Goal: Task Accomplishment & Management: Manage account settings

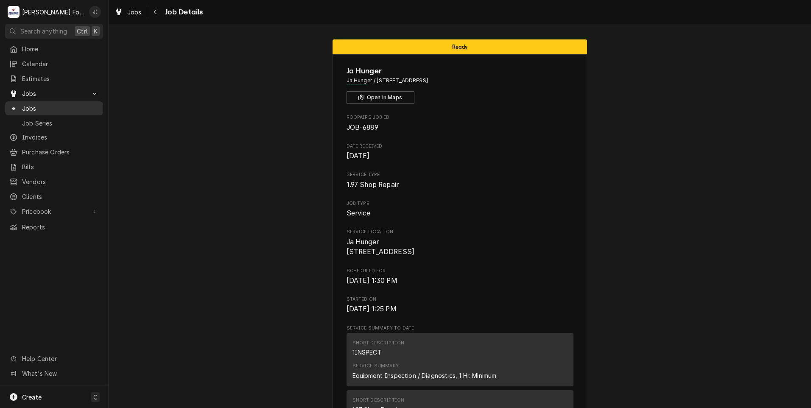
click at [41, 108] on span "Jobs" at bounding box center [60, 108] width 77 height 9
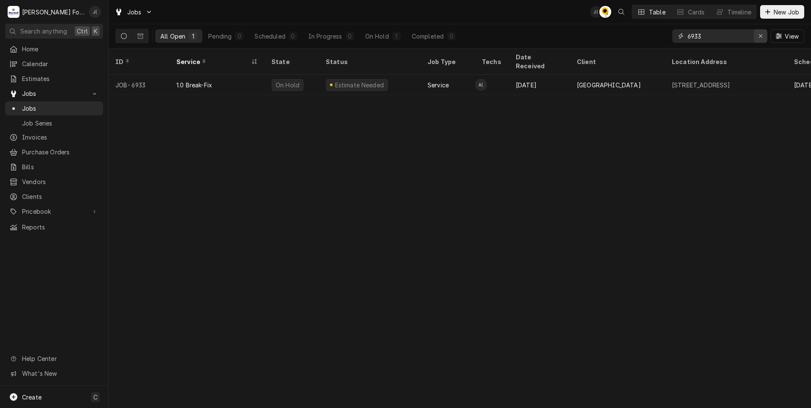
click at [763, 39] on icon "Erase input" at bounding box center [760, 36] width 5 height 6
click at [736, 40] on input "Dynamic Content Wrapper" at bounding box center [727, 36] width 80 height 14
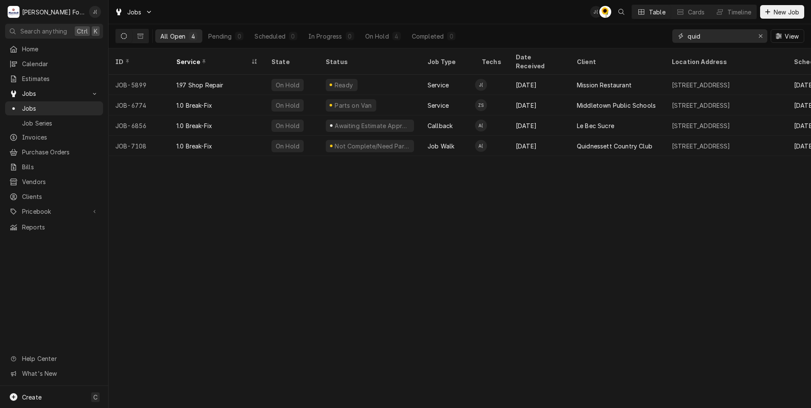
type input "quid"
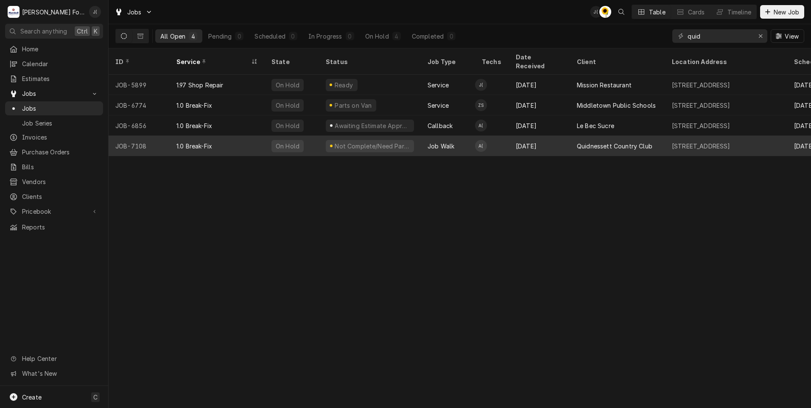
click at [306, 136] on div "On Hold" at bounding box center [292, 146] width 54 height 20
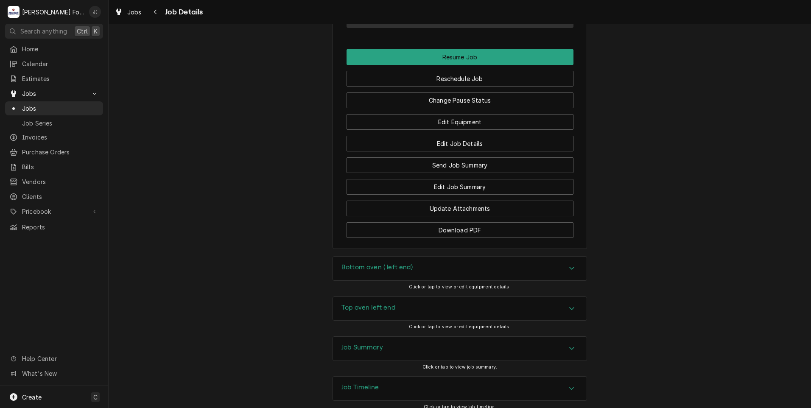
scroll to position [971, 0]
click at [357, 301] on h3 "Top oven left end" at bounding box center [368, 305] width 54 height 8
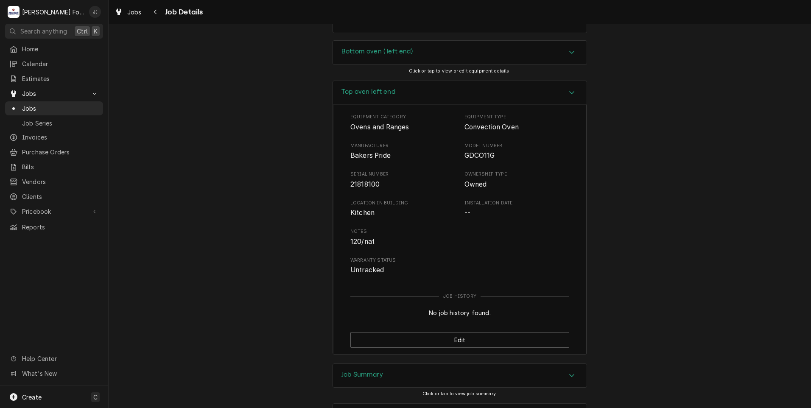
scroll to position [1214, 0]
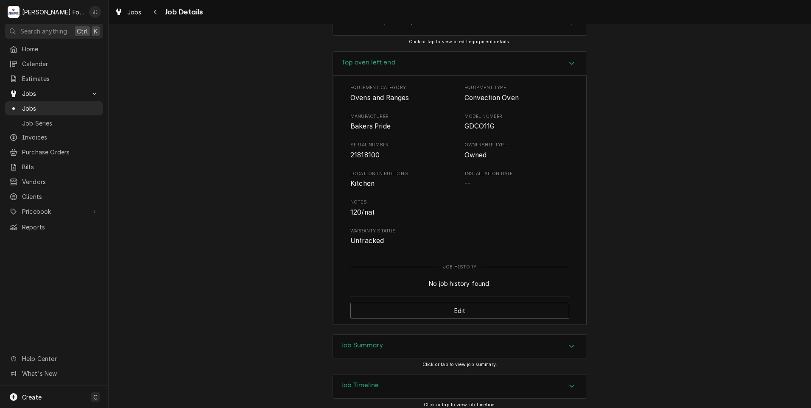
click at [377, 341] on h3 "Job Summary" at bounding box center [362, 345] width 42 height 8
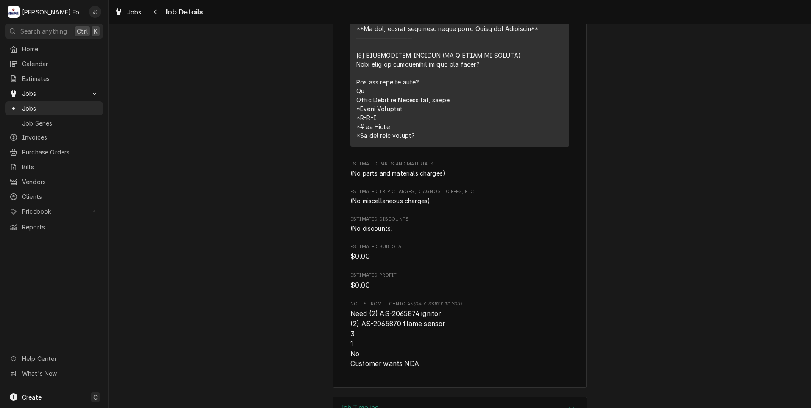
scroll to position [1850, 0]
drag, startPoint x: 412, startPoint y: 264, endPoint x: 375, endPoint y: 263, distance: 36.5
click at [375, 307] on span "Need (2) AS-2065874 ignitor (2) AS-2065870 flame sensor 3 1 No Customer wants N…" at bounding box center [397, 336] width 95 height 58
drag, startPoint x: 375, startPoint y: 263, endPoint x: 381, endPoint y: 265, distance: 6.2
copy span "AS-2065874"
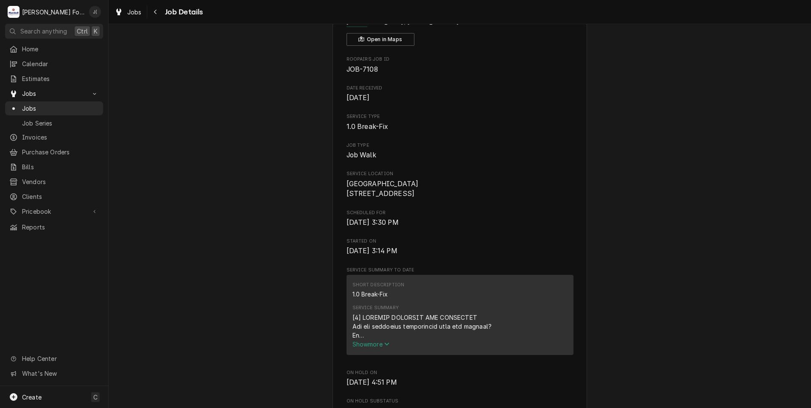
scroll to position [0, 0]
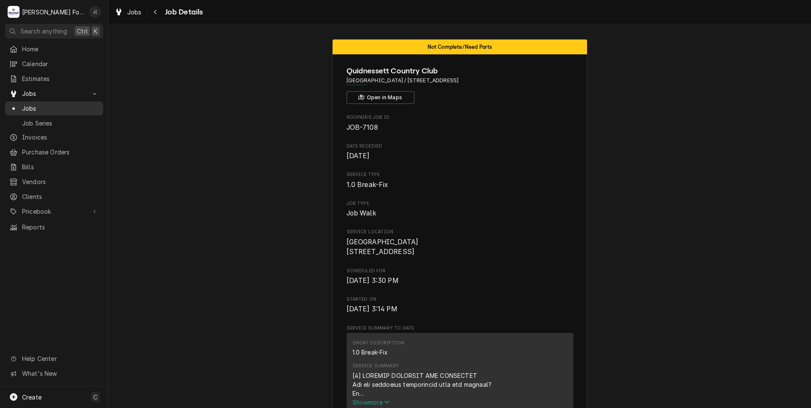
click at [41, 109] on span "Jobs" at bounding box center [60, 108] width 77 height 9
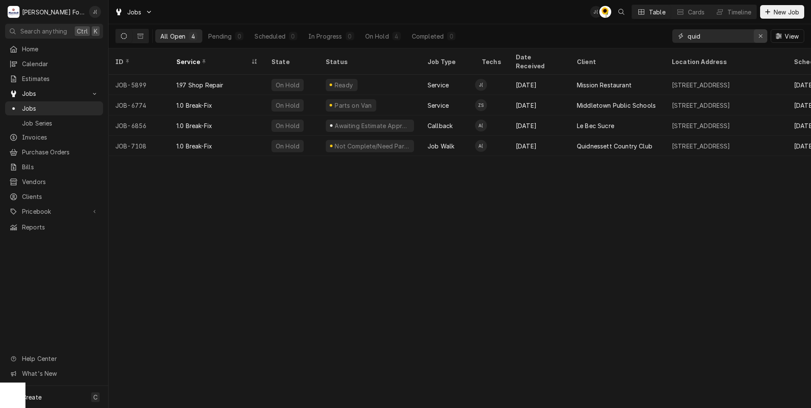
click at [759, 36] on icon "Erase input" at bounding box center [760, 36] width 5 height 6
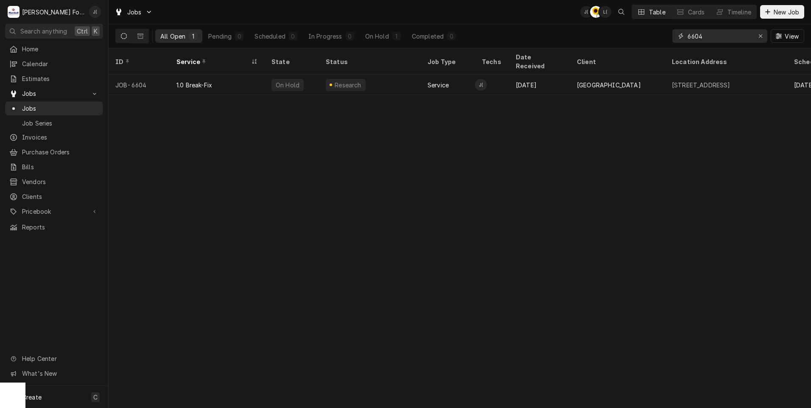
type input "6604"
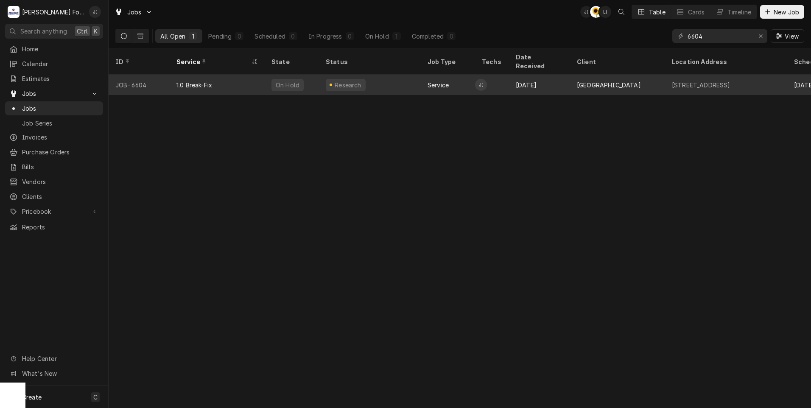
click at [374, 79] on div "Research" at bounding box center [370, 85] width 102 height 20
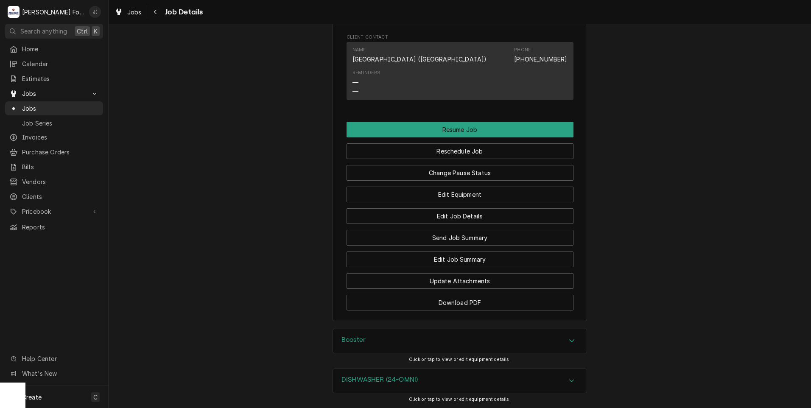
scroll to position [2261, 0]
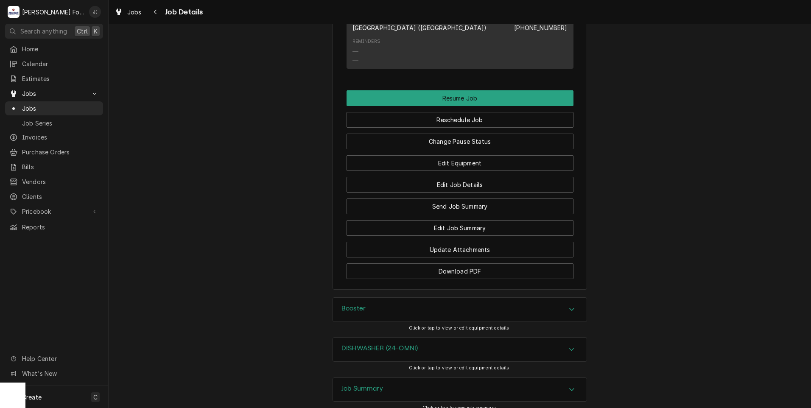
click at [371, 344] on div "DISHWASHER (24-OMNI)" at bounding box center [379, 349] width 76 height 10
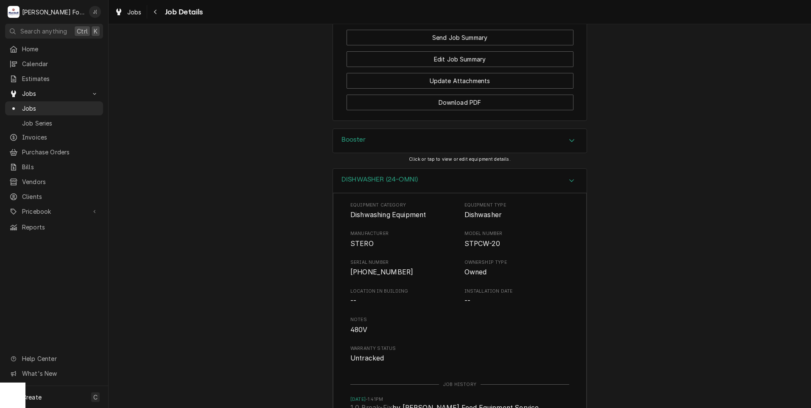
scroll to position [2544, 0]
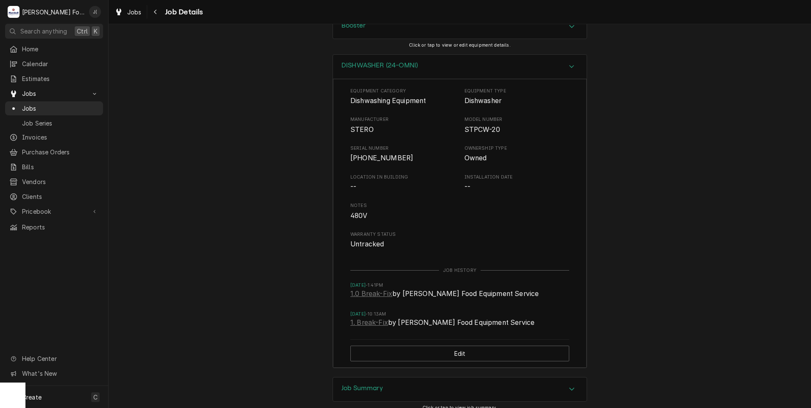
click at [343, 377] on div "Job Summary" at bounding box center [460, 389] width 254 height 24
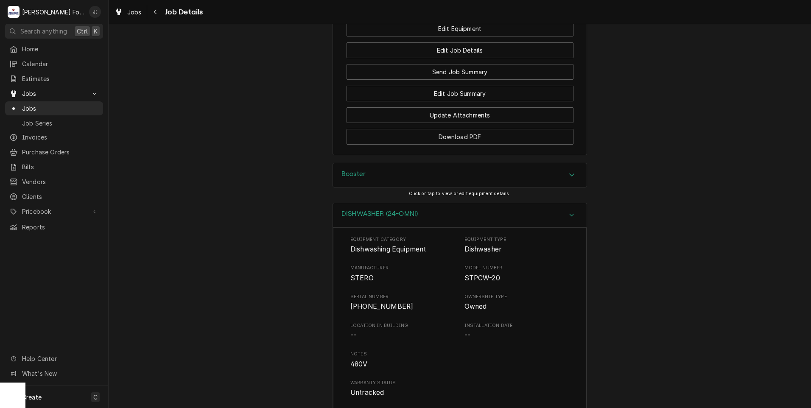
scroll to position [2395, 0]
drag, startPoint x: 495, startPoint y: 189, endPoint x: 457, endPoint y: 188, distance: 37.8
click at [457, 265] on div "Manufacturer STERO Model Number STPCW-20" at bounding box center [459, 274] width 219 height 18
drag, startPoint x: 457, startPoint y: 188, endPoint x: 464, endPoint y: 190, distance: 6.7
copy span "STPCW-20"
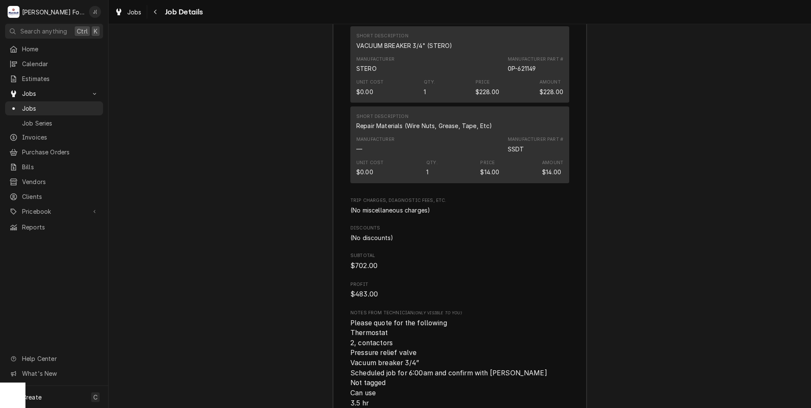
scroll to position [3752, 0]
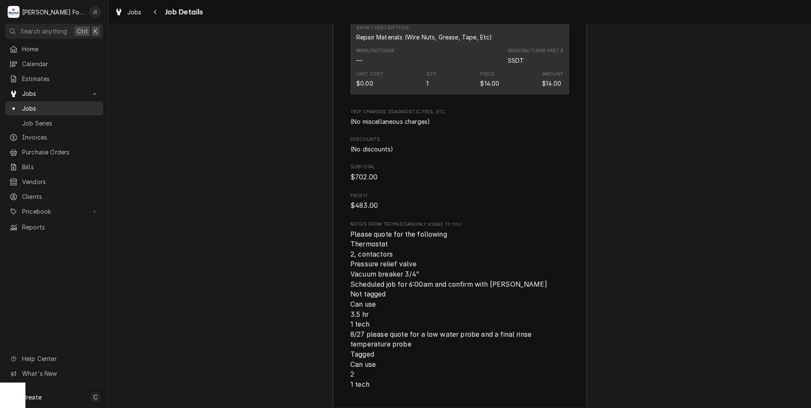
click at [26, 104] on span "Jobs" at bounding box center [60, 108] width 77 height 9
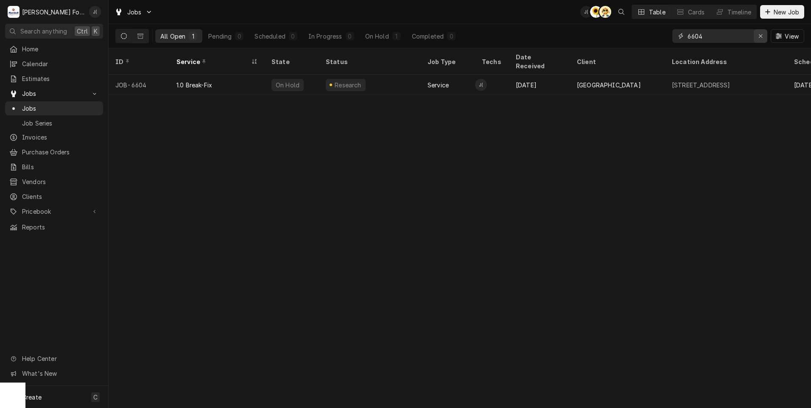
click at [760, 35] on icon "Erase input" at bounding box center [760, 35] width 3 height 3
click at [748, 36] on input "Dynamic Content Wrapper" at bounding box center [727, 36] width 80 height 14
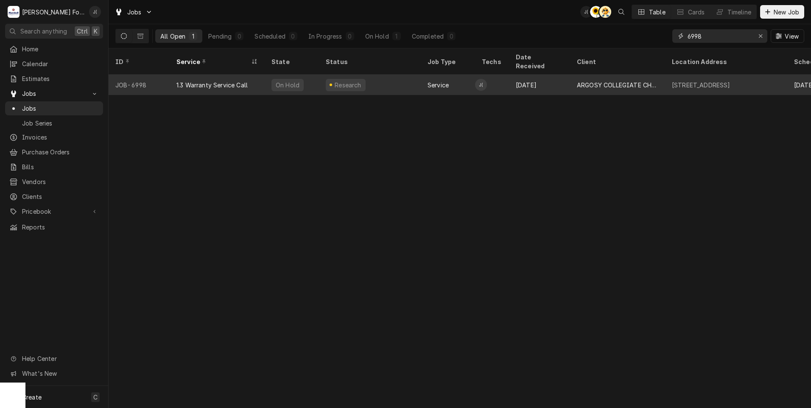
type input "6998"
click at [255, 75] on div "1.3 Warranty Service Call" at bounding box center [217, 85] width 95 height 20
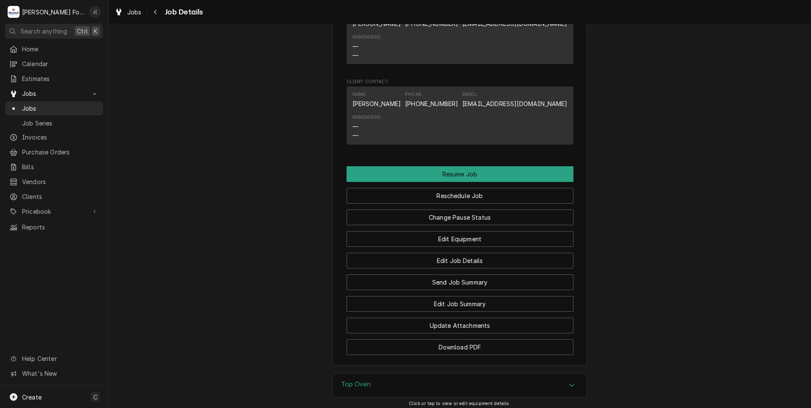
scroll to position [1110, 0]
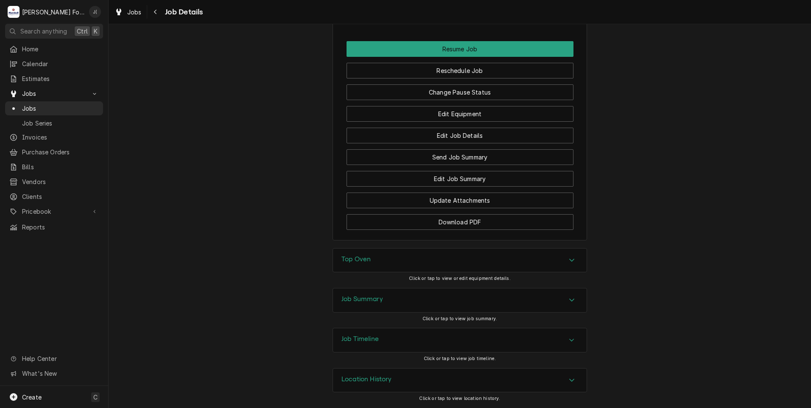
click at [363, 265] on div "Top Oven" at bounding box center [460, 260] width 254 height 24
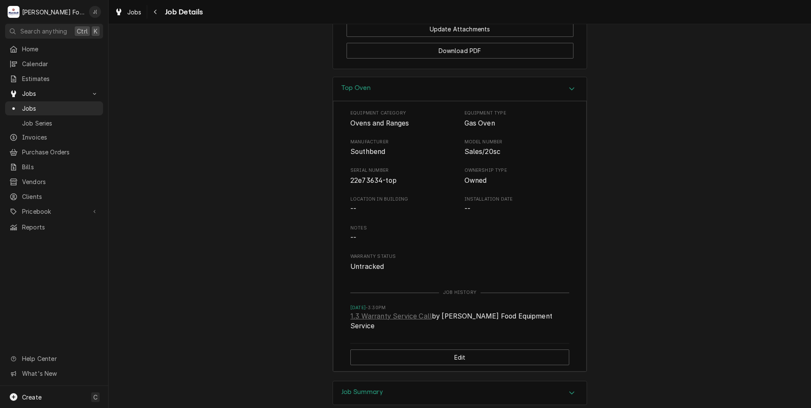
scroll to position [1322, 0]
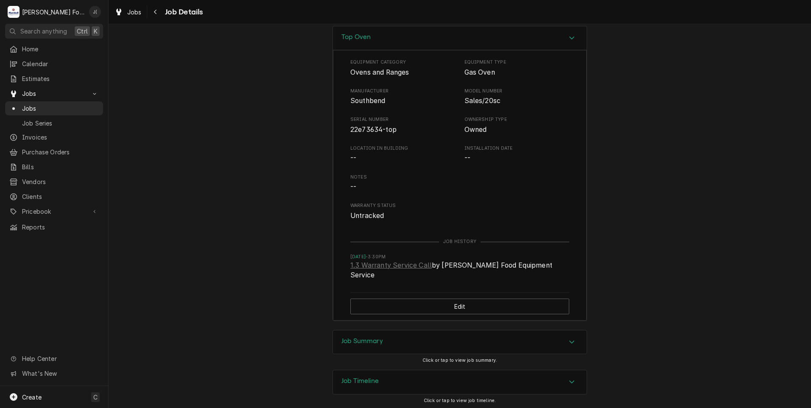
click at [352, 336] on div "Job Summary" at bounding box center [460, 342] width 254 height 24
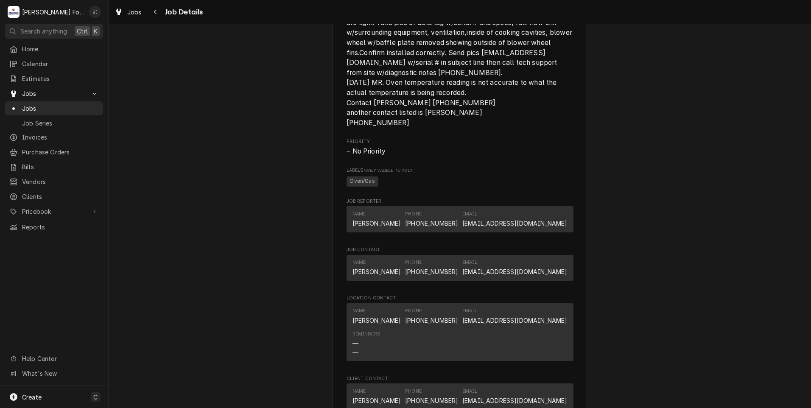
scroll to position [975, 0]
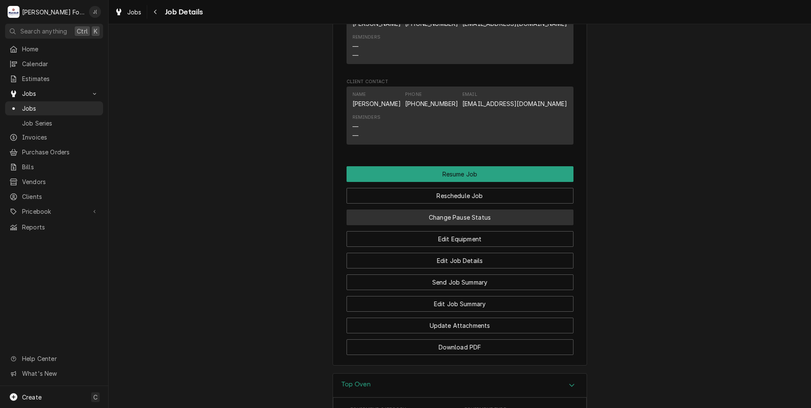
click at [425, 225] on button "Change Pause Status" at bounding box center [459, 217] width 227 height 16
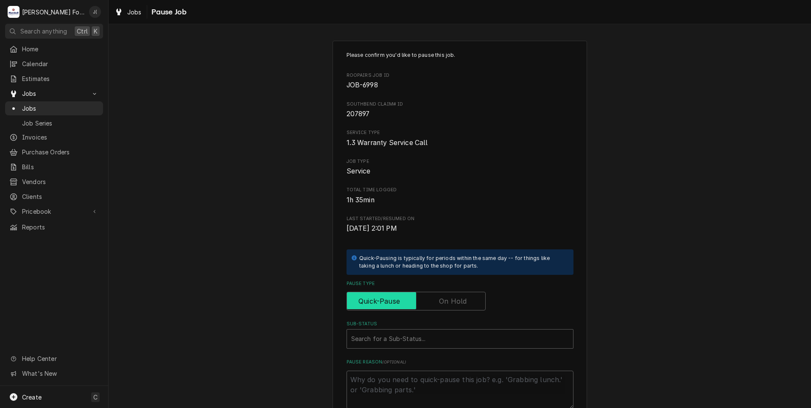
click at [436, 301] on input "Pause Type" at bounding box center [415, 301] width 131 height 19
checkbox input "true"
click at [383, 337] on div "Sub-Status" at bounding box center [460, 338] width 218 height 15
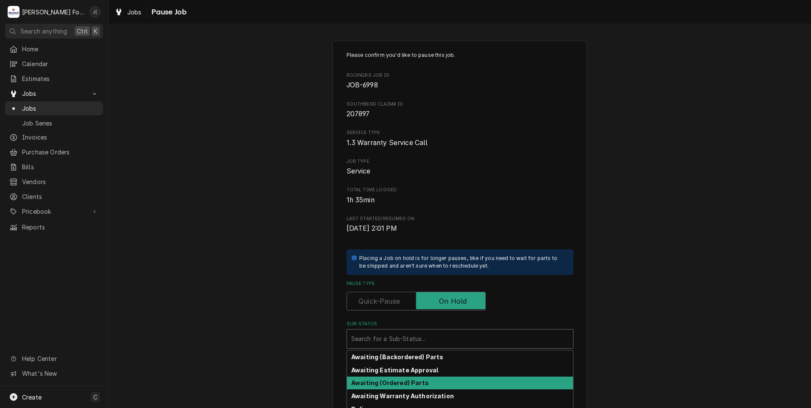
click at [385, 385] on strong "Awaiting (Ordered) Parts" at bounding box center [390, 382] width 78 height 7
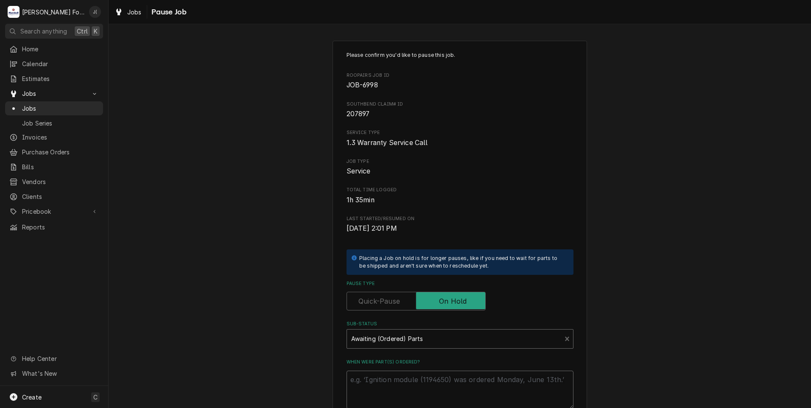
click at [383, 382] on textarea "When were part(s) ordered?" at bounding box center [459, 390] width 227 height 38
type textarea "x"
type textarea "0"
type textarea "x"
type textarea "08"
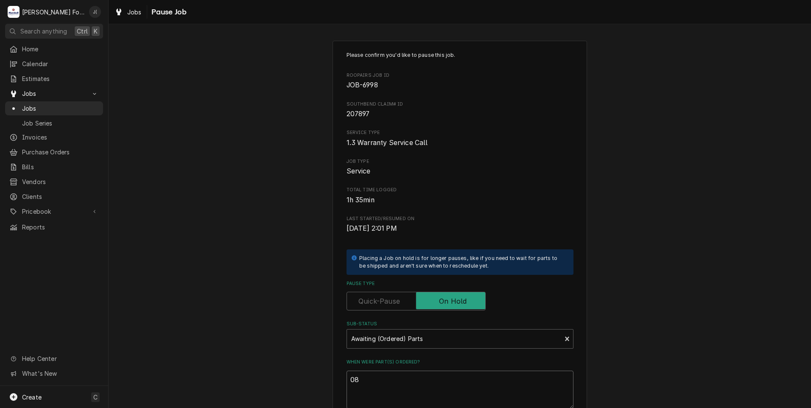
type textarea "x"
type textarea "08/"
type textarea "x"
type textarea "08/2"
type textarea "x"
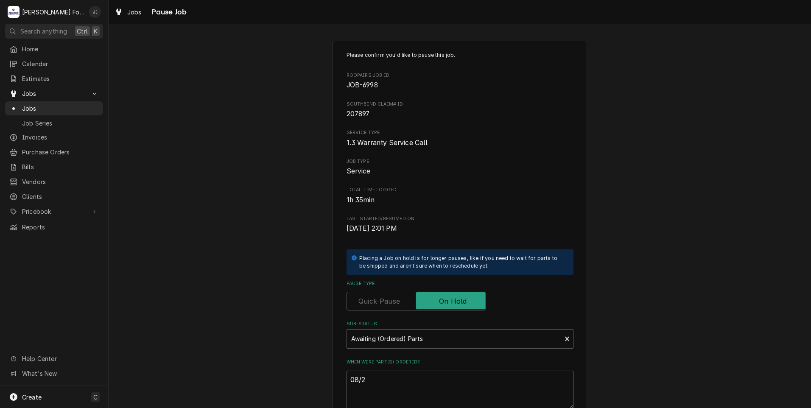
type textarea "08/28"
type textarea "x"
type textarea "08/28/"
type textarea "x"
type textarea "08/28/2"
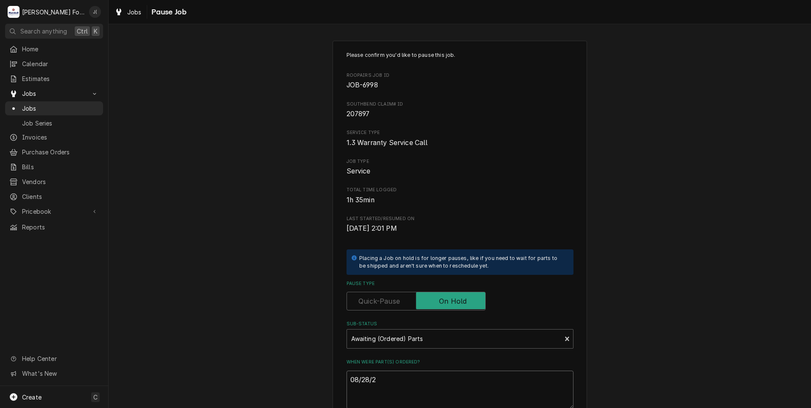
type textarea "x"
type textarea "08/28/20"
type textarea "x"
type textarea "08/28/202"
type textarea "x"
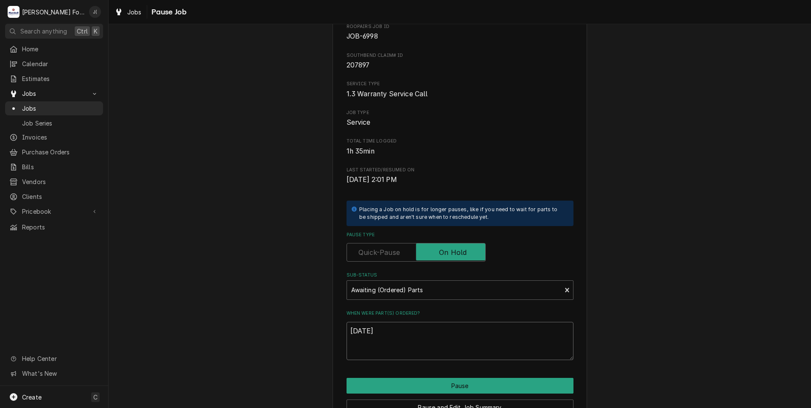
scroll to position [96, 0]
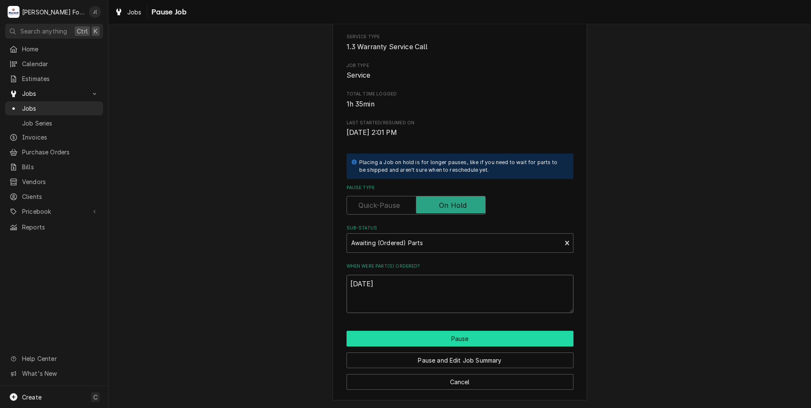
type textarea "[DATE]"
click at [400, 338] on button "Pause" at bounding box center [459, 339] width 227 height 16
type textarea "x"
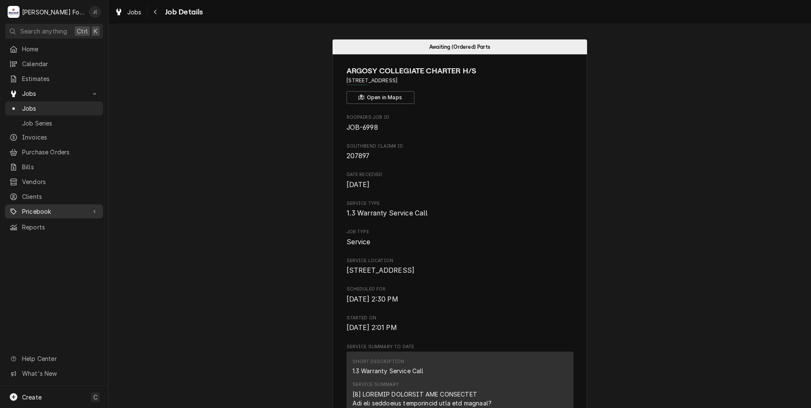
click at [52, 207] on span "Pricebook" at bounding box center [54, 211] width 64 height 9
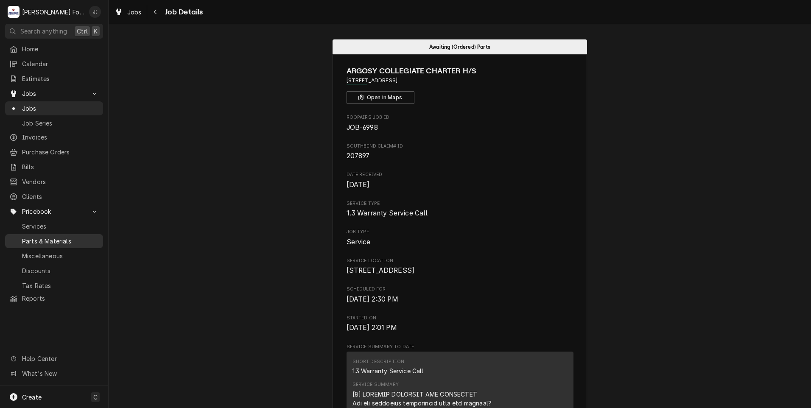
click at [56, 237] on span "Parts & Materials" at bounding box center [60, 241] width 77 height 9
click at [35, 109] on span "Jobs" at bounding box center [60, 108] width 77 height 9
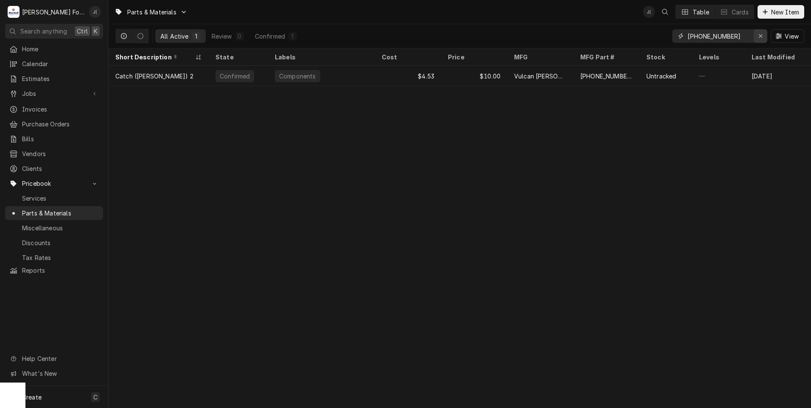
click at [760, 37] on icon "Erase input" at bounding box center [760, 35] width 3 height 3
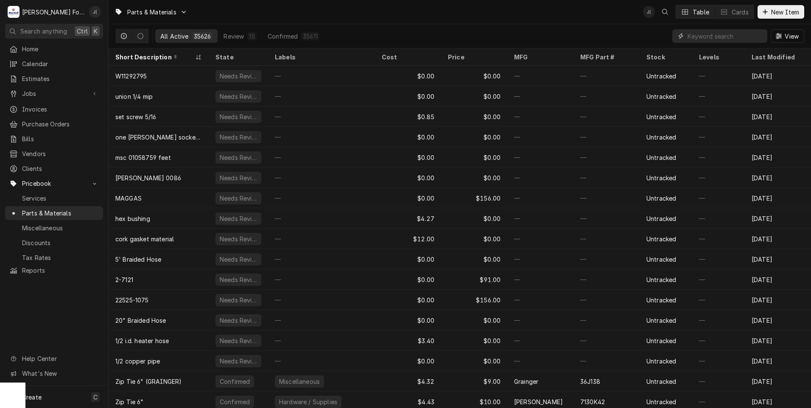
paste input "AS-2065870"
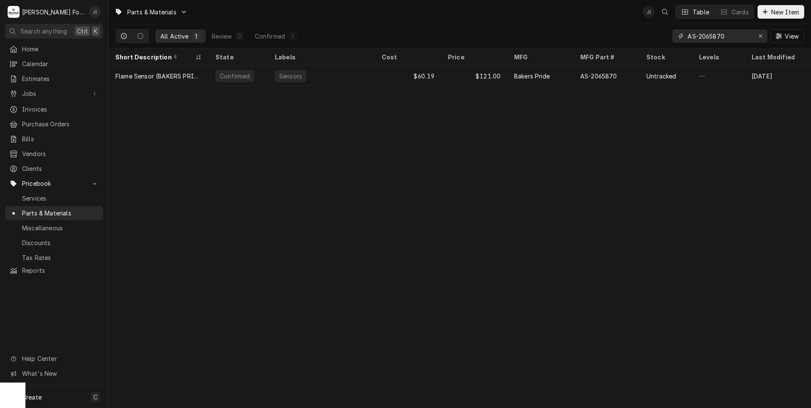
type input "AS-2065870"
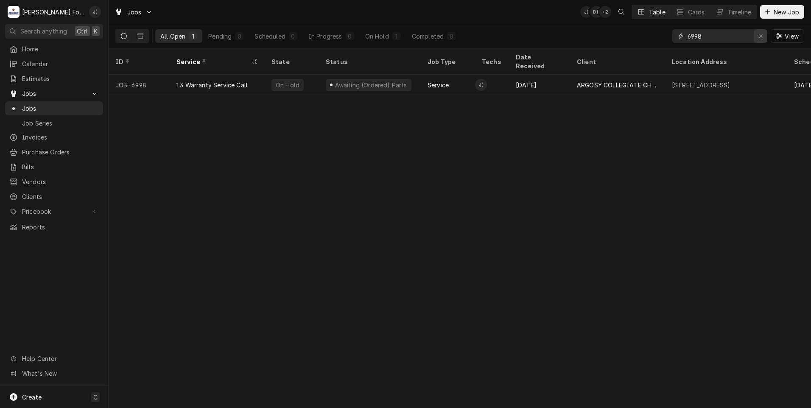
click at [760, 38] on icon "Erase input" at bounding box center [760, 36] width 5 height 6
click at [740, 33] on input "Dynamic Content Wrapper" at bounding box center [727, 36] width 80 height 14
type input "7108"
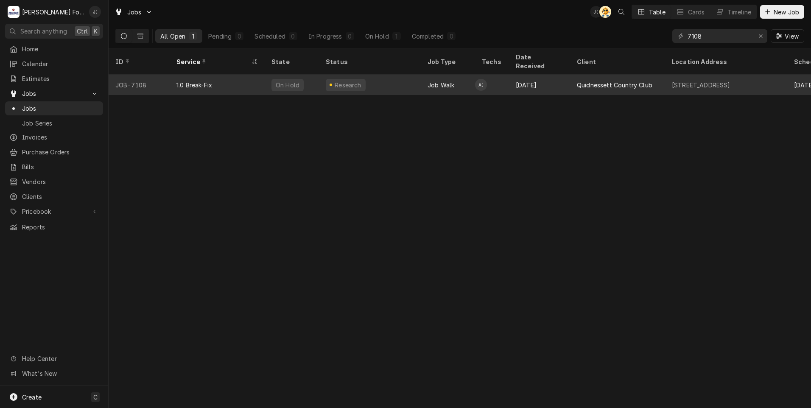
click at [206, 80] on div "1.0 Break-Fix" at bounding box center [217, 85] width 95 height 20
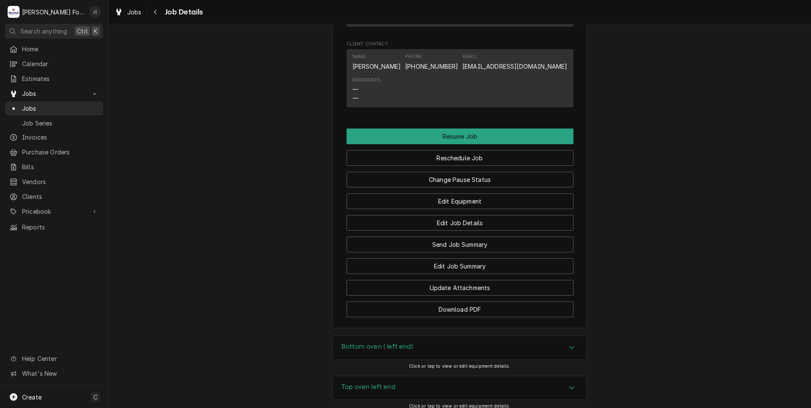
scroll to position [890, 0]
click at [475, 171] on button "Change Pause Status" at bounding box center [459, 179] width 227 height 16
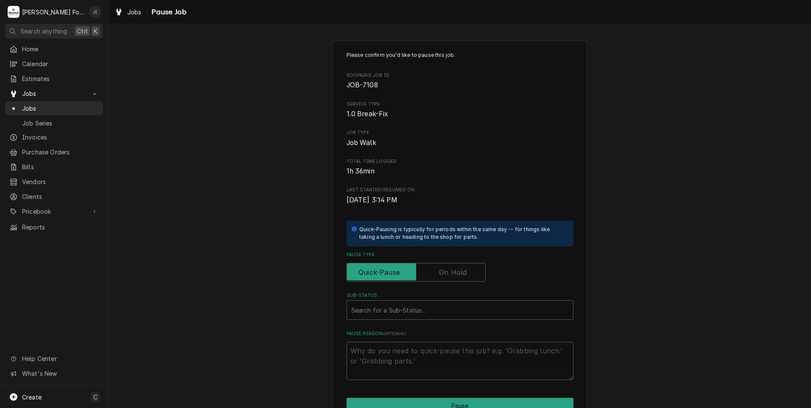
click at [441, 271] on label "Pause Type" at bounding box center [415, 272] width 139 height 19
click at [441, 271] on input "Pause Type" at bounding box center [415, 272] width 131 height 19
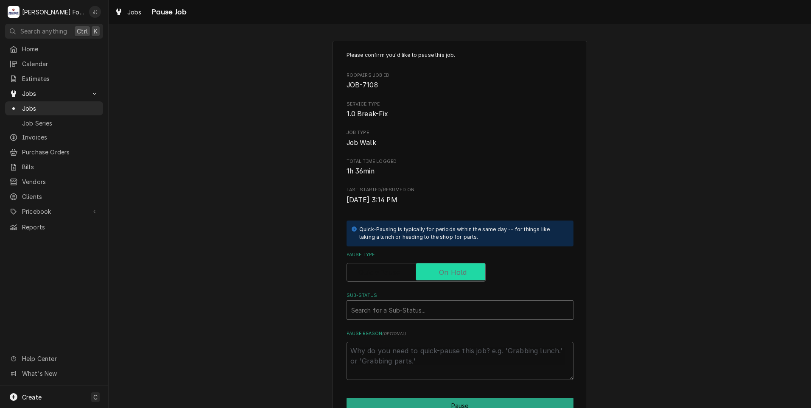
checkbox input "true"
click at [404, 310] on div "Sub-Status" at bounding box center [460, 309] width 218 height 15
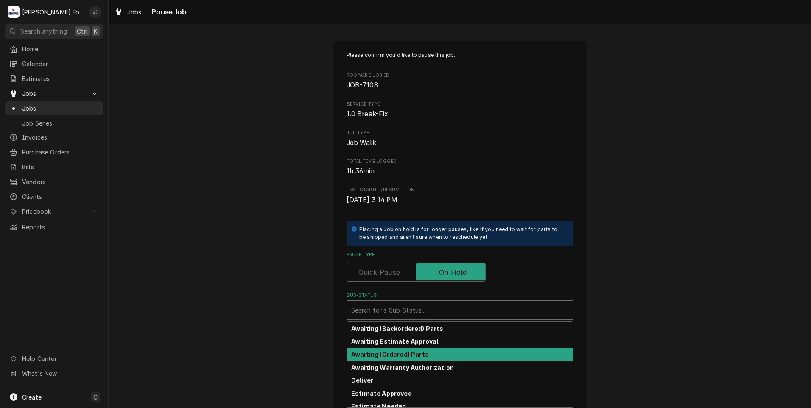
click at [384, 354] on strong "Awaiting (Ordered) Parts" at bounding box center [390, 354] width 78 height 7
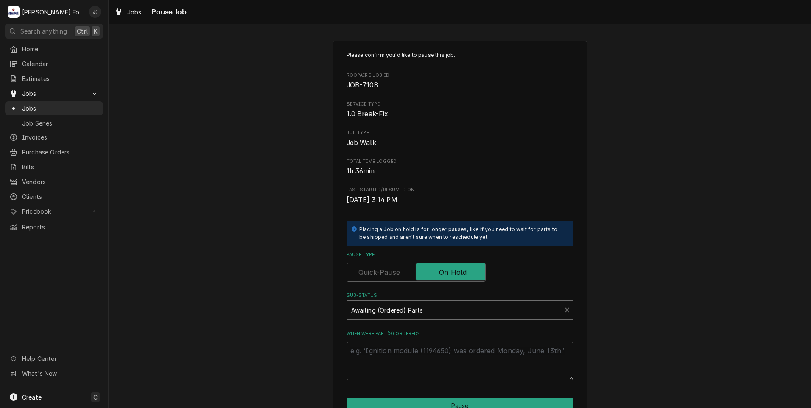
click at [384, 354] on textarea "When were part(s) ordered?" at bounding box center [459, 361] width 227 height 38
type textarea "x"
type textarea "0"
type textarea "x"
type textarea "08"
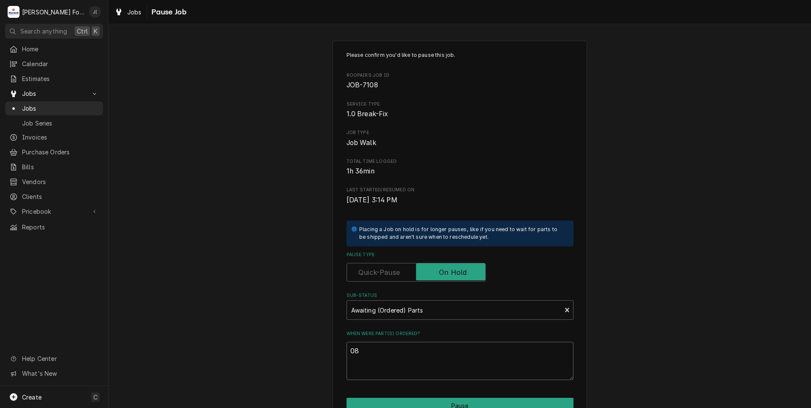
type textarea "x"
type textarea "08/"
type textarea "x"
type textarea "08/2"
type textarea "x"
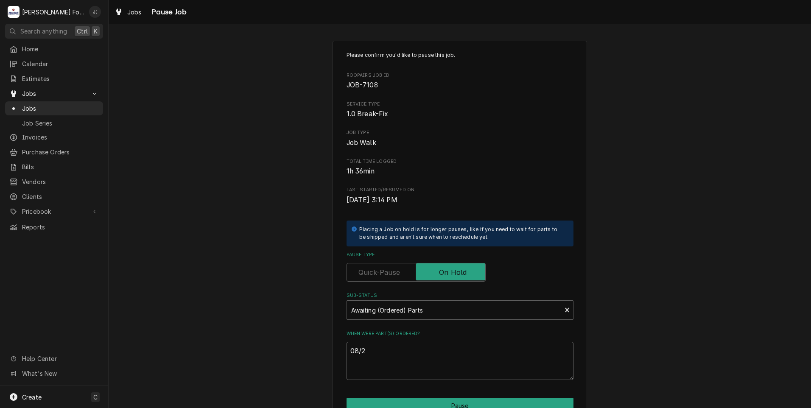
type textarea "08/28"
type textarea "x"
type textarea "08/28/"
type textarea "x"
type textarea "08/28/2"
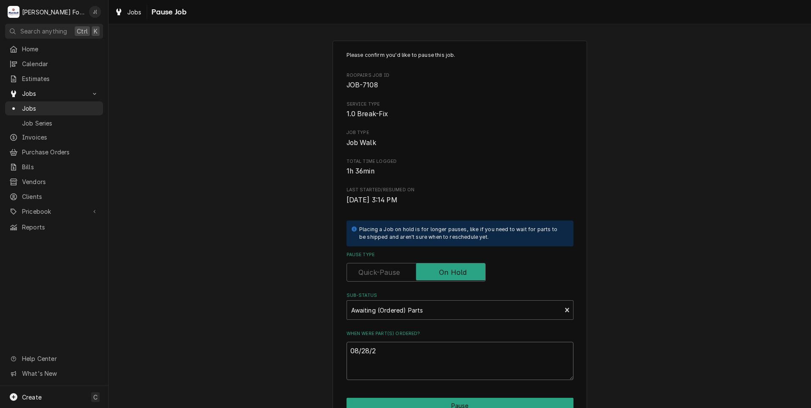
type textarea "x"
type textarea "08/28/20"
type textarea "x"
type textarea "08/28/202"
type textarea "x"
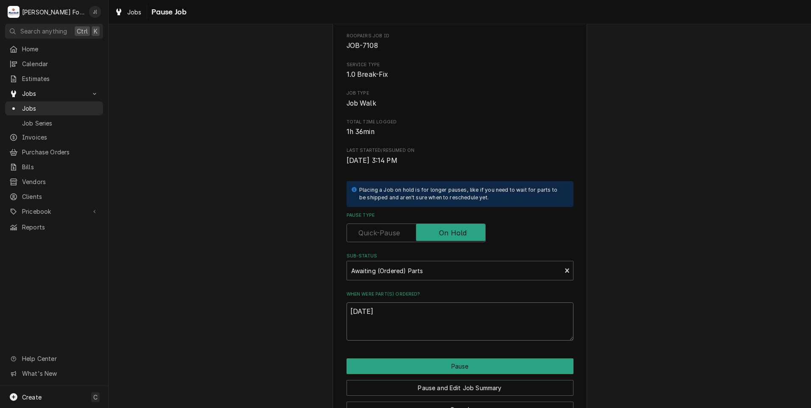
scroll to position [67, 0]
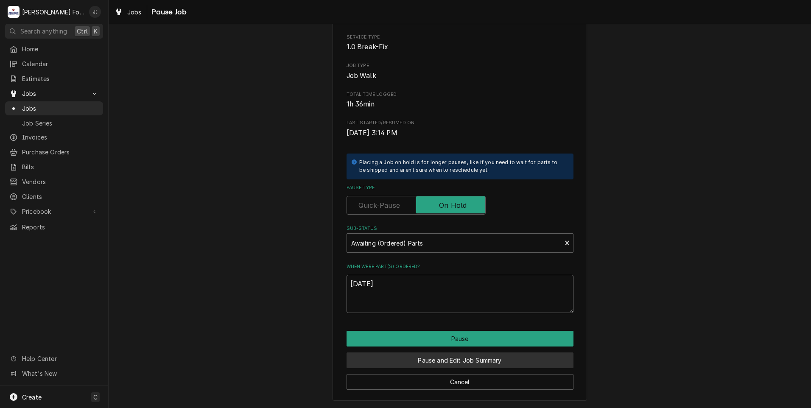
type textarea "08/28/2025"
click at [397, 358] on button "Pause and Edit Job Summary" at bounding box center [459, 360] width 227 height 16
type textarea "x"
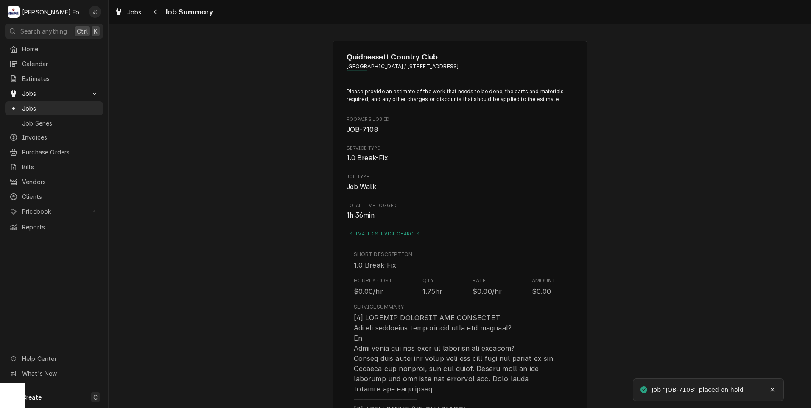
type textarea "x"
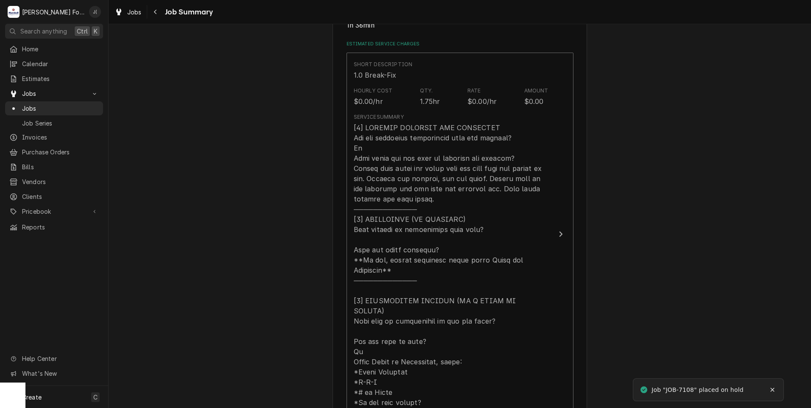
scroll to position [297, 0]
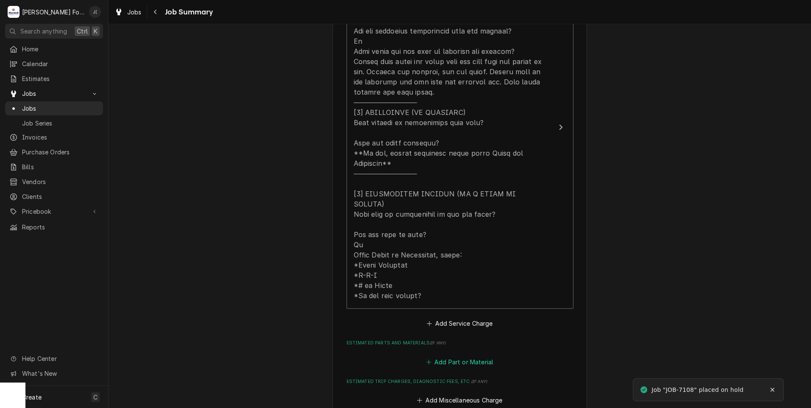
click at [441, 356] on button "Add Part or Material" at bounding box center [459, 362] width 70 height 12
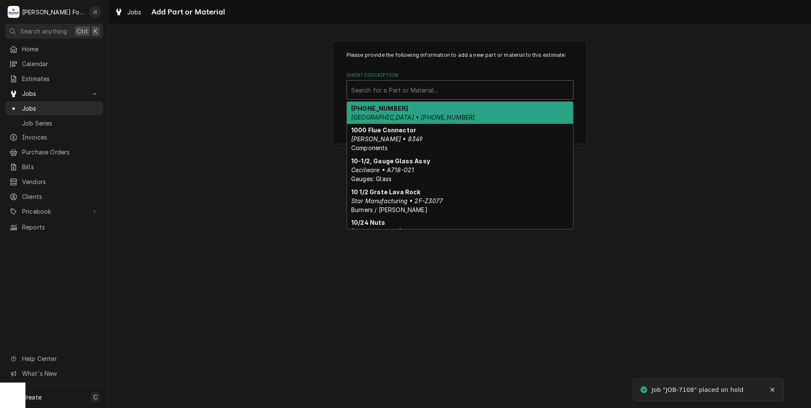
click at [365, 87] on div "Short Description" at bounding box center [460, 89] width 218 height 15
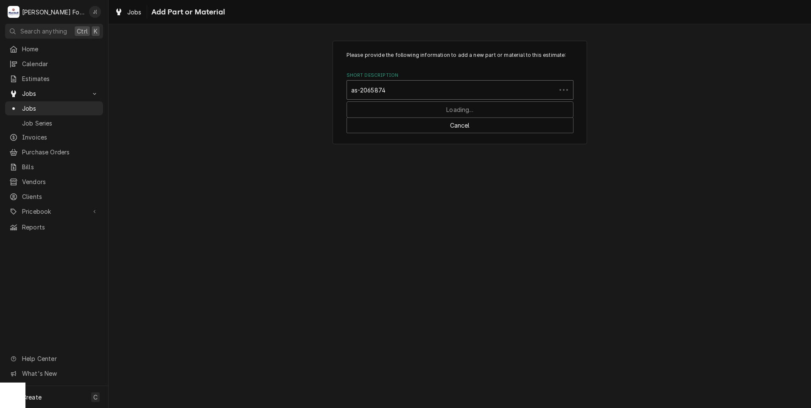
type input "as-2065874"
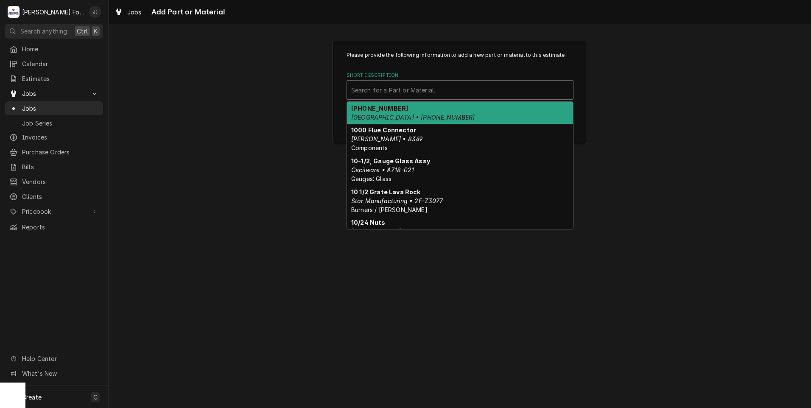
click at [376, 94] on div "Short Description" at bounding box center [460, 89] width 218 height 15
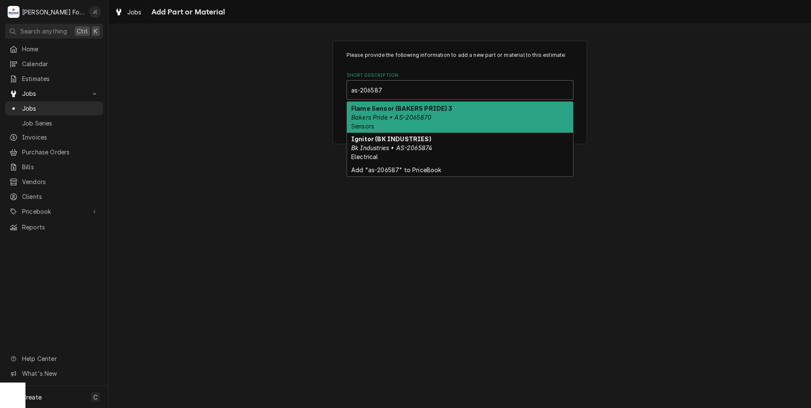
type input "as-2065874"
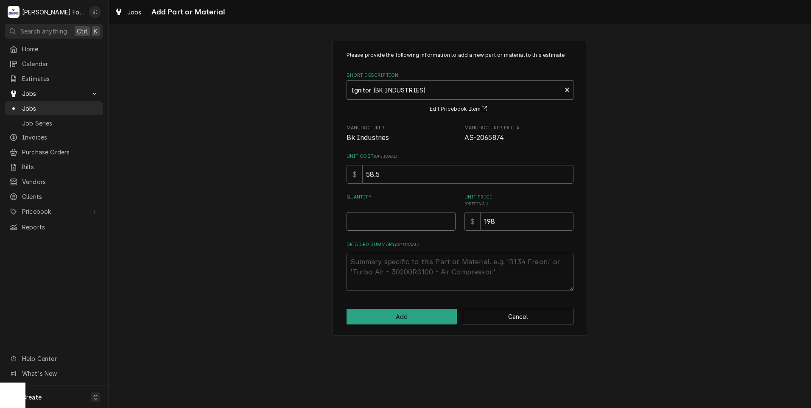
click at [402, 218] on input "Quantity" at bounding box center [400, 221] width 109 height 19
type textarea "x"
type input "2"
click at [414, 315] on button "Add" at bounding box center [401, 317] width 111 height 16
type textarea "x"
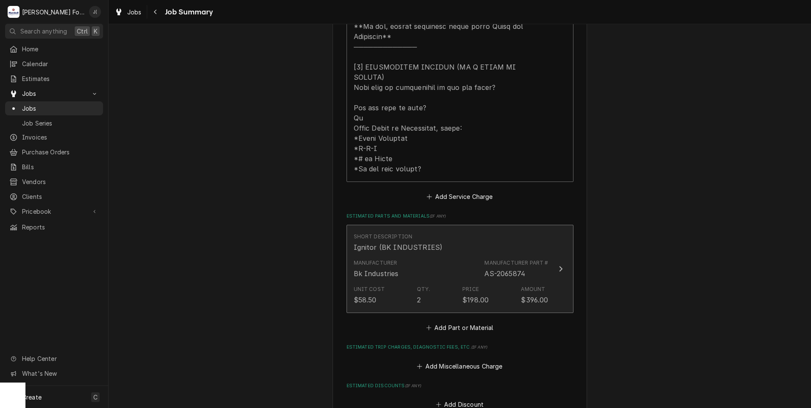
scroll to position [424, 0]
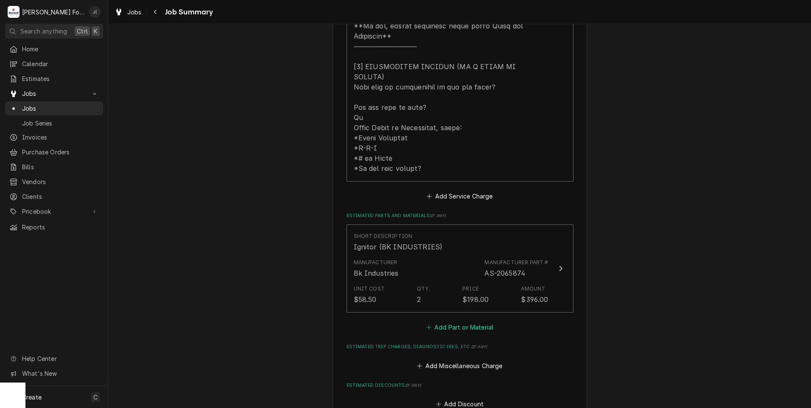
click at [431, 321] on button "Add Part or Material" at bounding box center [459, 327] width 70 height 12
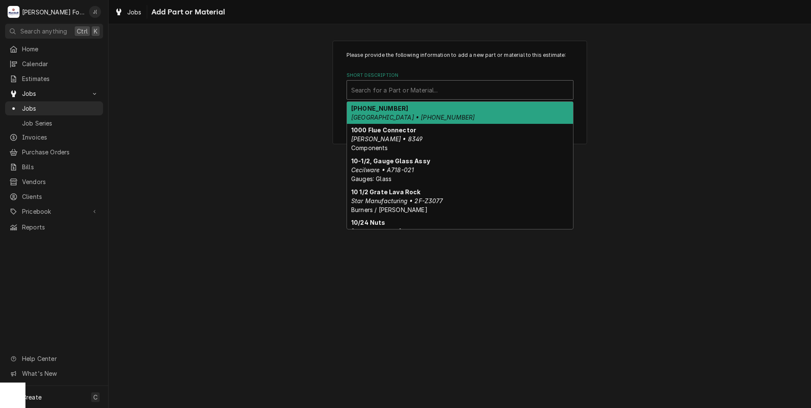
click at [416, 93] on div "Short Description" at bounding box center [460, 89] width 218 height 15
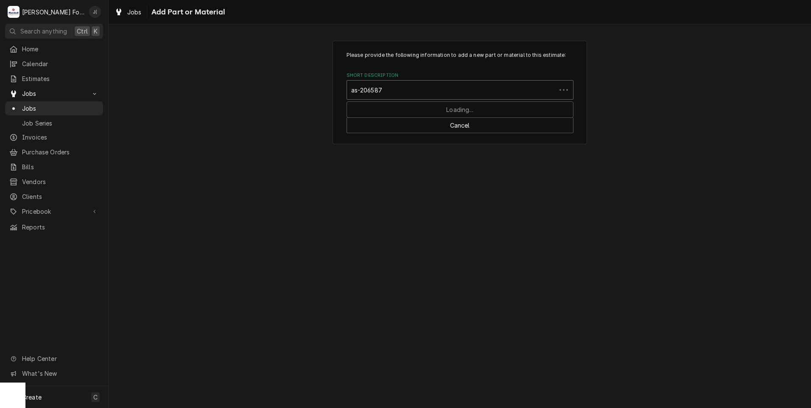
type input "as-2065870"
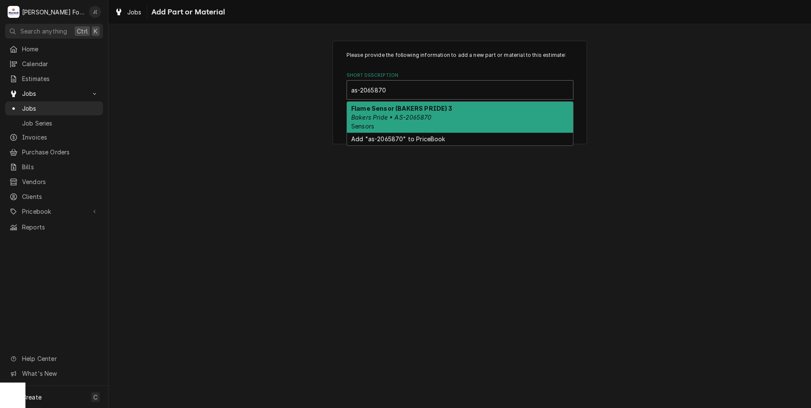
click at [414, 117] on em "Bakers Pride • AS-2065870" at bounding box center [391, 117] width 80 height 7
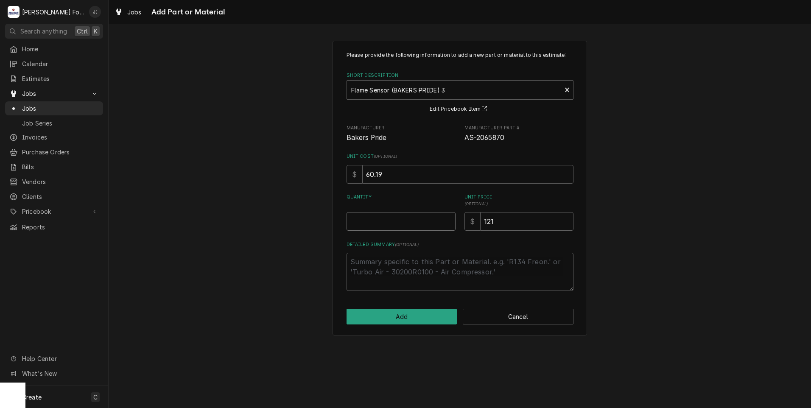
click at [403, 217] on input "Quantity" at bounding box center [400, 221] width 109 height 19
type textarea "x"
type input "2"
click at [429, 315] on button "Add" at bounding box center [401, 317] width 111 height 16
type textarea "x"
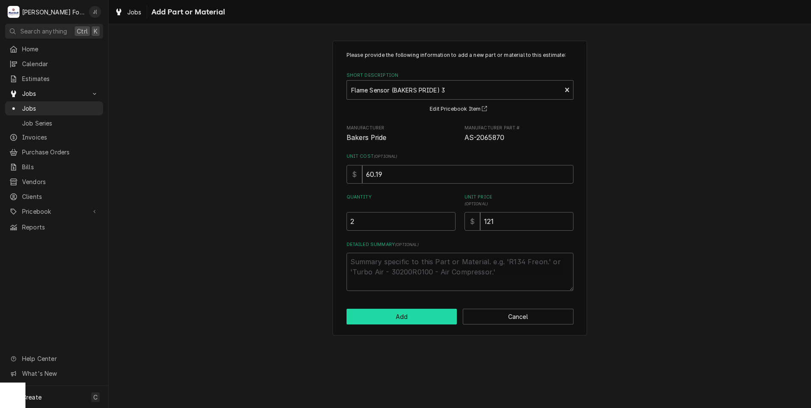
scroll to position [424, 0]
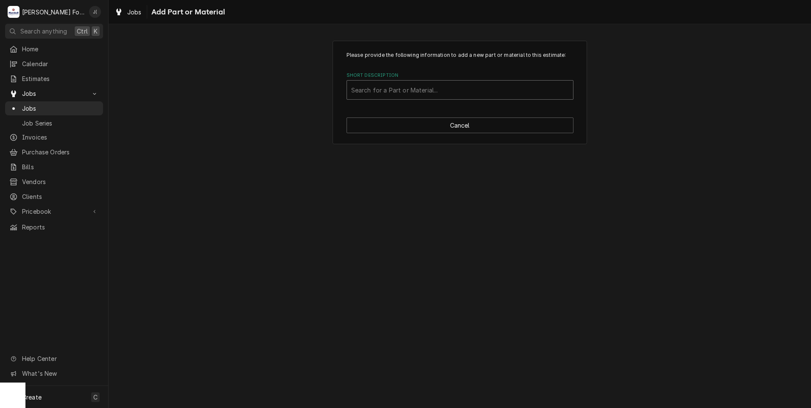
click at [442, 88] on div "Short Description" at bounding box center [460, 89] width 218 height 15
type input "ssdt"
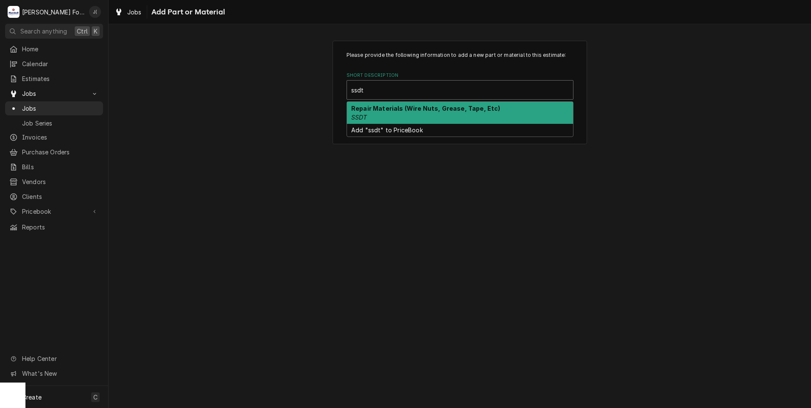
click at [415, 114] on div "Repair Materials (Wire Nuts, Grease, Tape, Etc) SSDT" at bounding box center [460, 113] width 226 height 22
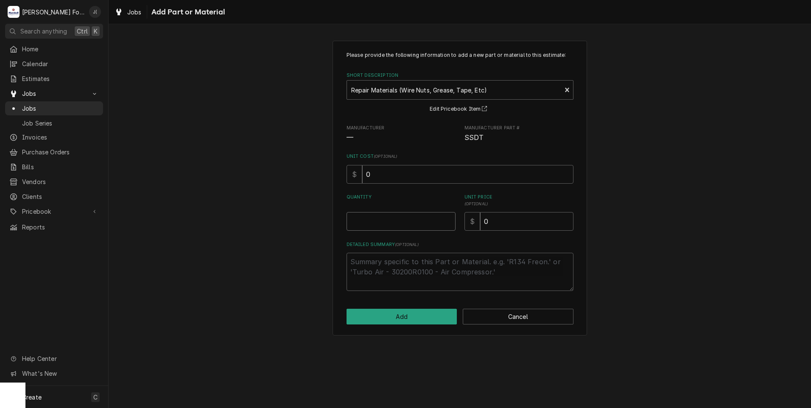
click at [388, 226] on input "Quantity" at bounding box center [400, 221] width 109 height 19
type textarea "x"
type input "1"
type textarea "x"
type input "1"
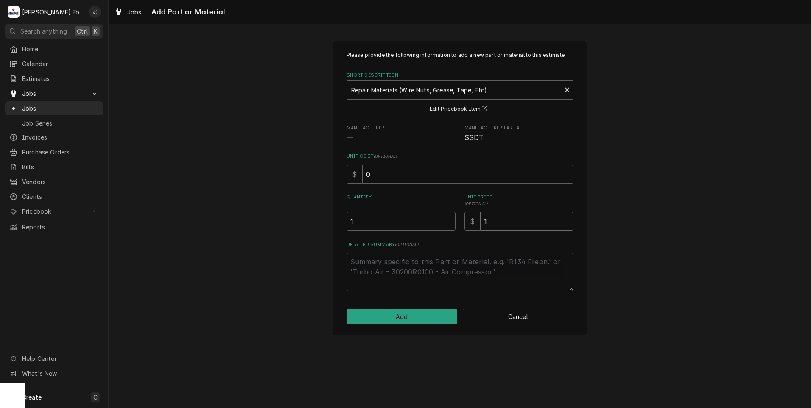
type textarea "x"
type input "14"
type textarea "x"
type input "147"
type textarea "x"
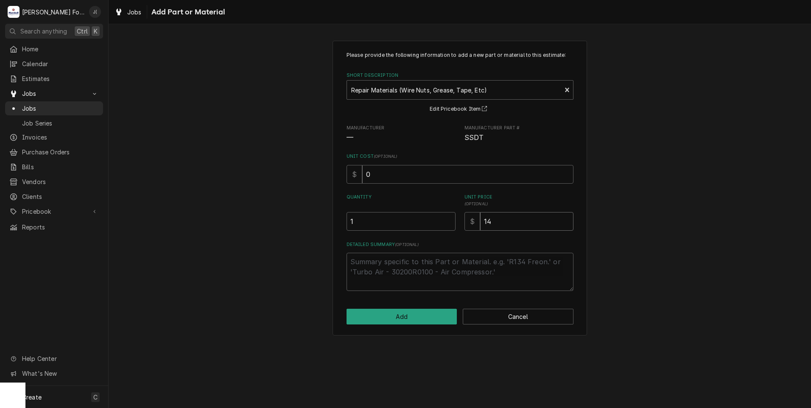
type input "14"
click at [365, 320] on button "Add" at bounding box center [401, 317] width 111 height 16
type textarea "x"
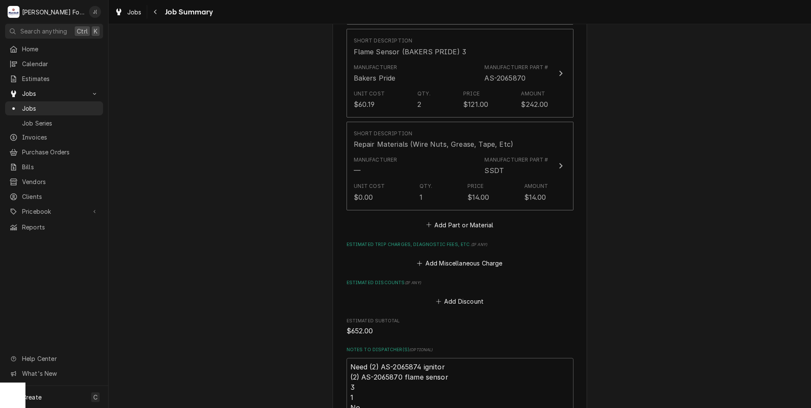
scroll to position [721, 0]
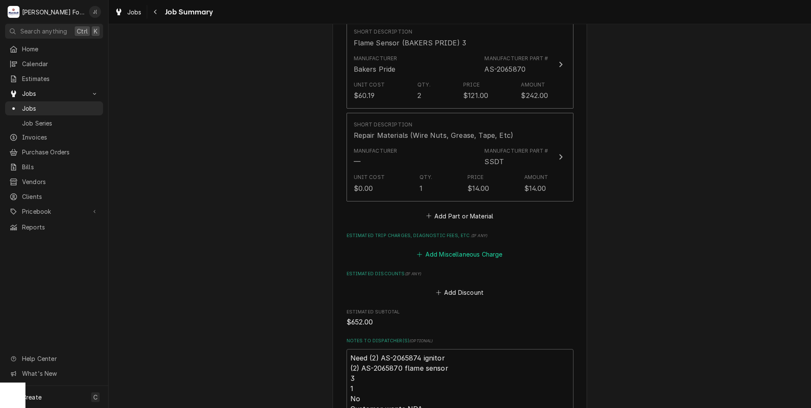
click at [424, 248] on button "Add Miscellaneous Charge" at bounding box center [460, 254] width 88 height 12
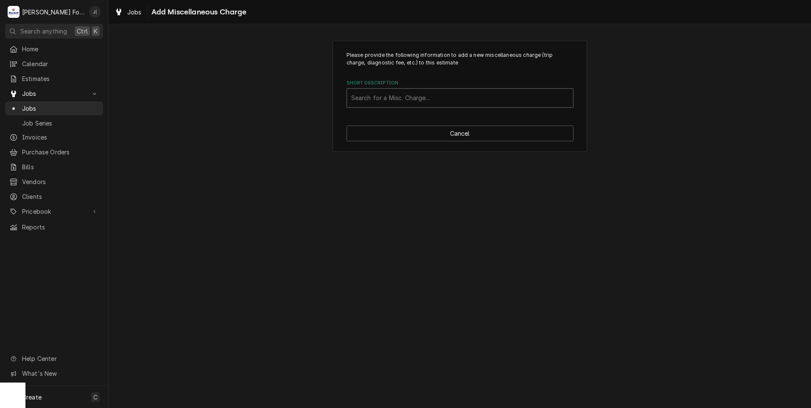
click at [365, 99] on div "Short Description" at bounding box center [460, 97] width 218 height 15
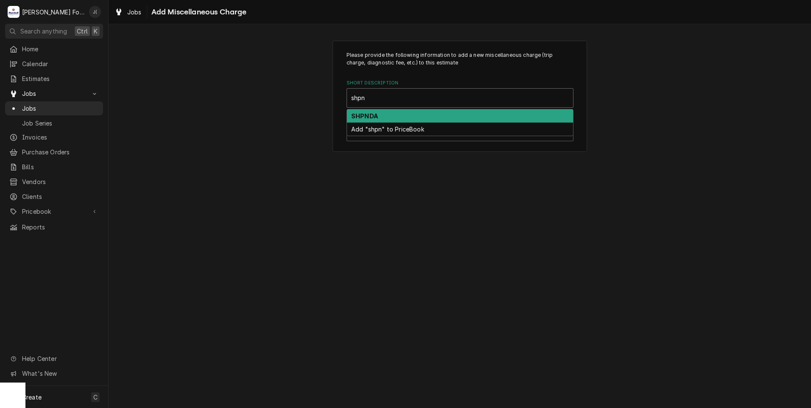
type input "shp"
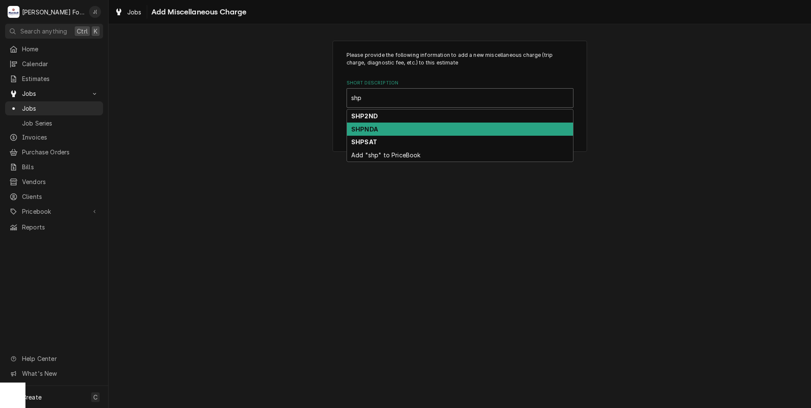
click at [369, 127] on strong "SHPNDA" at bounding box center [364, 129] width 27 height 7
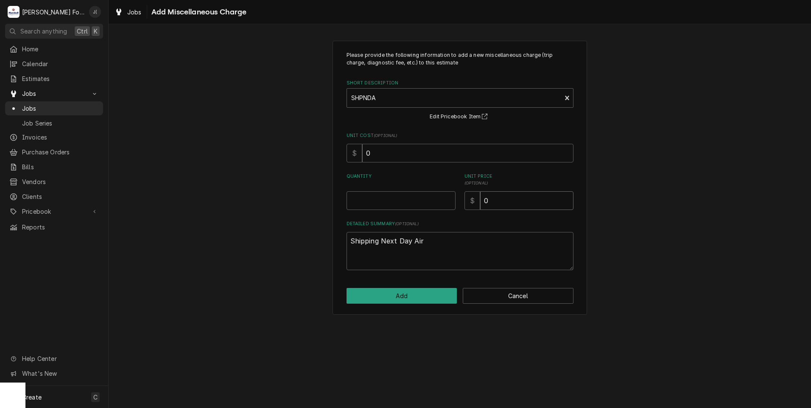
drag, startPoint x: 493, startPoint y: 202, endPoint x: 432, endPoint y: 194, distance: 61.1
click at [440, 195] on div "Quantity Unit Price ( optional ) $ 0" at bounding box center [459, 191] width 227 height 37
type textarea "x"
click at [418, 196] on input "Quantity" at bounding box center [400, 200] width 109 height 19
type textarea "x"
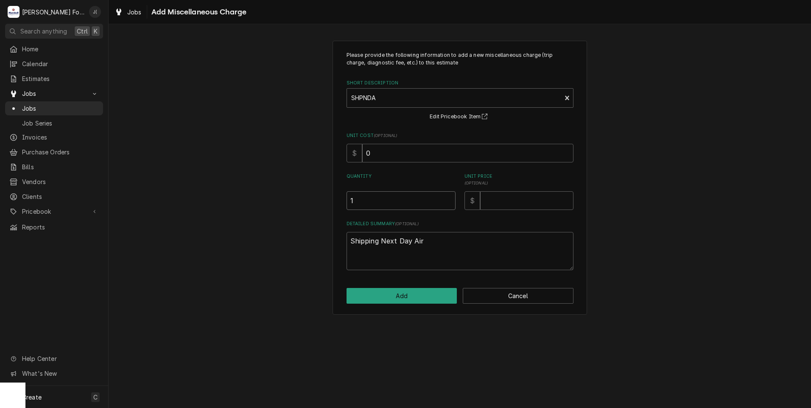
type input "1"
click at [499, 204] on input "Unit Price ( optional )" at bounding box center [526, 200] width 93 height 19
click at [510, 201] on input "Unit Price ( optional )" at bounding box center [526, 200] width 93 height 19
type textarea "x"
type input "8"
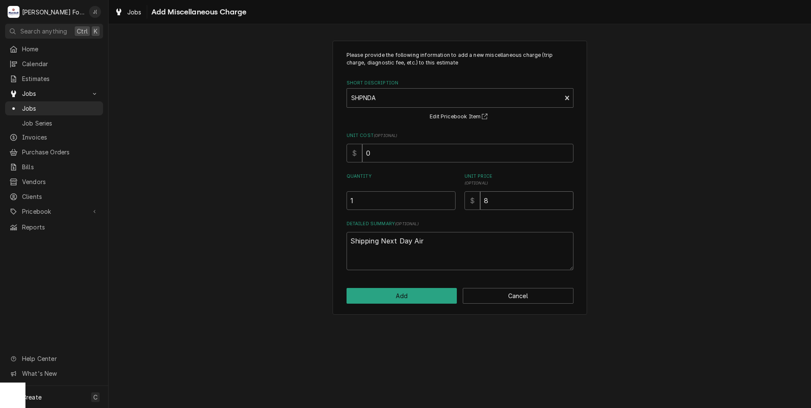
type textarea "x"
type input "89"
click at [427, 293] on button "Add" at bounding box center [401, 296] width 111 height 16
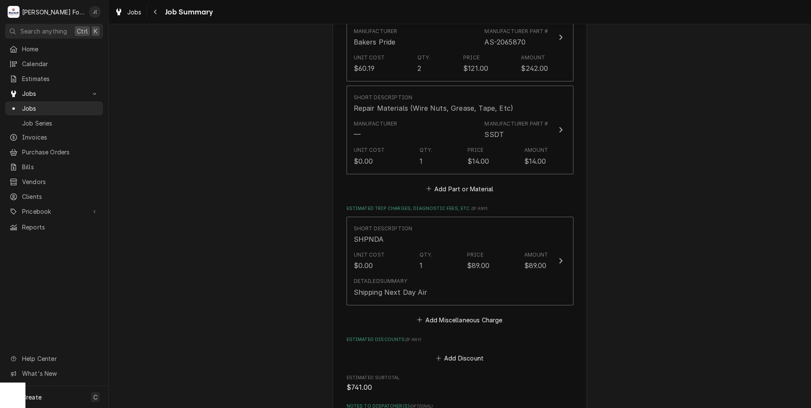
scroll to position [961, 0]
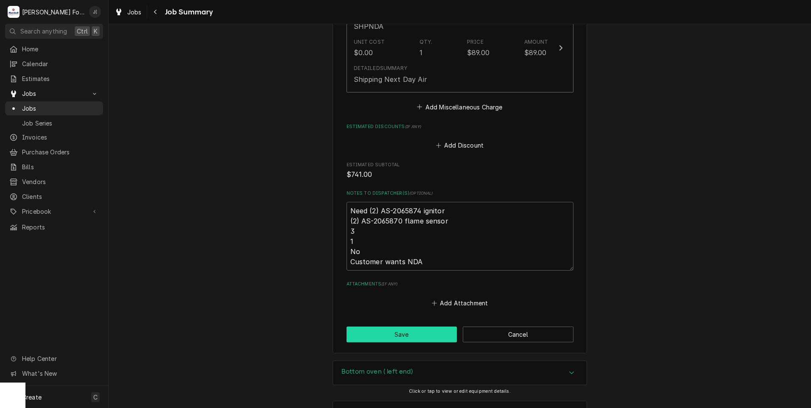
click at [370, 326] on button "Save" at bounding box center [401, 334] width 111 height 16
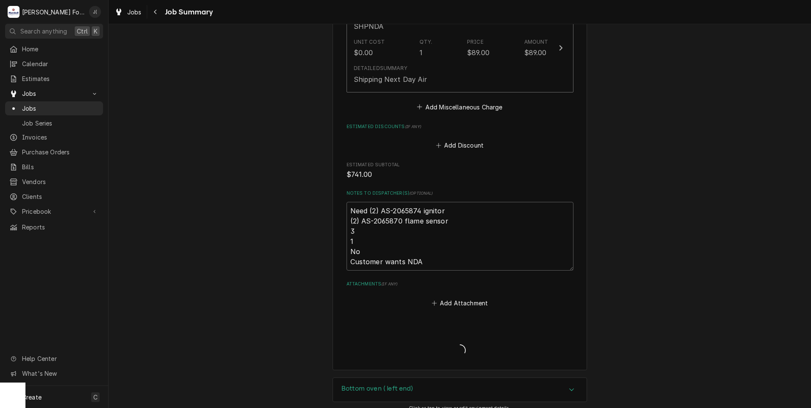
type textarea "x"
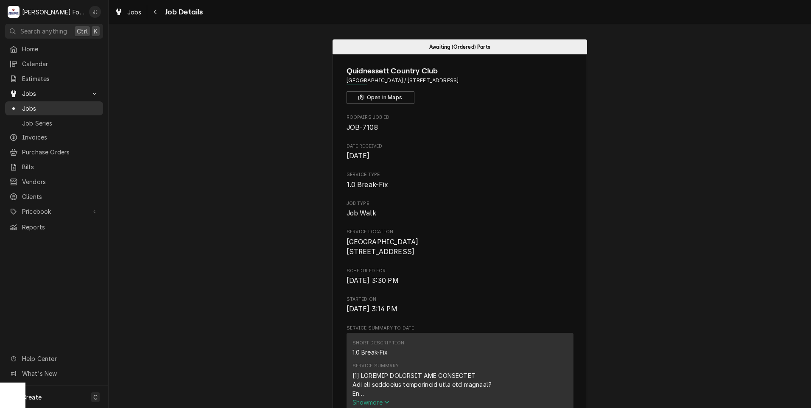
click at [33, 104] on span "Jobs" at bounding box center [60, 108] width 77 height 9
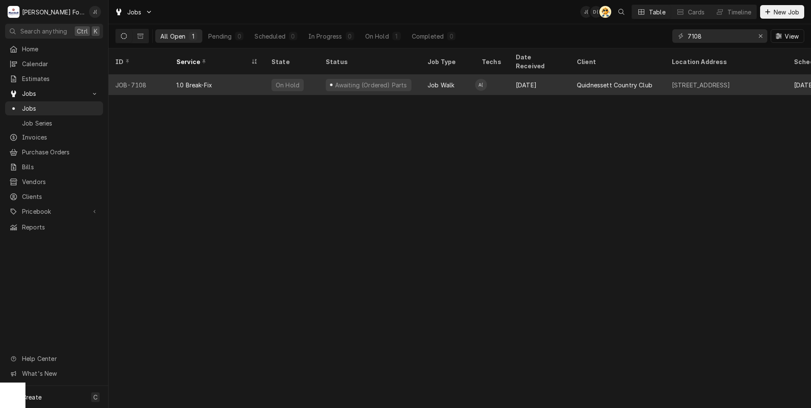
click at [148, 75] on div "JOB-7108" at bounding box center [139, 85] width 61 height 20
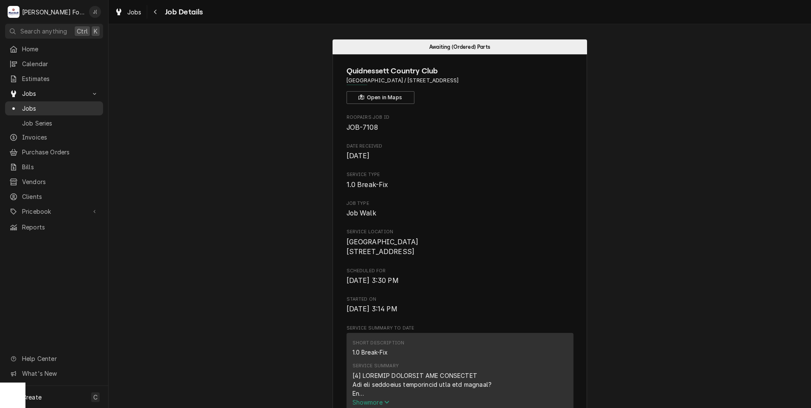
click at [36, 105] on span "Jobs" at bounding box center [60, 108] width 77 height 9
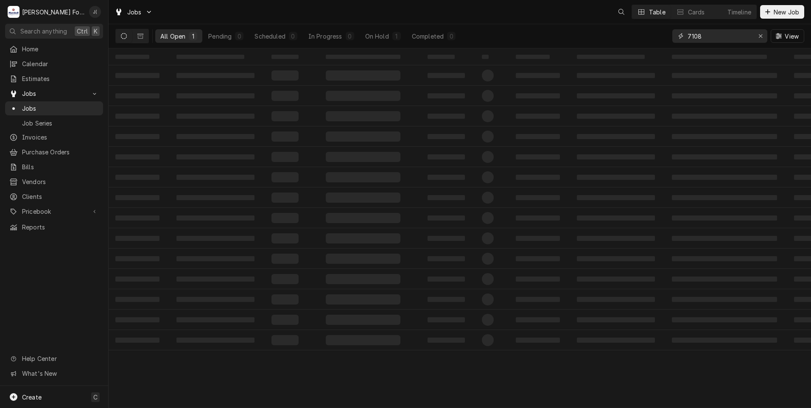
drag, startPoint x: 712, startPoint y: 36, endPoint x: 594, endPoint y: 36, distance: 118.7
click at [616, 38] on div "All Open 1 Pending 0 Scheduled 0 In Progress 0 On Hold 1 Completed 0 7108 View" at bounding box center [459, 36] width 689 height 24
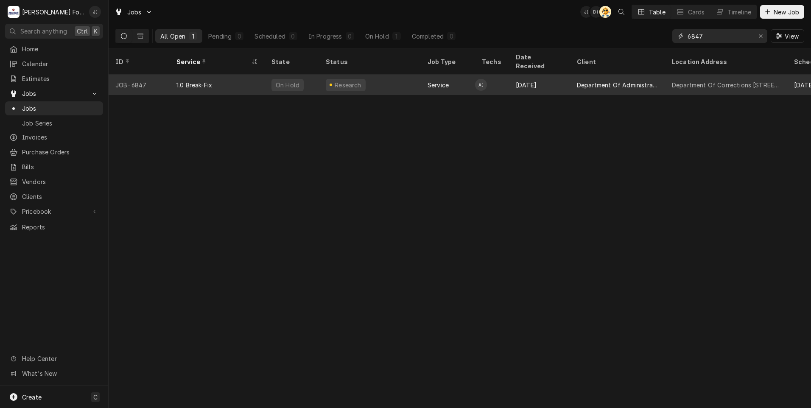
type input "6847"
click at [246, 75] on div "1.0 Break-Fix" at bounding box center [217, 85] width 95 height 20
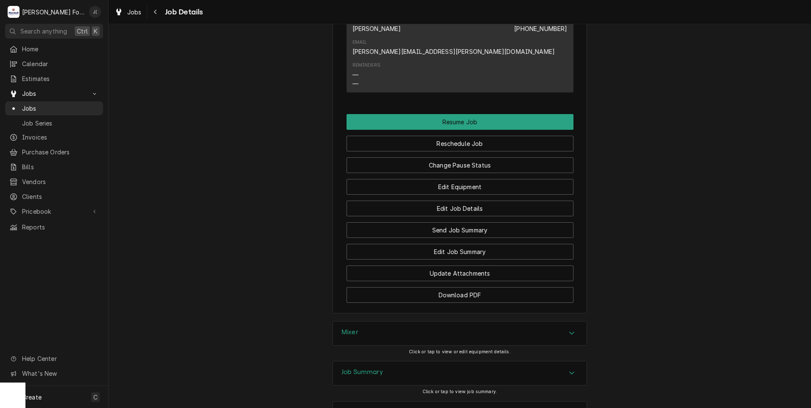
scroll to position [1079, 0]
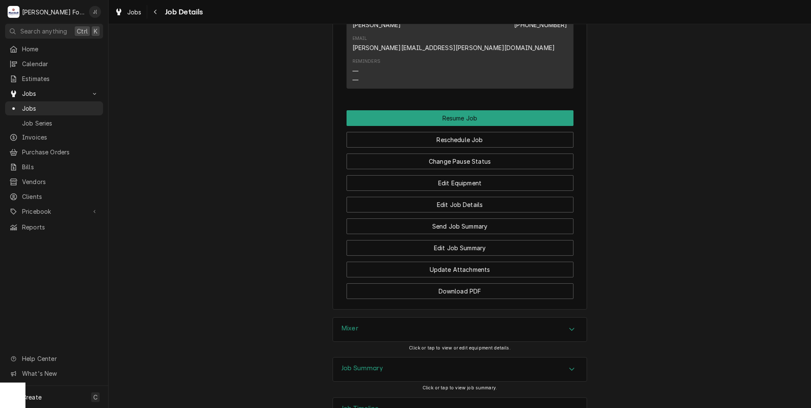
click at [363, 318] on div "Mixer" at bounding box center [460, 330] width 254 height 24
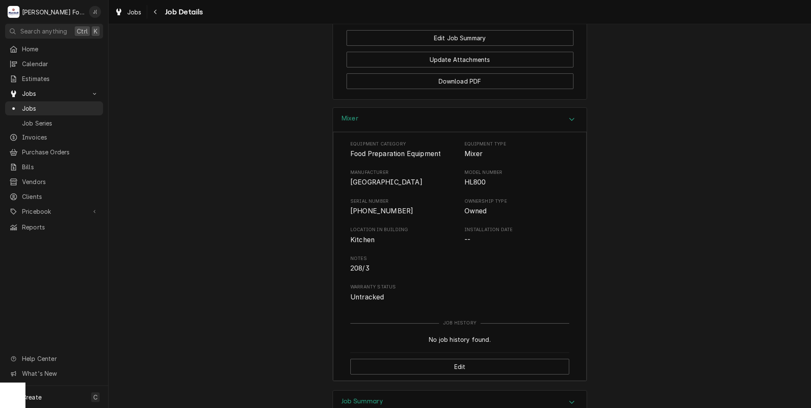
scroll to position [1322, 0]
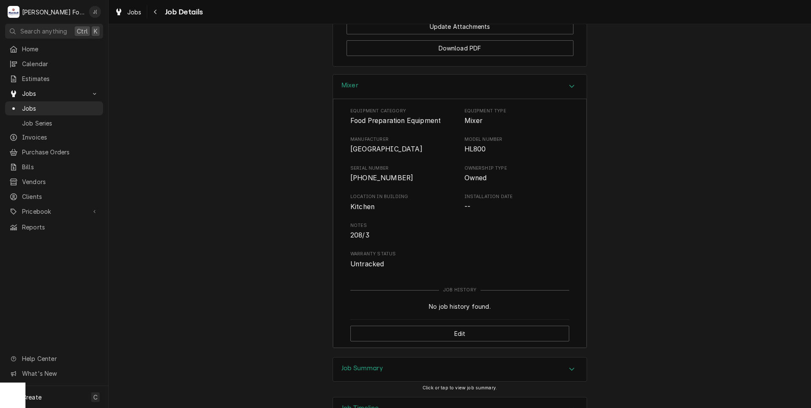
click at [367, 364] on div "Job Summary" at bounding box center [362, 369] width 42 height 10
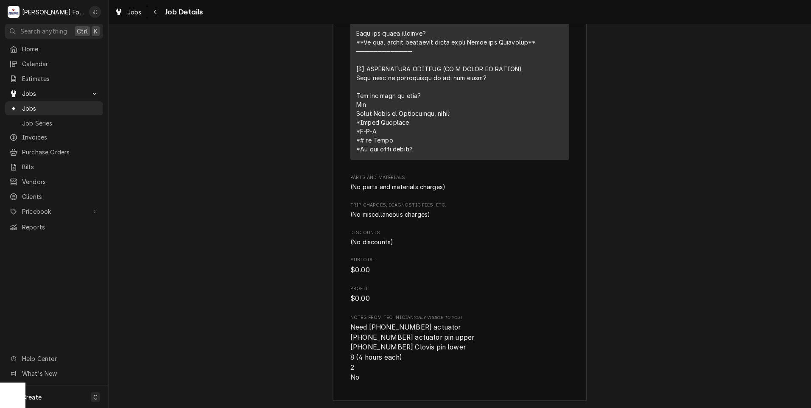
scroll to position [1992, 0]
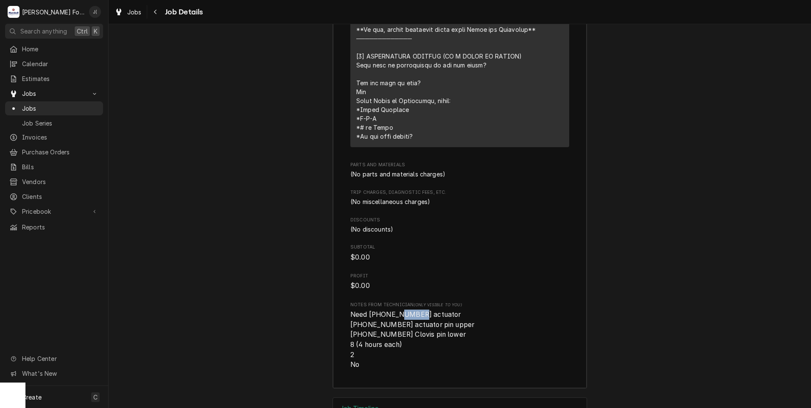
drag, startPoint x: 408, startPoint y: 244, endPoint x: 386, endPoint y: 242, distance: 22.1
click at [386, 310] on span "Need (1) 00-937466 actuator (1) 00-874315 actuator pin upper (1) 00-874117 Clov…" at bounding box center [412, 339] width 124 height 58
drag, startPoint x: 386, startPoint y: 242, endPoint x: 378, endPoint y: 246, distance: 8.9
click at [378, 310] on span "Need (1) 00-937466 actuator (1) 00-874315 actuator pin upper (1) 00-874117 Clov…" at bounding box center [412, 339] width 124 height 58
drag, startPoint x: 376, startPoint y: 244, endPoint x: 409, endPoint y: 245, distance: 32.7
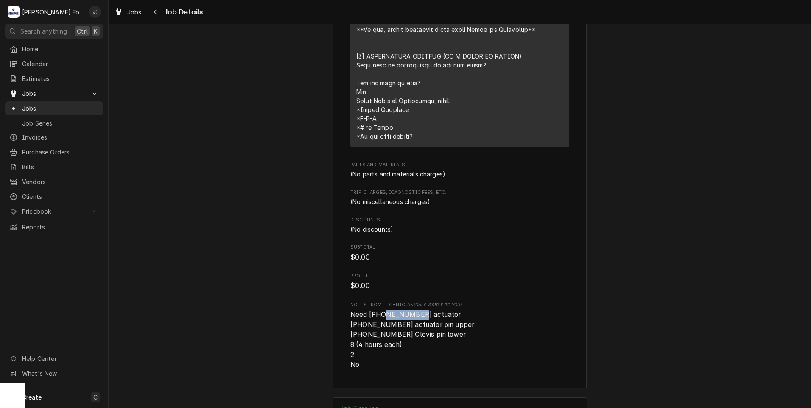
click at [409, 310] on span "Need (1) 00-937466 actuator (1) 00-874315 actuator pin upper (1) 00-874117 Clov…" at bounding box center [412, 339] width 124 height 58
drag, startPoint x: 409, startPoint y: 245, endPoint x: 398, endPoint y: 244, distance: 11.2
copy span "00-937466"
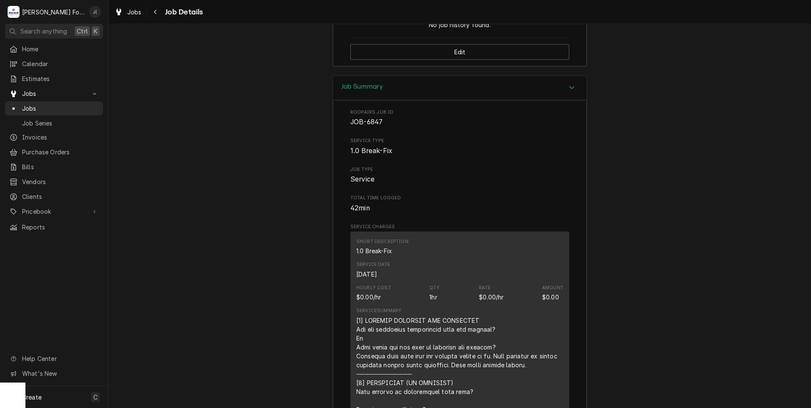
scroll to position [1483, 0]
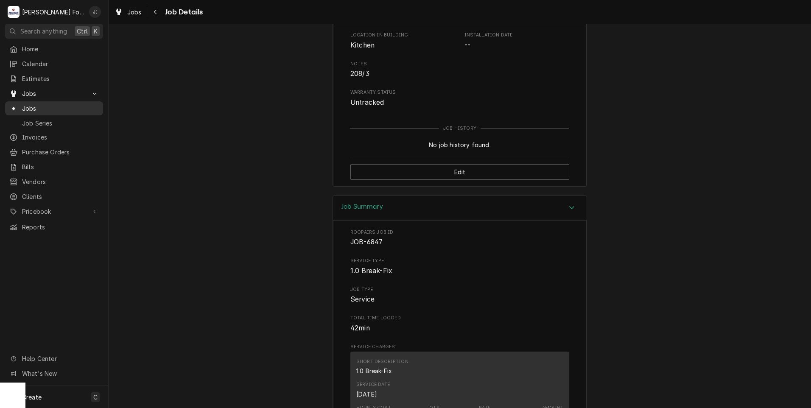
click at [38, 108] on span "Jobs" at bounding box center [60, 108] width 77 height 9
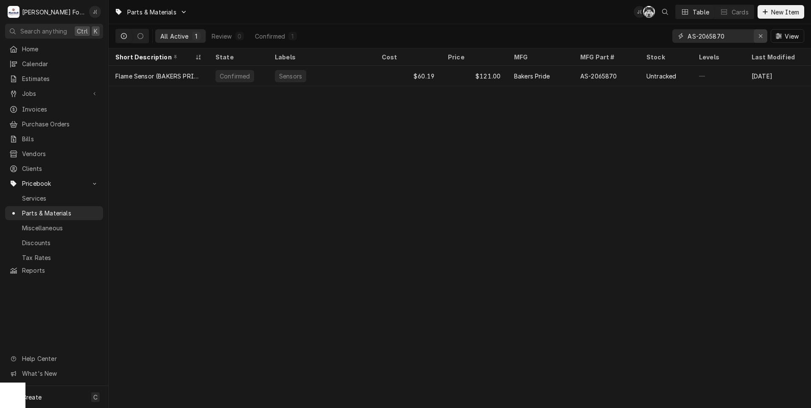
drag, startPoint x: 761, startPoint y: 38, endPoint x: 750, endPoint y: 36, distance: 10.7
click at [762, 38] on icon "Erase input" at bounding box center [760, 36] width 5 height 6
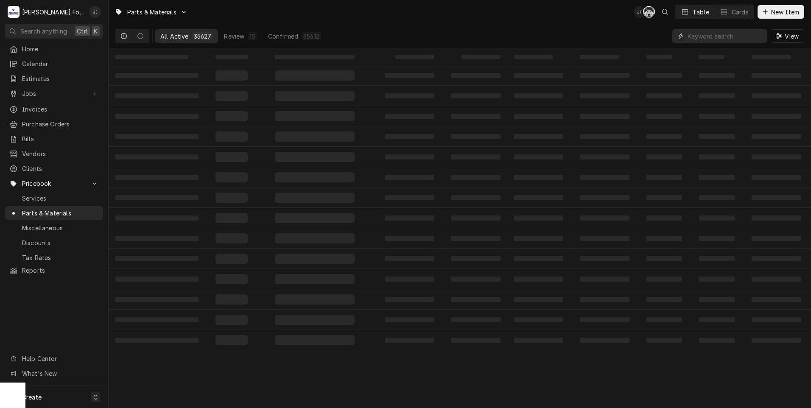
paste input "00-937466"
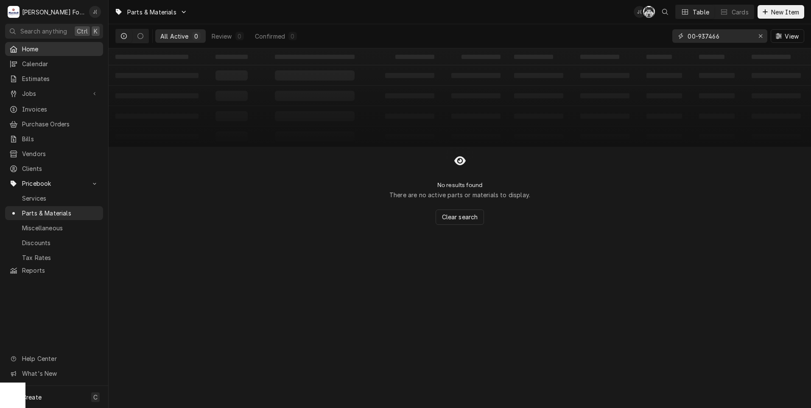
type input "00-937466"
click at [758, 37] on div "Erase input" at bounding box center [760, 36] width 8 height 8
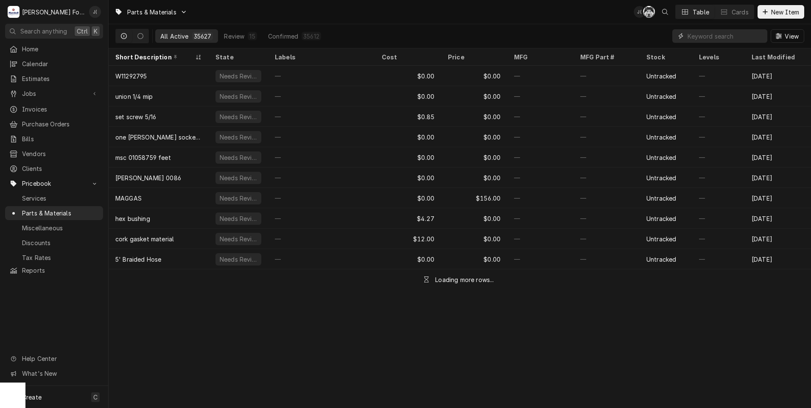
paste input "I,ACTUATOR KIT,HL1400N"
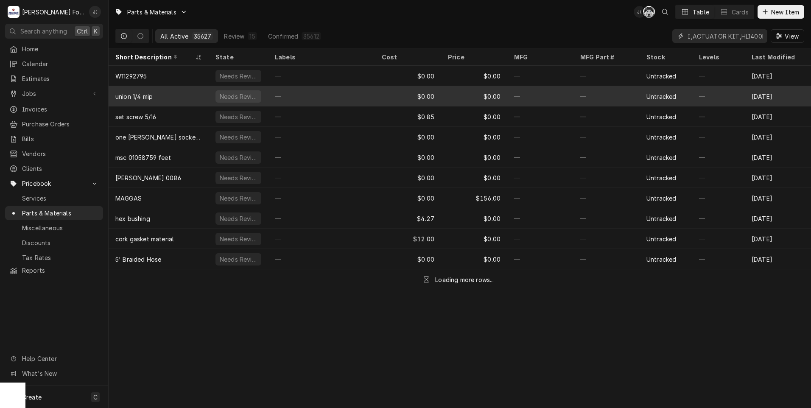
scroll to position [0, 11]
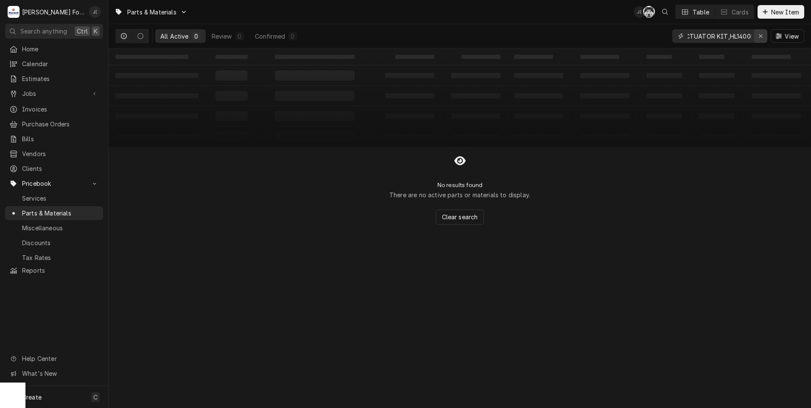
type input "I,ACTUATOR KIT,HL1400N"
click at [762, 35] on icon "Erase input" at bounding box center [760, 35] width 3 height 3
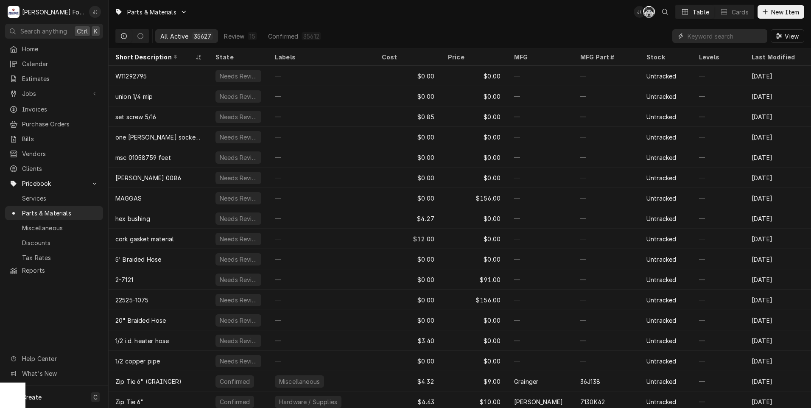
click at [695, 37] on input "Dynamic Content Wrapper" at bounding box center [724, 36] width 75 height 14
paste input "00-937466"
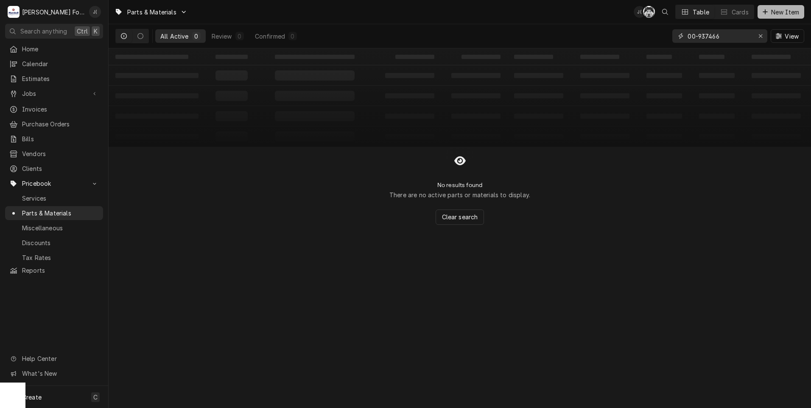
type input "00-937466"
click at [762, 12] on div "Dynamic Content Wrapper" at bounding box center [765, 12] width 8 height 8
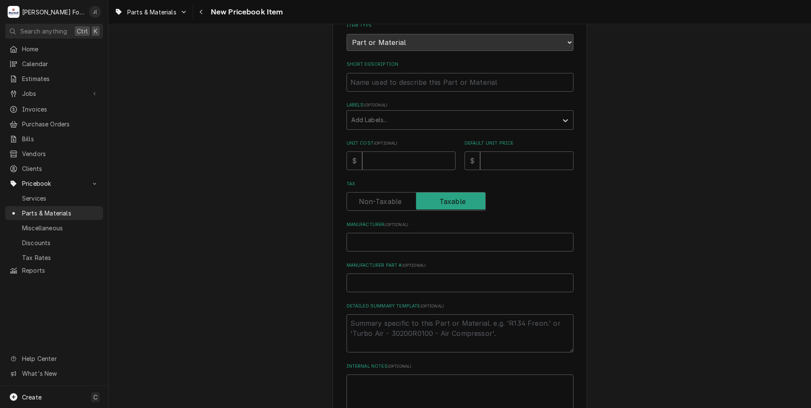
scroll to position [127, 0]
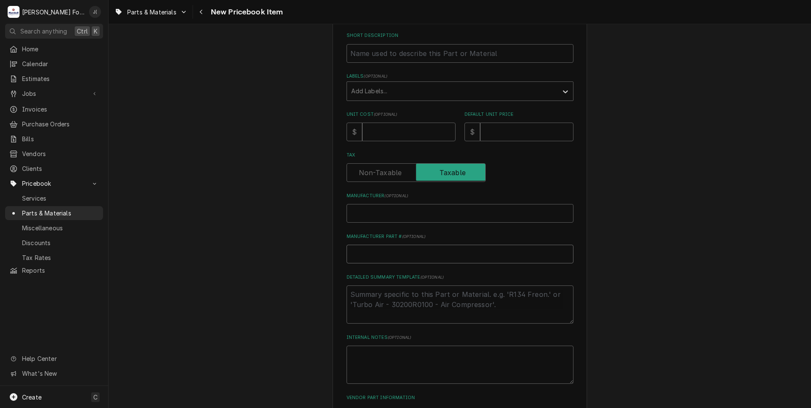
click at [382, 246] on input "Manufacturer Part # ( optional )" at bounding box center [459, 254] width 227 height 19
paste input "00-937466"
type textarea "x"
type input "00-937466"
click at [378, 214] on input "Manufacturer ( optional )" at bounding box center [459, 213] width 227 height 19
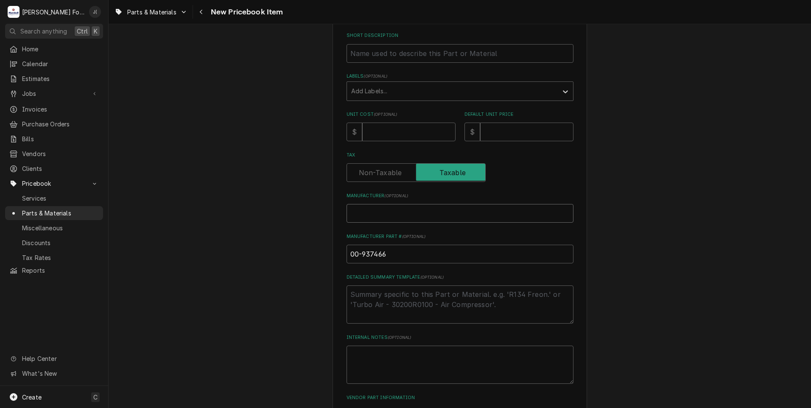
type textarea "x"
type input "h"
type textarea "x"
type input "ho"
type textarea "x"
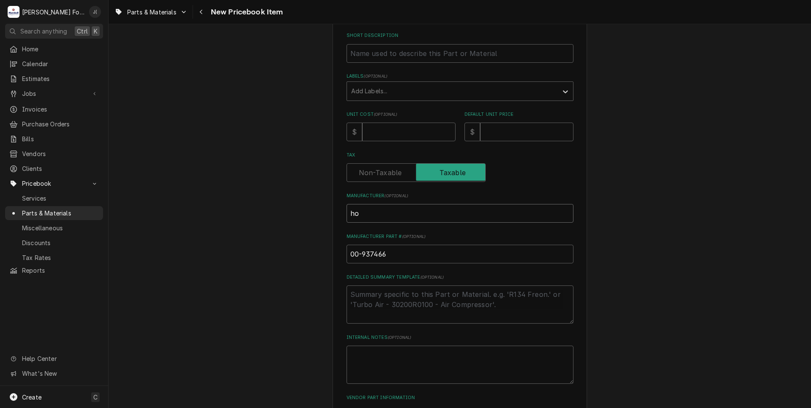
type input "hob"
type textarea "x"
type input "ho"
type textarea "x"
type input "h"
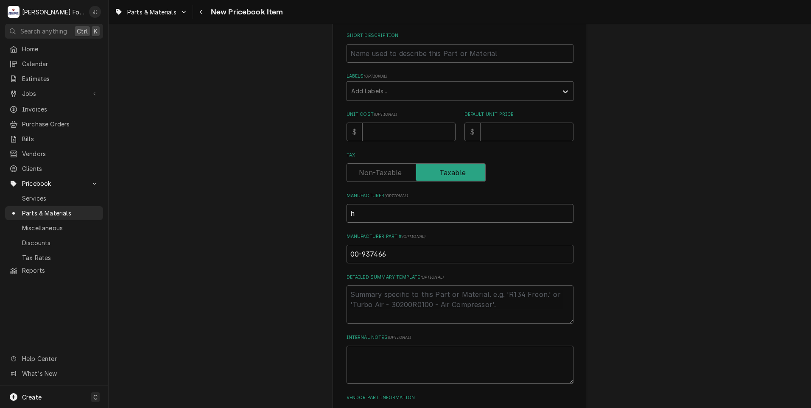
type textarea "x"
type input "h"
type textarea "x"
type input "ho"
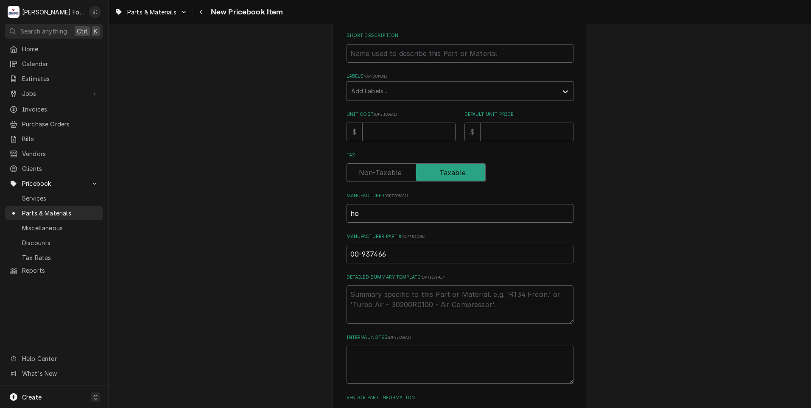
type textarea "x"
type input "hob"
type textarea "x"
type input "hoba"
type textarea "x"
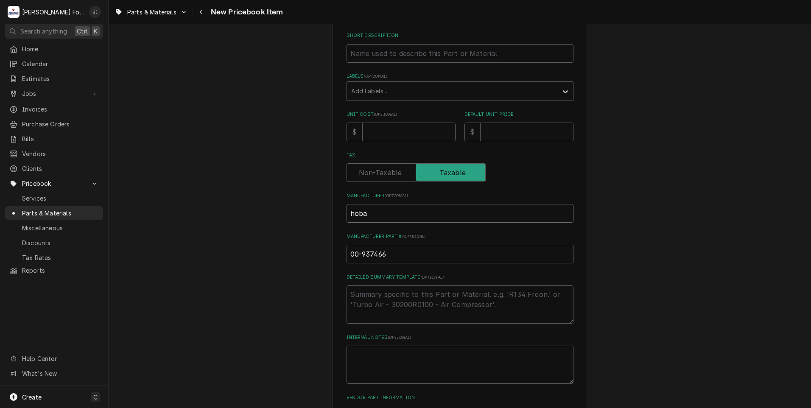
type input "hobat"
type textarea "x"
type input "hoba"
type textarea "x"
type input "hob"
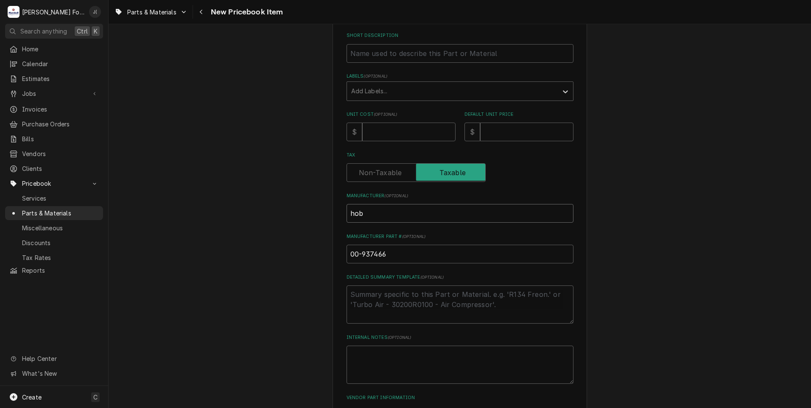
type textarea "x"
type input "ho"
type textarea "x"
type input "h"
type textarea "x"
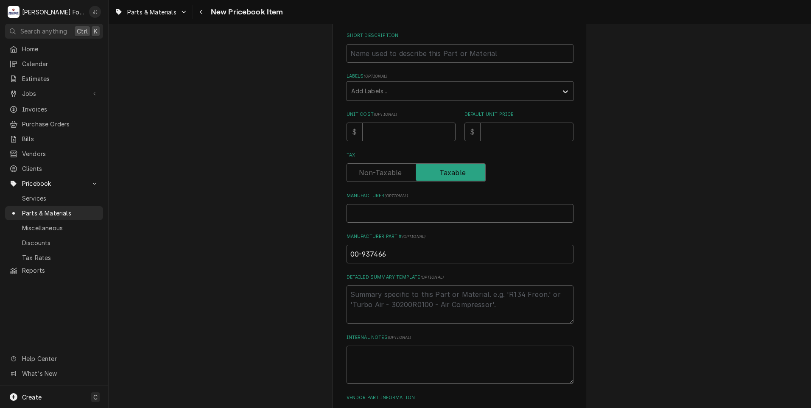
type textarea "x"
type input "H"
type textarea "x"
type input "HO"
type textarea "x"
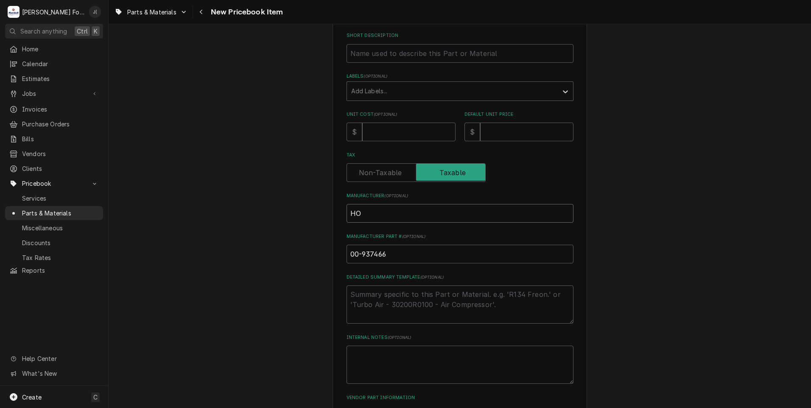
type input "HOB"
type textarea "x"
type input "HOBA"
type textarea "x"
type input "HOBAR"
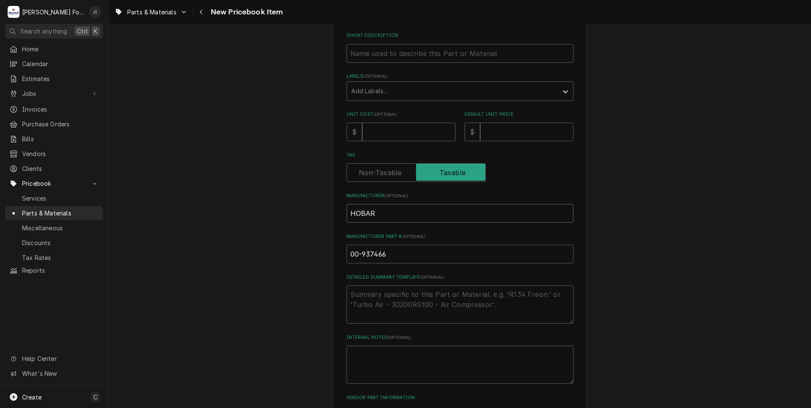
type textarea "x"
type input "[GEOGRAPHIC_DATA]"
click at [376, 131] on input "Unit Cost ( optional )" at bounding box center [408, 132] width 93 height 19
type textarea "x"
type input "2"
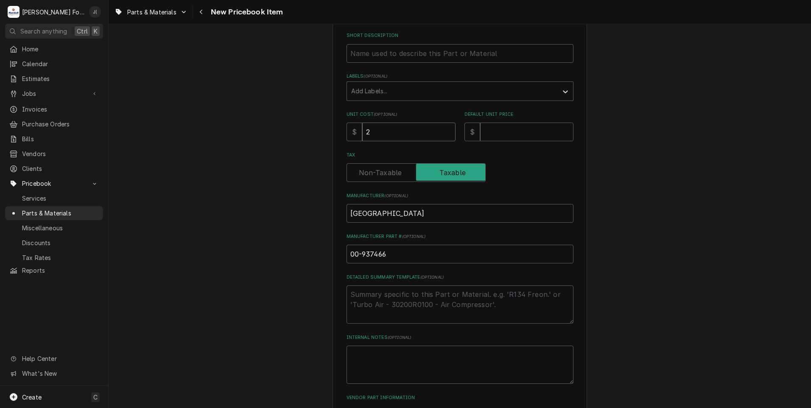
type textarea "x"
type input "24"
type textarea "x"
type input "241"
type textarea "x"
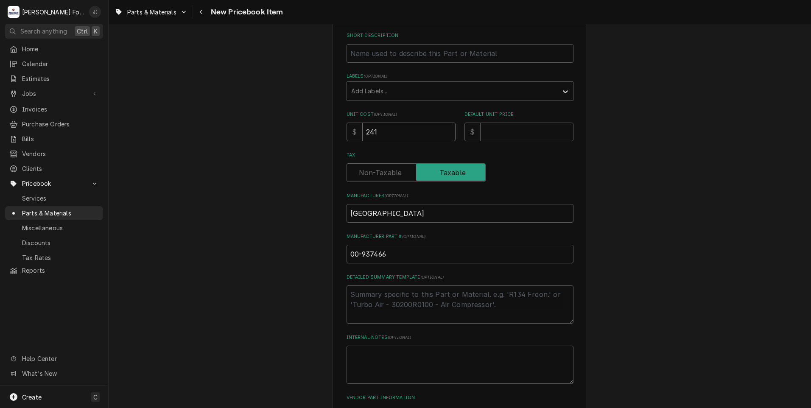
type input "2413"
type textarea "x"
type input "2413.6"
type textarea "x"
type input "2413.68"
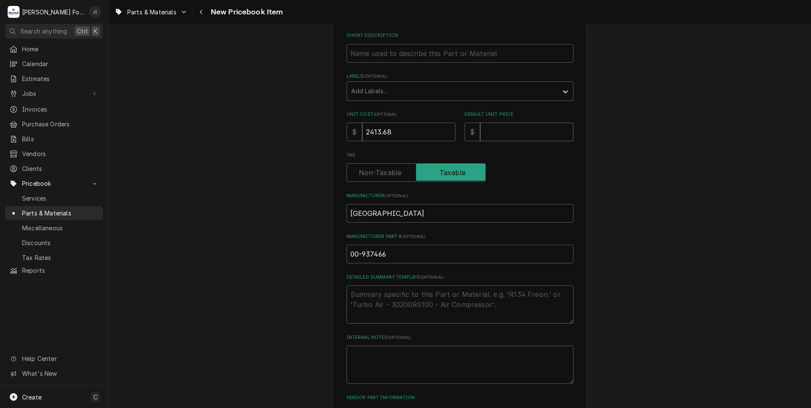
type textarea "x"
type input "3"
type textarea "x"
type input "31"
type textarea "x"
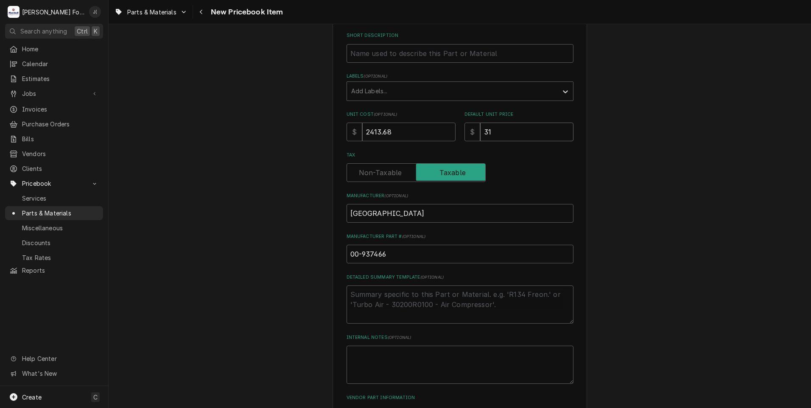
type input "313"
type textarea "x"
type input "3137"
type textarea "x"
type input "3137.0"
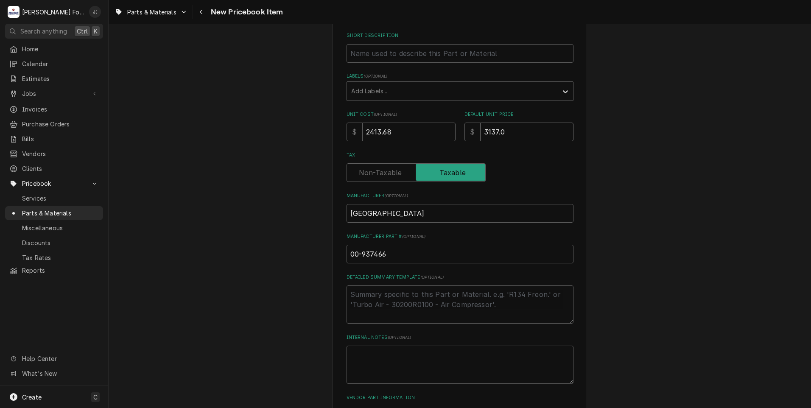
type textarea "x"
type input "3137.00"
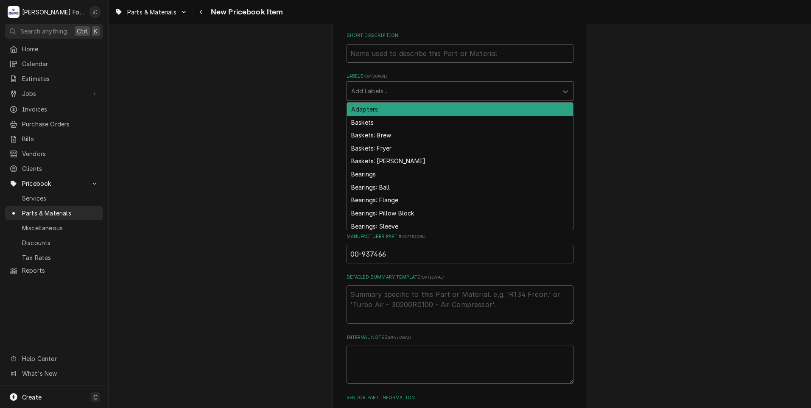
click at [399, 86] on div "Labels" at bounding box center [452, 91] width 202 height 15
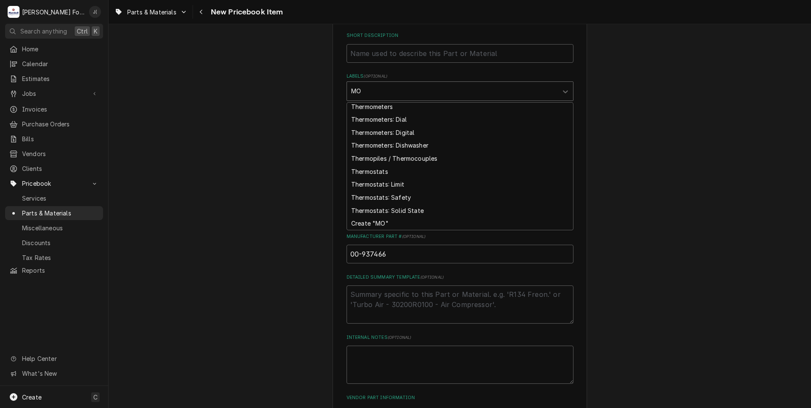
scroll to position [120, 0]
type input "MOT"
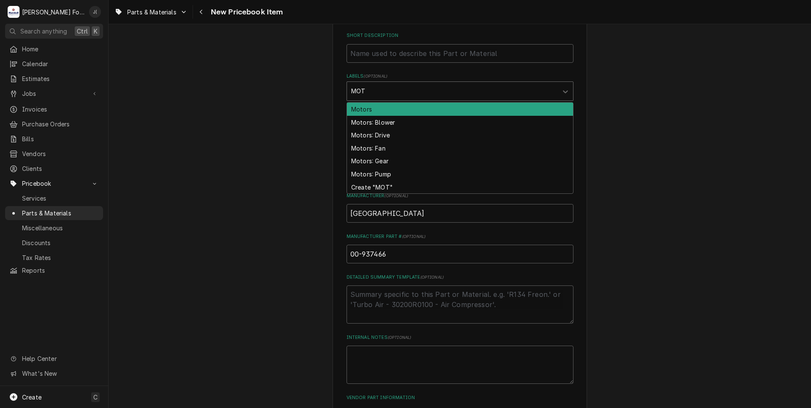
click at [383, 109] on div "Motors" at bounding box center [460, 109] width 226 height 13
type textarea "x"
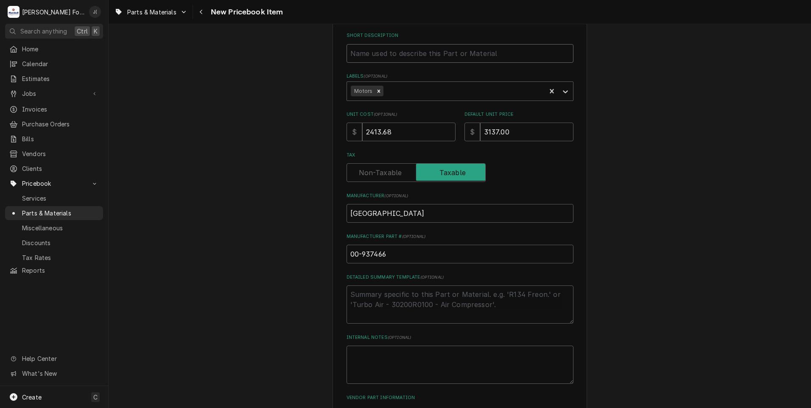
click at [379, 56] on input "Short Description" at bounding box center [459, 53] width 227 height 19
click at [382, 53] on input "Short Description" at bounding box center [459, 53] width 227 height 19
paste input "I,ACTUATOR KIT,HL1400N"
type textarea "x"
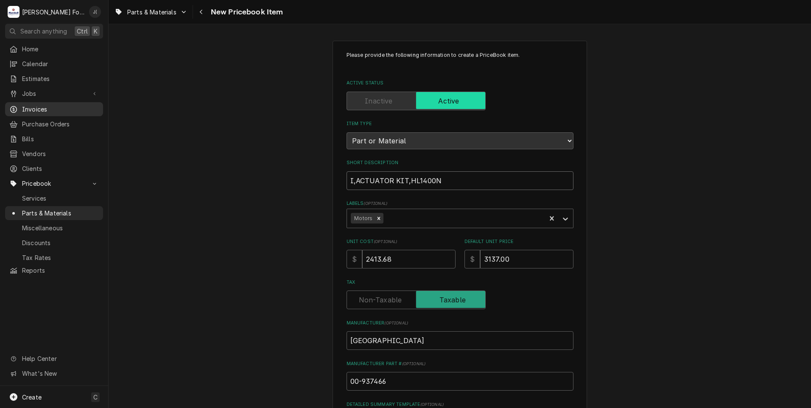
type input "I,ACTUATOR KIT,HL1400N"
drag, startPoint x: 436, startPoint y: 177, endPoint x: 304, endPoint y: 176, distance: 132.7
click at [293, 173] on div "Please provide the following information to create a PriceBook item. Active Sta…" at bounding box center [460, 317] width 702 height 568
drag, startPoint x: 372, startPoint y: 182, endPoint x: 246, endPoint y: 156, distance: 129.0
click at [225, 154] on div "Please provide the following information to create a PriceBook item. Active Sta…" at bounding box center [460, 317] width 702 height 568
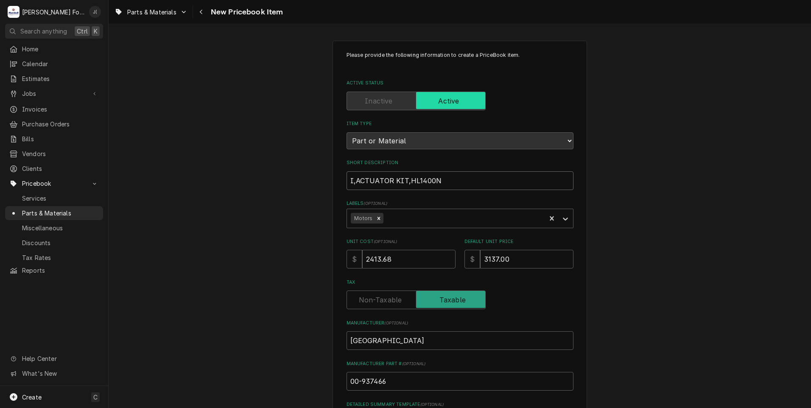
click at [451, 179] on input "I,ACTUATOR KIT,HL1400N" at bounding box center [459, 180] width 227 height 19
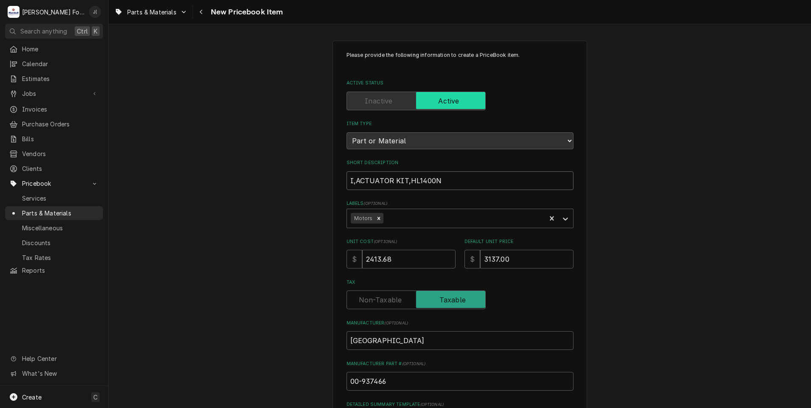
click at [451, 179] on input "I,ACTUATOR KIT,HL1400N" at bounding box center [459, 180] width 227 height 19
type textarea "x"
paste input "LINEAR ACTUATOR ASSEMBLY"
type textarea "x"
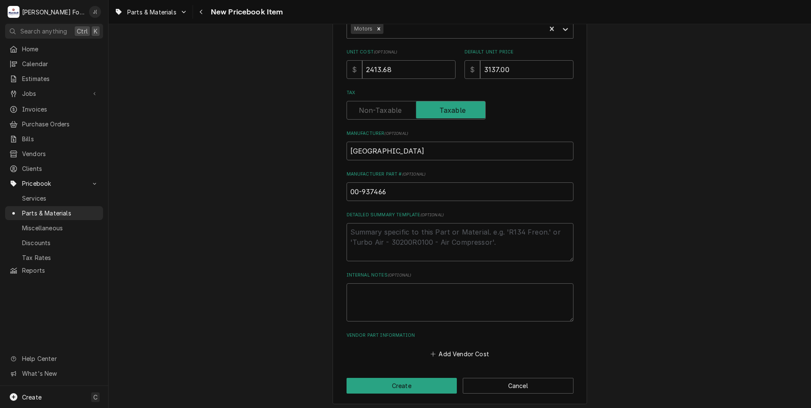
scroll to position [192, 0]
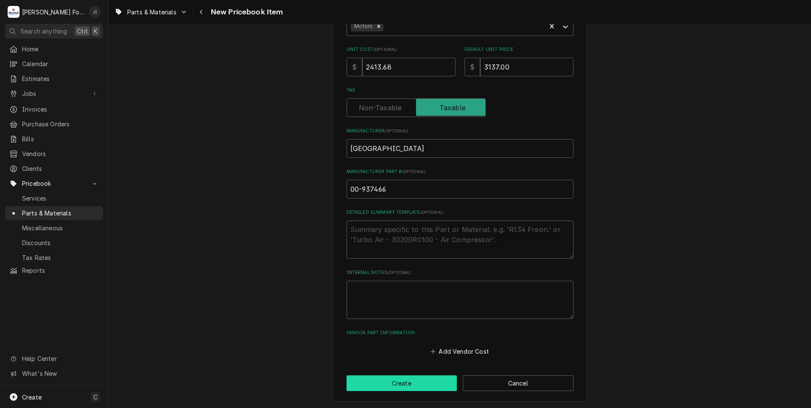
type input "LINEAR ACTUATOR ASSEMBLY"
click at [368, 379] on button "Create" at bounding box center [401, 383] width 111 height 16
type textarea "x"
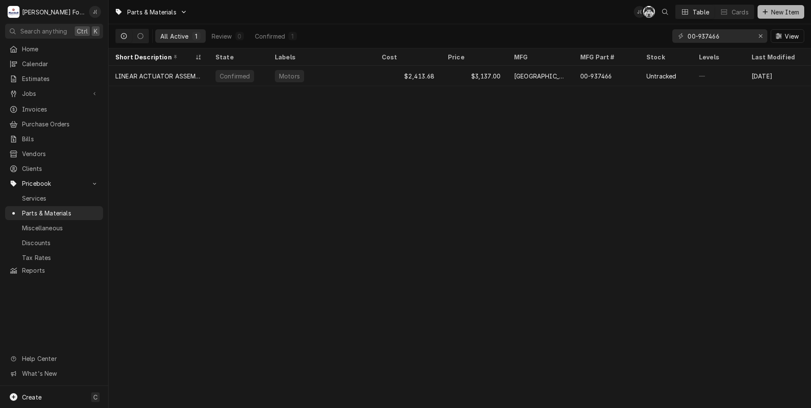
click at [777, 12] on span "New Item" at bounding box center [784, 12] width 31 height 9
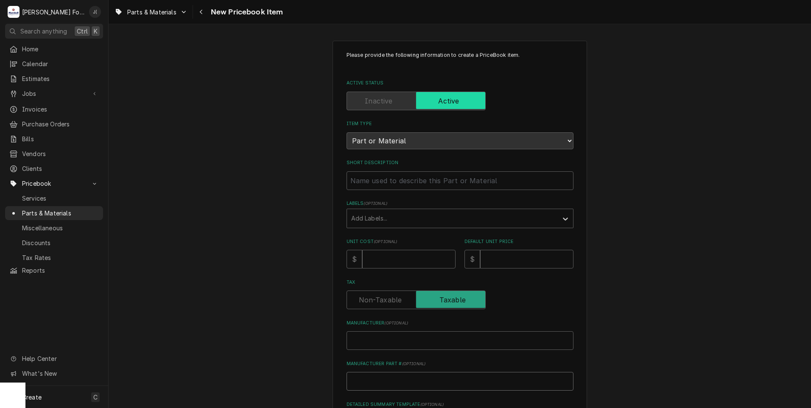
click at [432, 374] on input "Manufacturer Part # ( optional )" at bounding box center [459, 381] width 227 height 19
paste input "00-874315"
type textarea "x"
type input "00-874315"
click at [400, 346] on input "Manufacturer ( optional )" at bounding box center [459, 340] width 227 height 19
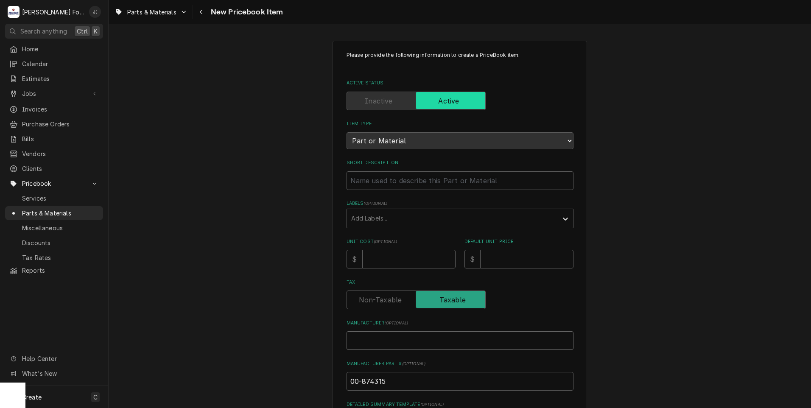
type textarea "x"
type input "H"
type textarea "x"
type input "HO"
type textarea "x"
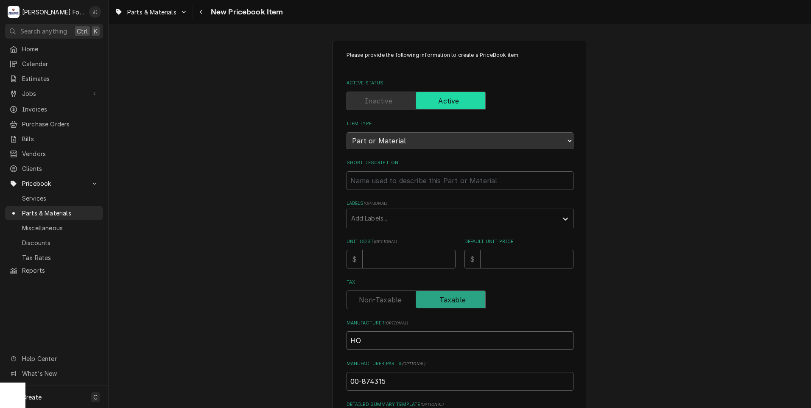
type input "HOB"
type textarea "x"
type input "HOBA"
type textarea "x"
type input "HOBAR"
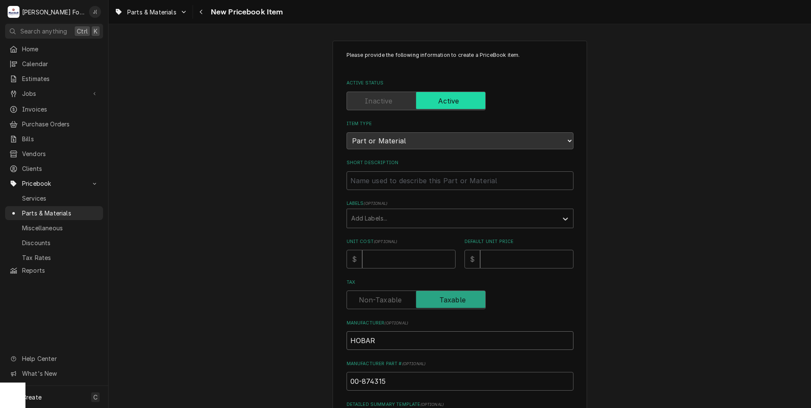
type textarea "x"
type input "[GEOGRAPHIC_DATA]"
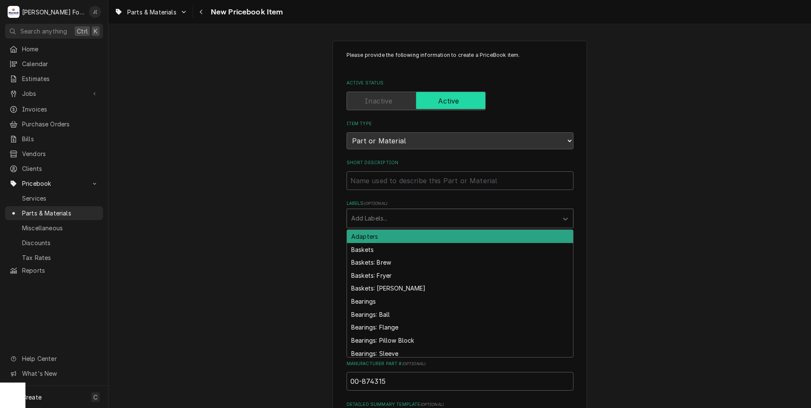
click at [390, 216] on div "Labels" at bounding box center [452, 218] width 202 height 15
type input "COM"
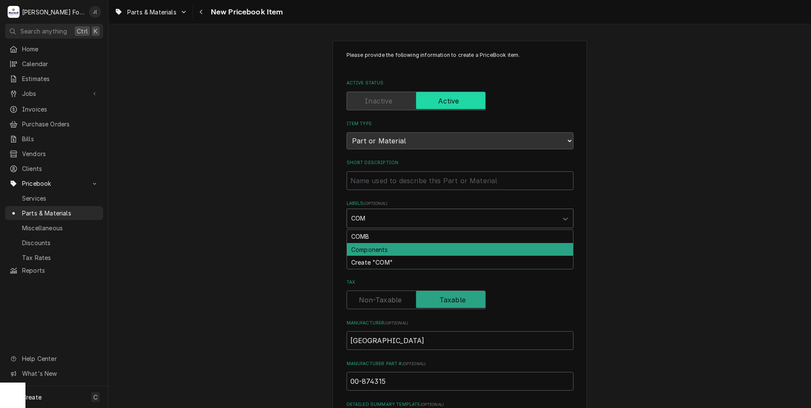
click at [386, 248] on div "Components" at bounding box center [460, 249] width 226 height 13
type textarea "x"
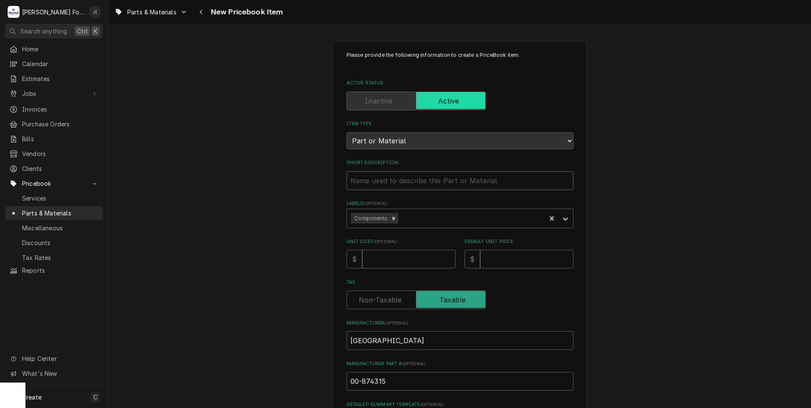
click at [374, 178] on input "Short Description" at bounding box center [459, 180] width 227 height 19
paste input "ACTUATOR PIN, UPPER"
type textarea "x"
type input "ACTUATOR PIN, UPPER"
click at [391, 259] on input "Unit Cost ( optional )" at bounding box center [408, 259] width 93 height 19
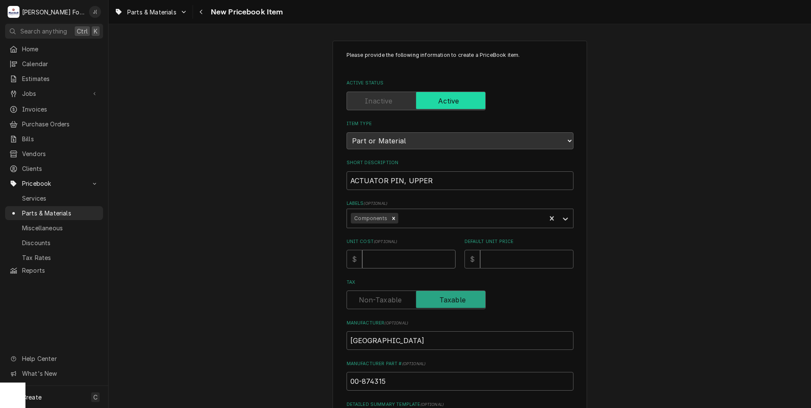
type textarea "x"
type input "1"
type textarea "x"
type input "15"
type textarea "x"
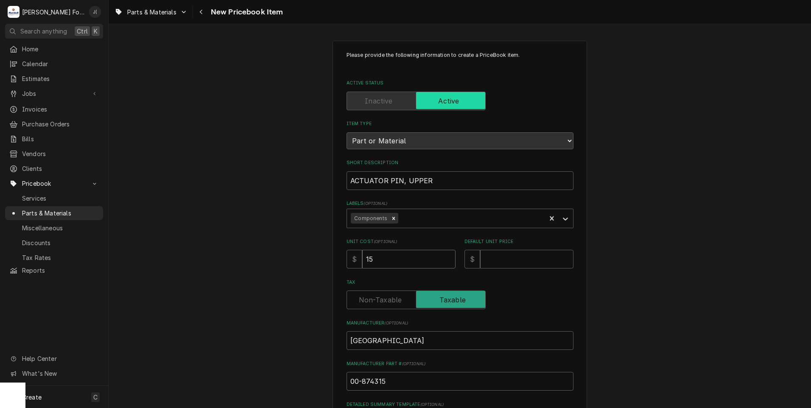
type input "15.2"
type textarea "x"
type input "15.21"
click at [511, 254] on input "Default Unit Price" at bounding box center [526, 259] width 93 height 19
type textarea "x"
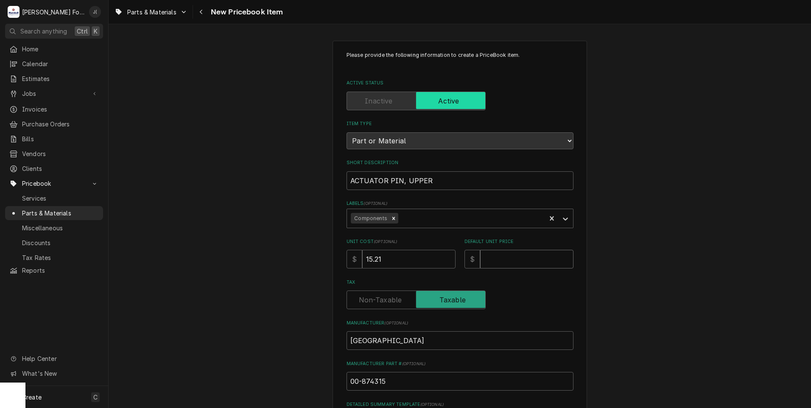
type input "2"
type textarea "x"
type input "21"
type textarea "x"
type input "21.0"
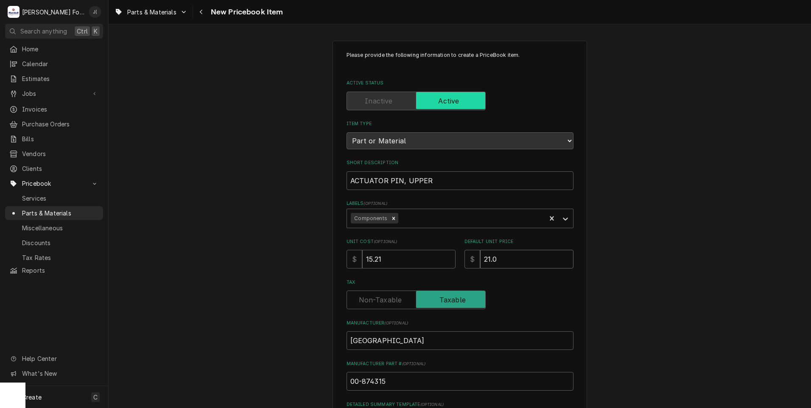
type textarea "x"
type input "21.00"
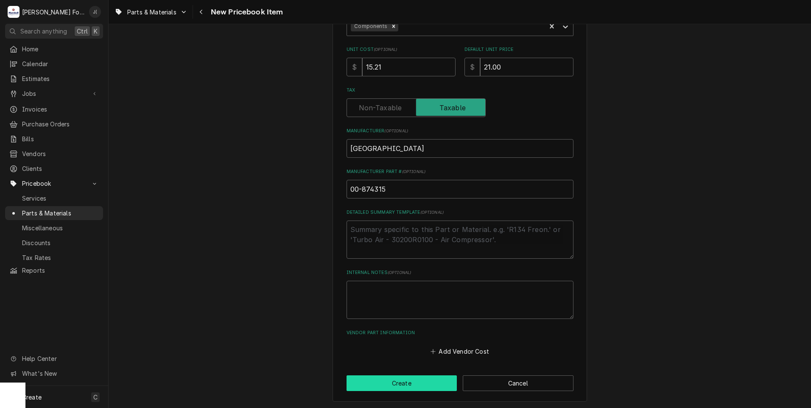
click at [389, 377] on button "Create" at bounding box center [401, 383] width 111 height 16
type textarea "x"
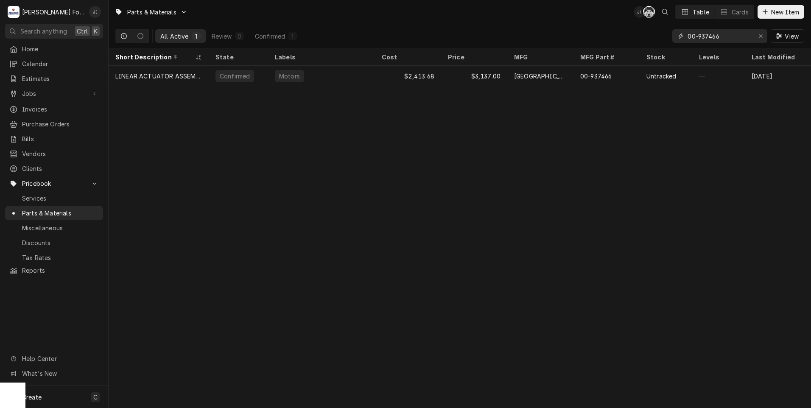
drag, startPoint x: 759, startPoint y: 37, endPoint x: 736, endPoint y: 35, distance: 23.9
click at [758, 37] on div "Erase input" at bounding box center [760, 36] width 8 height 8
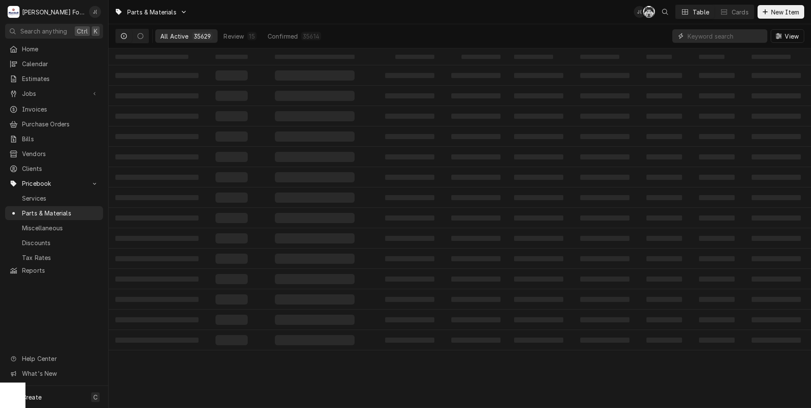
paste input "00-874117"
type input "00-874117"
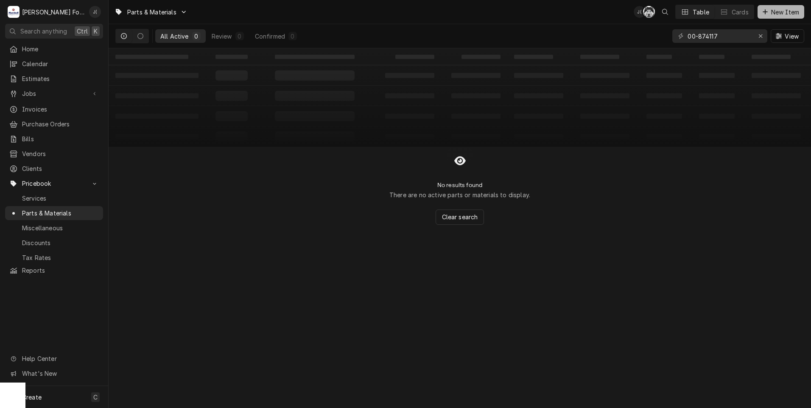
click at [772, 15] on span "New Item" at bounding box center [784, 12] width 31 height 9
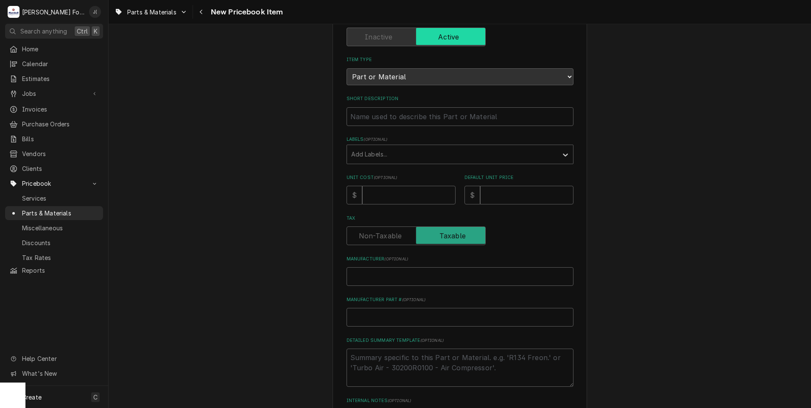
scroll to position [192, 0]
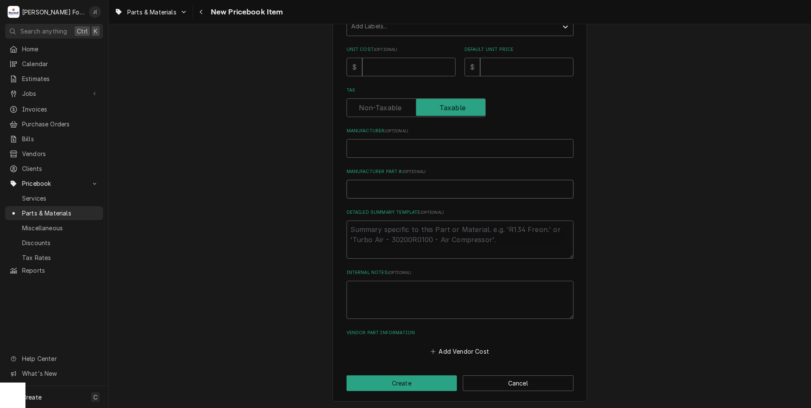
click at [373, 184] on input "Manufacturer Part # ( optional )" at bounding box center [459, 189] width 227 height 19
paste input "00-874117"
type textarea "x"
type input "00-874117"
click at [371, 152] on input "Manufacturer ( optional )" at bounding box center [459, 148] width 227 height 19
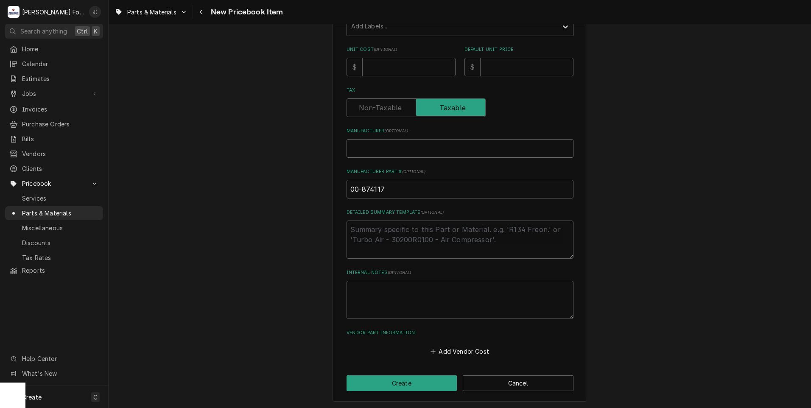
type textarea "x"
type input "H"
type textarea "x"
type input "HO"
type textarea "x"
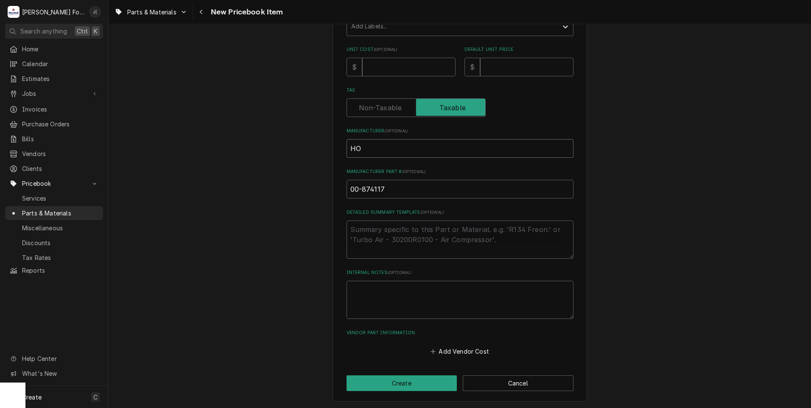
type input "HOB"
type textarea "x"
type input "HOBA"
type textarea "x"
type input "HOBAR"
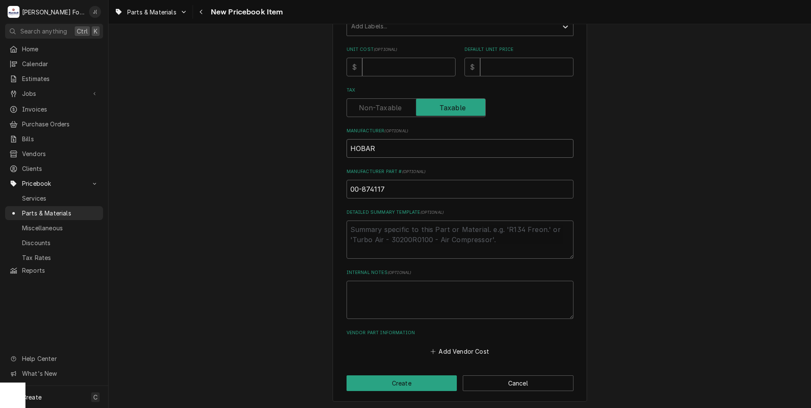
type textarea "x"
type input "[GEOGRAPHIC_DATA]"
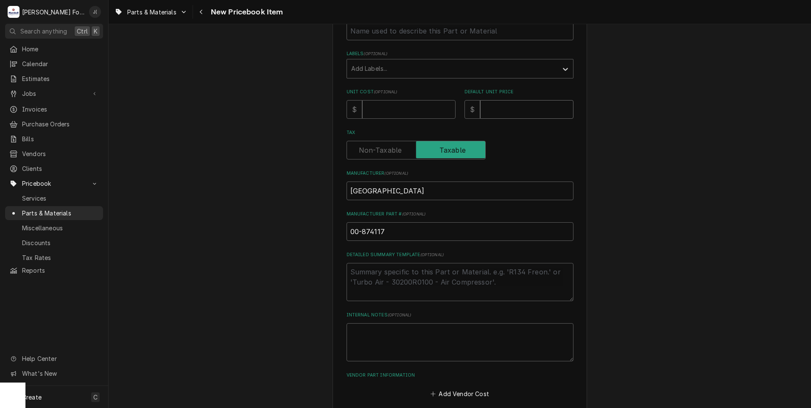
click at [484, 117] on input "Default Unit Price" at bounding box center [526, 109] width 93 height 19
type textarea "x"
type input "1"
type textarea "x"
type input "10"
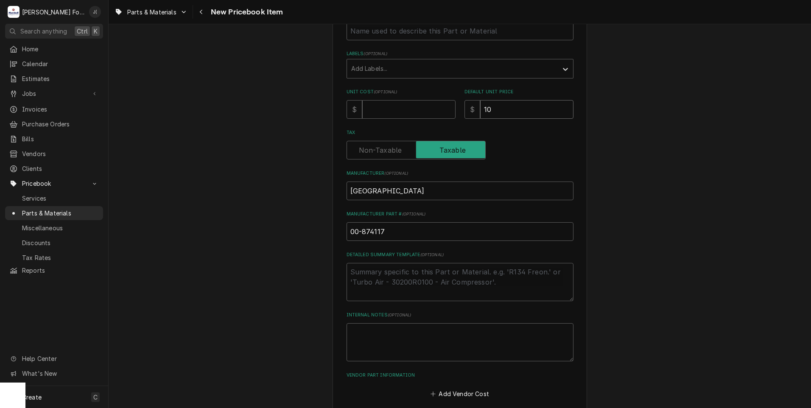
type textarea "x"
type input "10.0"
type textarea "x"
type input "10.00"
click at [400, 112] on input "Unit Cost ( optional )" at bounding box center [408, 109] width 93 height 19
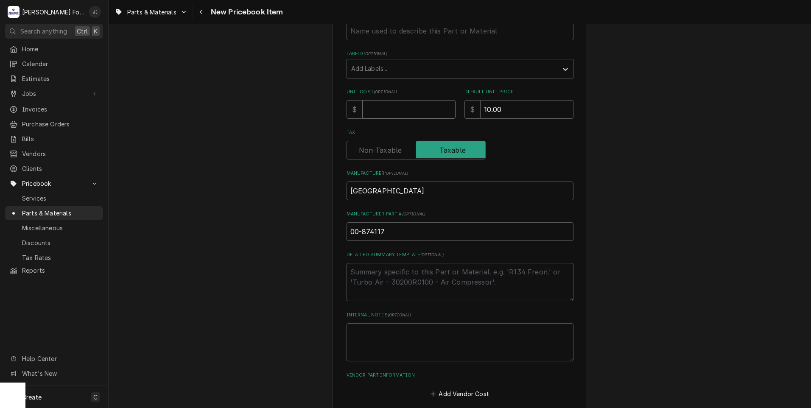
type textarea "x"
type input "4"
type textarea "x"
type input "4.0"
type textarea "x"
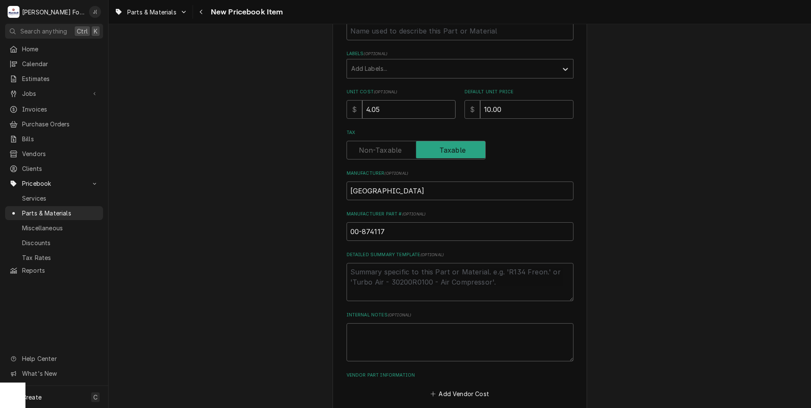
type input "4.05"
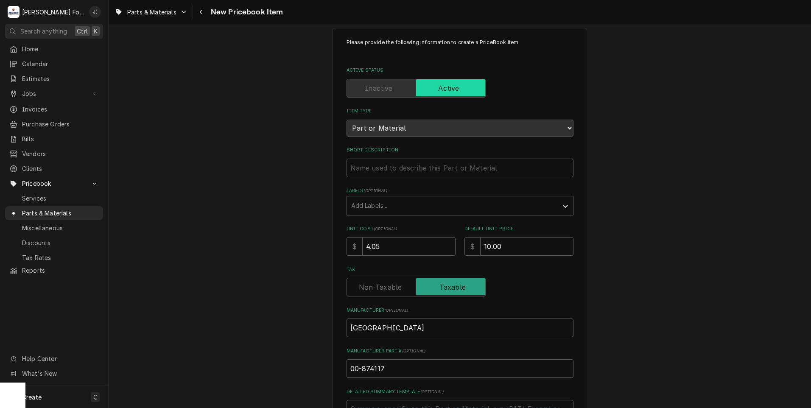
scroll to position [0, 0]
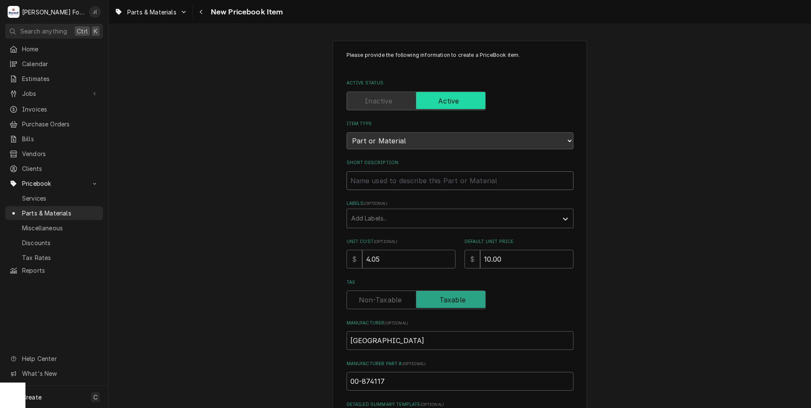
click at [365, 178] on input "Short Description" at bounding box center [459, 180] width 227 height 19
click at [389, 219] on div "Labels" at bounding box center [452, 218] width 202 height 15
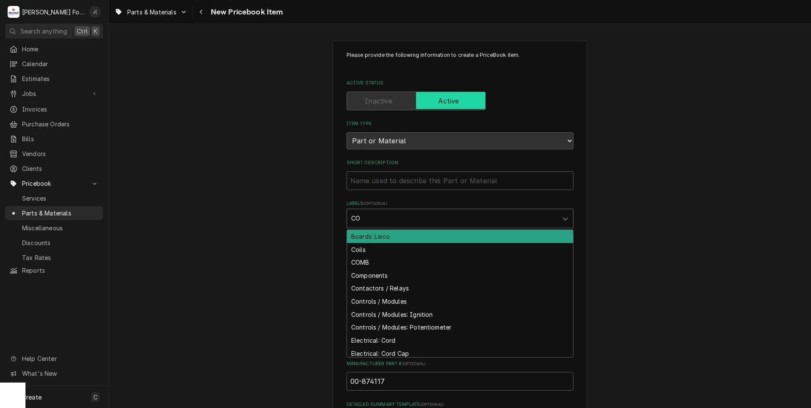
type input "COM"
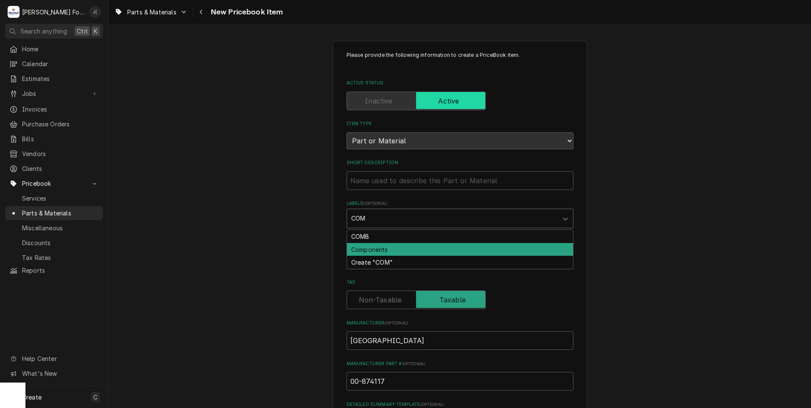
click at [375, 245] on div "Components" at bounding box center [460, 249] width 226 height 13
type textarea "x"
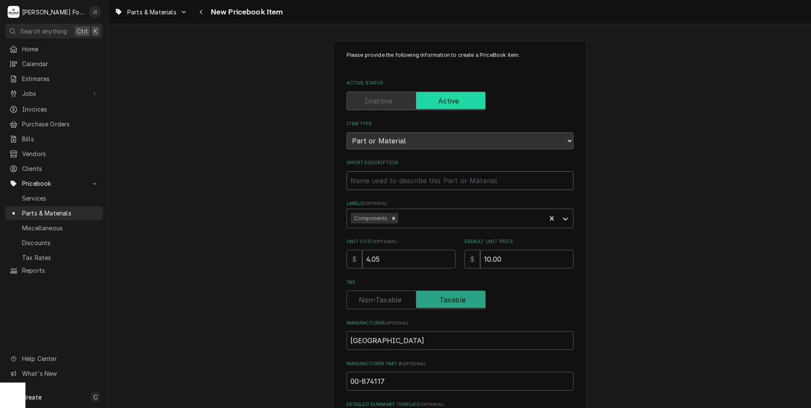
click at [364, 177] on input "Short Description" at bounding box center [459, 180] width 227 height 19
type textarea "x"
type input "P"
type textarea "x"
type input "PI"
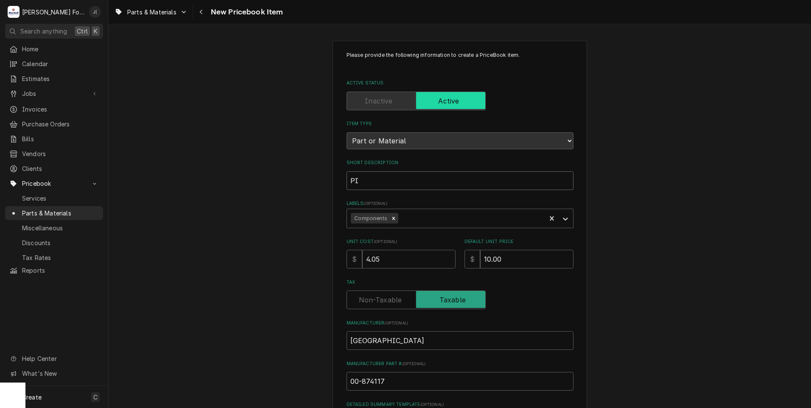
type textarea "x"
type input "PIN"
type textarea "x"
type input "PIN."
type textarea "x"
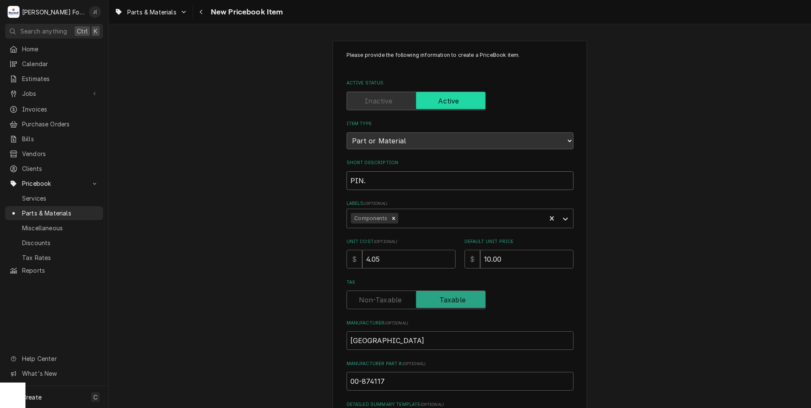
type input "PIN"
type textarea "x"
type input "PIN,"
type textarea "x"
type input "PIN,"
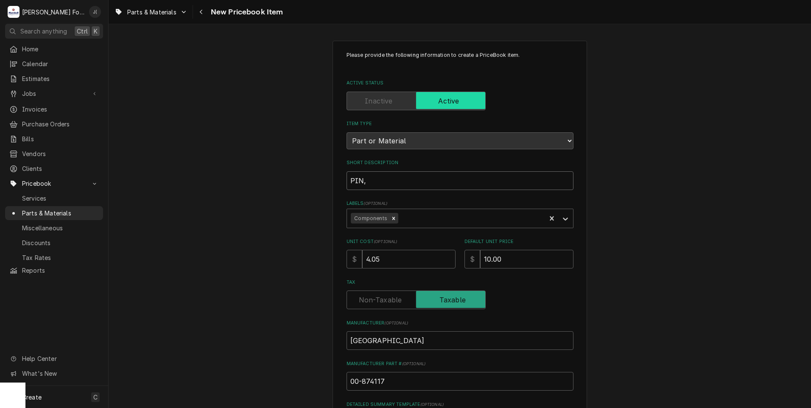
type textarea "x"
type input "PIN, C"
type textarea "x"
type input "PIN,"
type textarea "x"
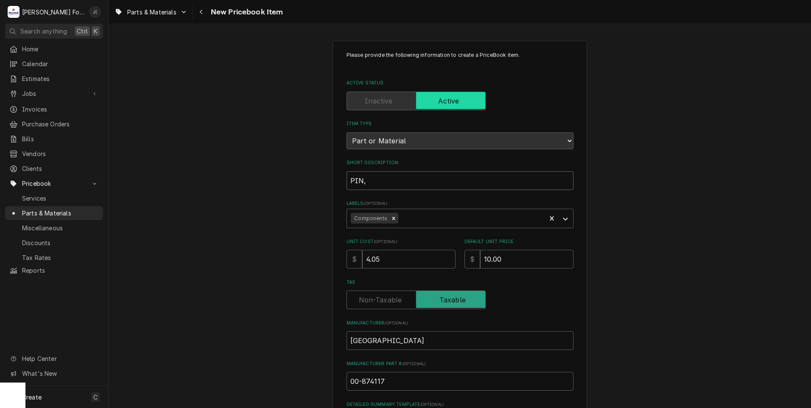
type input "PIN,"
type textarea "x"
type input "PIN"
type textarea "x"
type input "PI"
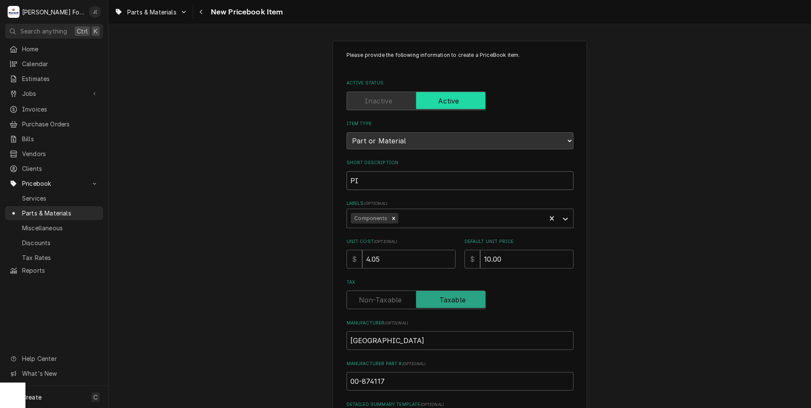
type textarea "x"
type input "P"
type textarea "x"
type input "L"
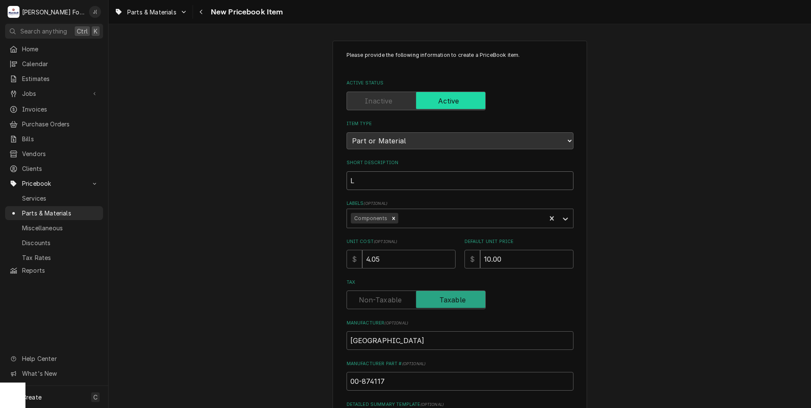
type textarea "x"
type input "LO"
type textarea "x"
type input "LOW"
type textarea "x"
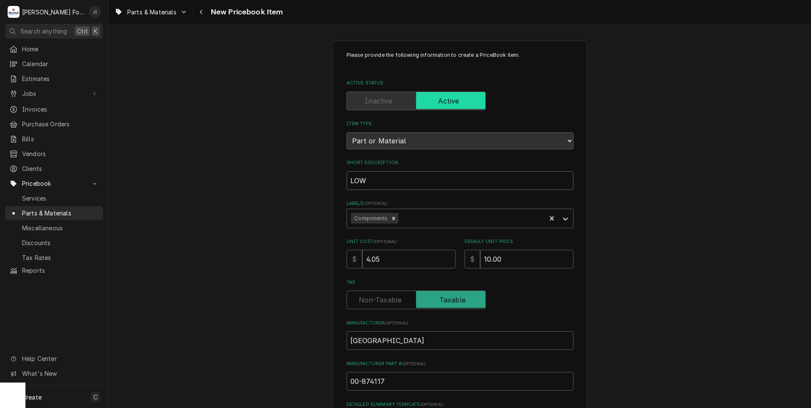
type input "LOWE"
type textarea "x"
type input "LOWER"
type textarea "x"
type input "LOWER"
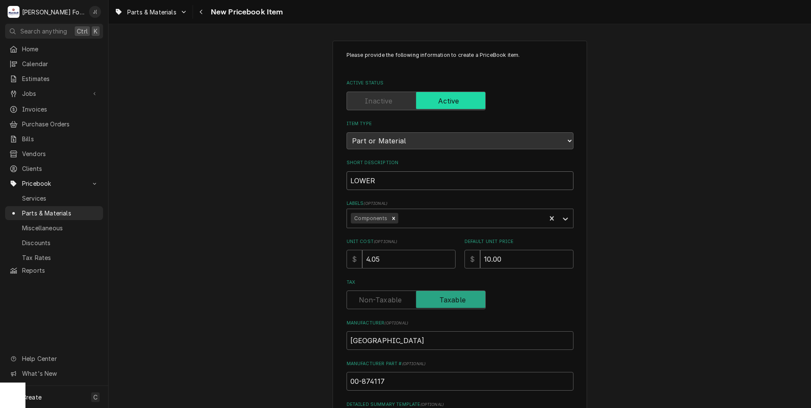
type textarea "x"
type input "LOWER C"
type textarea "x"
type input "LOWER CL"
type textarea "x"
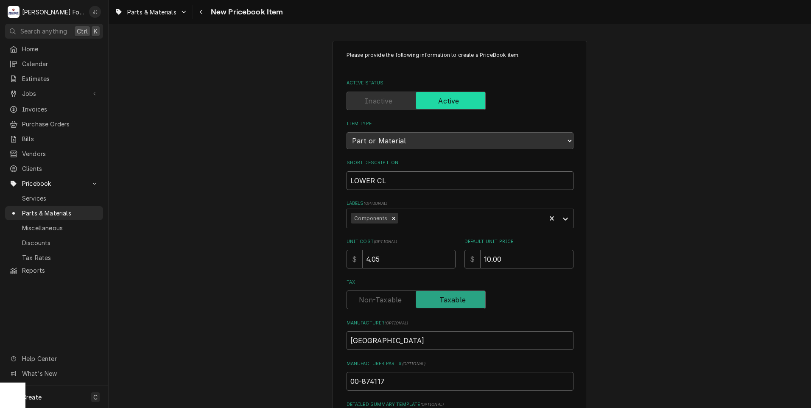
type input "LOWER C"
type textarea "x"
type input "LOWER"
type textarea "x"
type input "LOWER P"
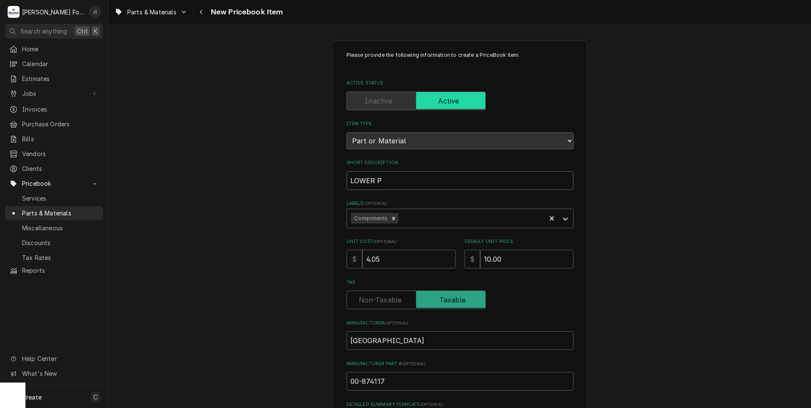
type textarea "x"
type input "LOWER PI"
type textarea "x"
type input "LOWER PIN"
type textarea "x"
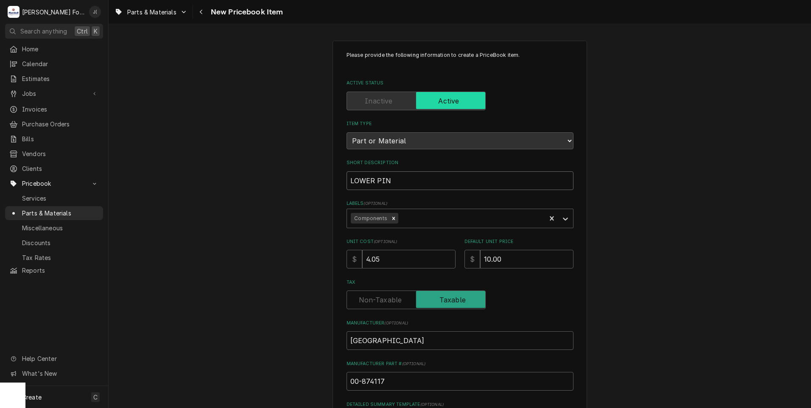
type input "LOWER PIN,"
type textarea "x"
type input "LOWER PIN,"
type textarea "x"
type input "LOWER PIN, C"
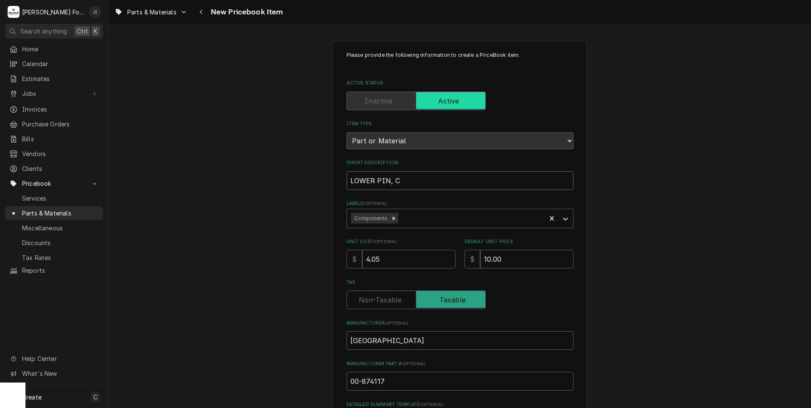
type textarea "x"
type input "LOWER PIN, CL"
type textarea "x"
type input "LOWER PIN, CLE"
type textarea "x"
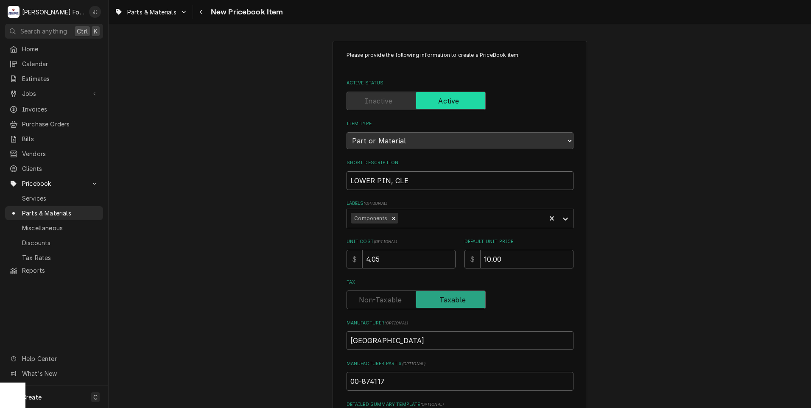
type input "LOWER PIN, CLEV"
type textarea "x"
type input "LOWER PIN, CLEVI"
type textarea "x"
drag, startPoint x: 416, startPoint y: 181, endPoint x: 286, endPoint y: 182, distance: 130.2
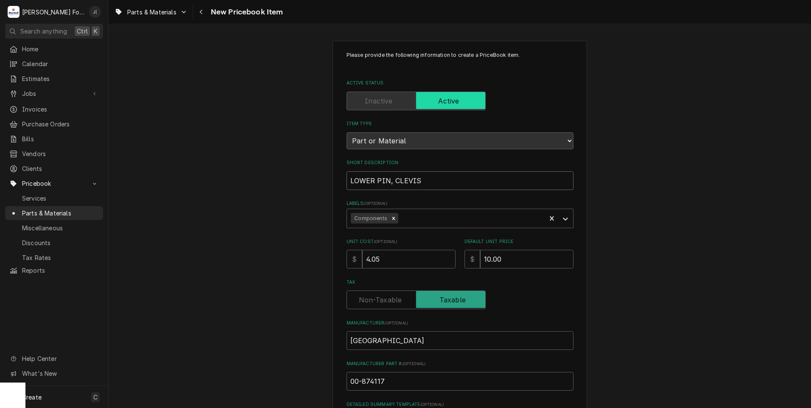
click at [288, 182] on div "Please provide the following information to create a PriceBook item. Active Sta…" at bounding box center [460, 317] width 702 height 568
type input "LOWER PIN, CLEVIS"
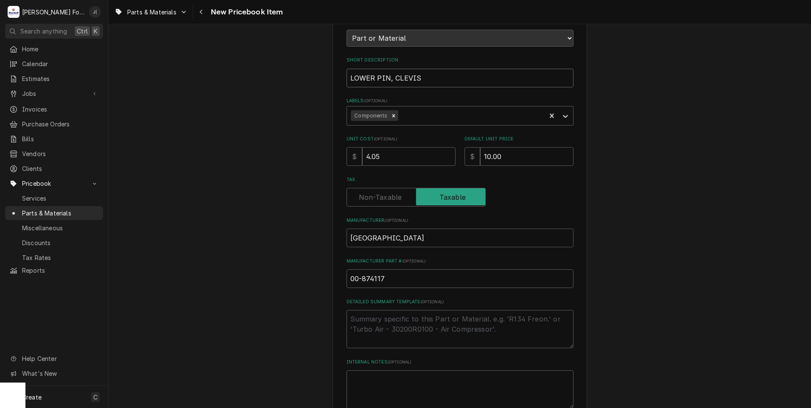
scroll to position [192, 0]
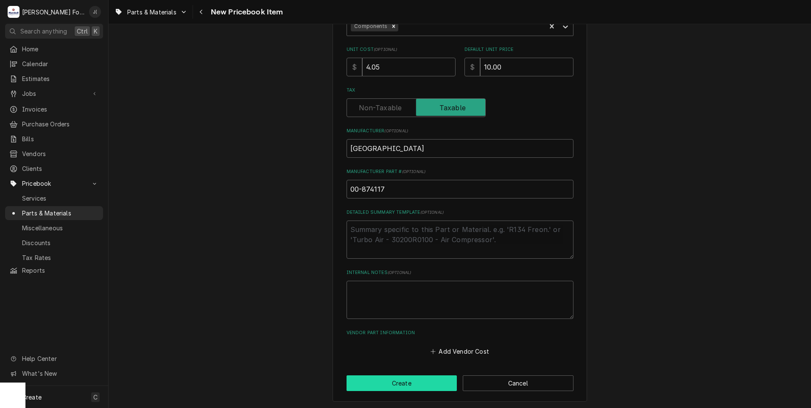
click at [385, 387] on button "Create" at bounding box center [401, 383] width 111 height 16
type textarea "x"
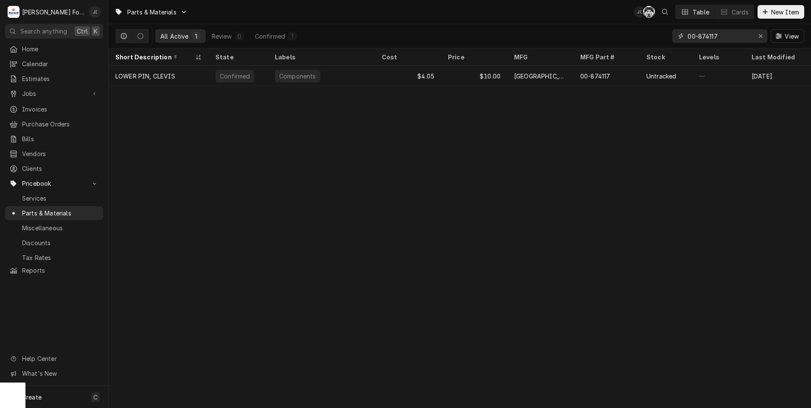
drag, startPoint x: 762, startPoint y: 35, endPoint x: 753, endPoint y: 35, distance: 9.8
click at [762, 35] on icon "Erase input" at bounding box center [760, 36] width 5 height 6
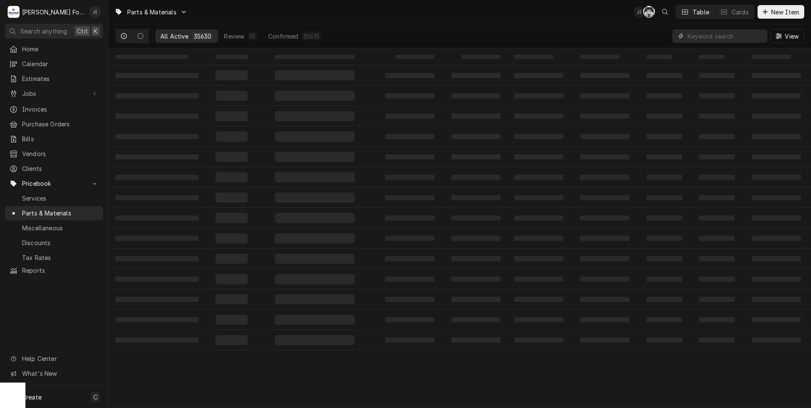
paste input "RR-011-98"
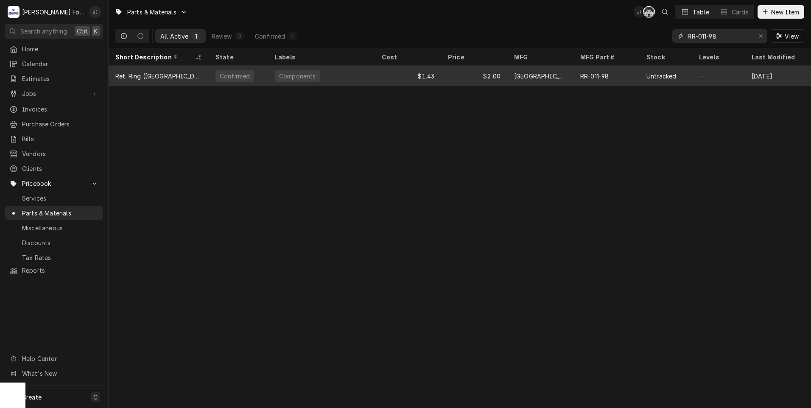
type input "RR-011-98"
click at [199, 78] on div "Ret. Ring ([GEOGRAPHIC_DATA]) 2" at bounding box center [159, 76] width 100 height 20
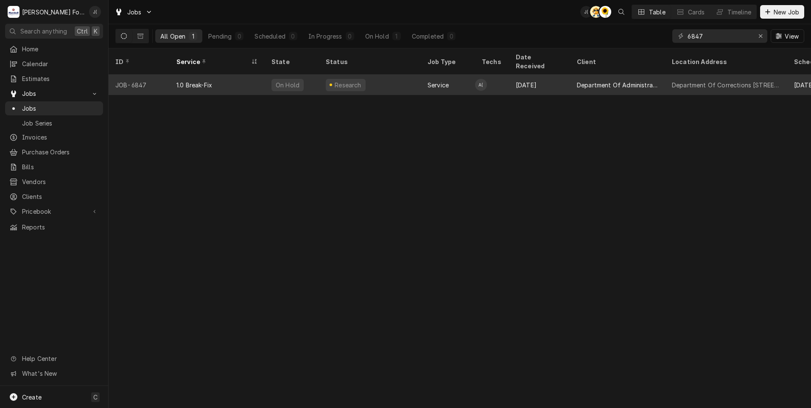
click at [381, 80] on div "Research" at bounding box center [370, 85] width 102 height 20
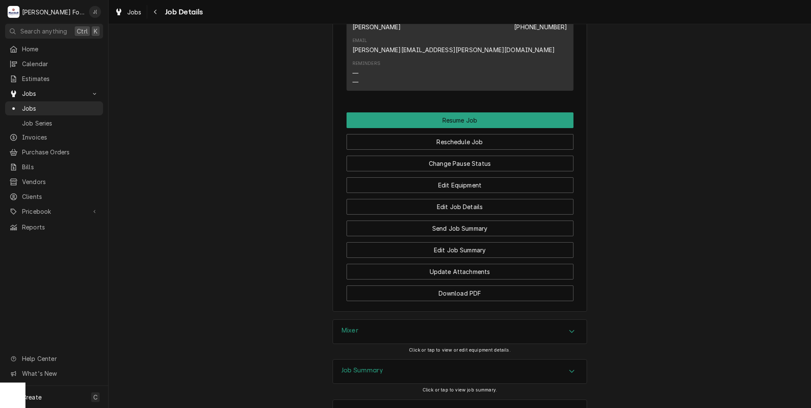
scroll to position [1079, 0]
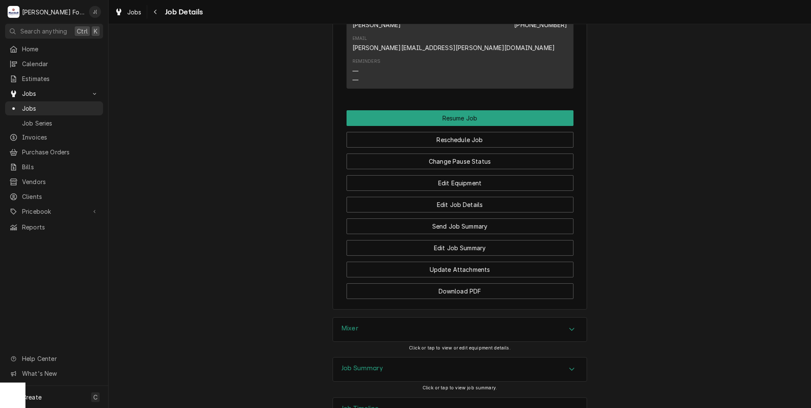
click at [366, 318] on div "Mixer" at bounding box center [460, 330] width 254 height 24
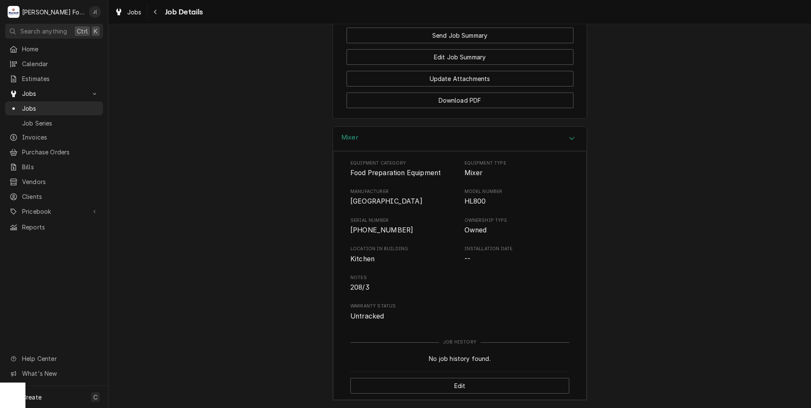
scroll to position [1322, 0]
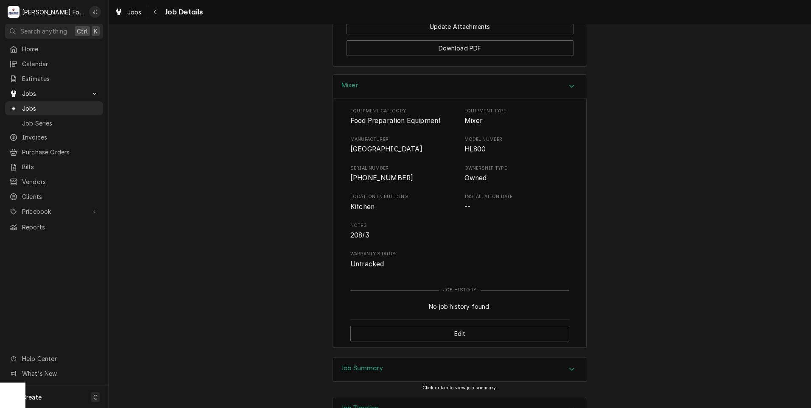
click at [362, 364] on div "Job Summary" at bounding box center [362, 369] width 42 height 10
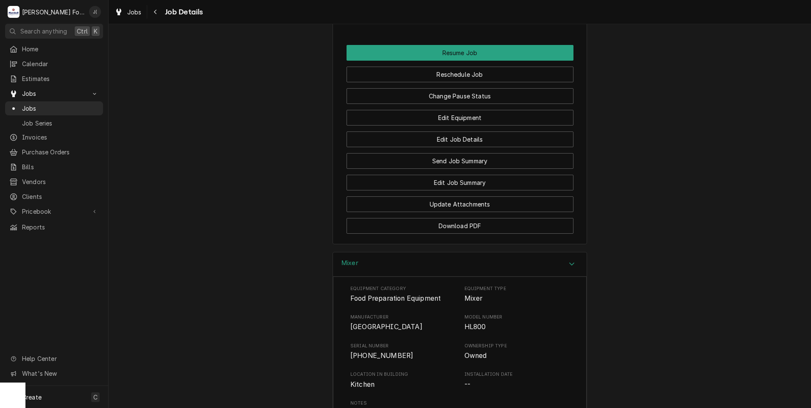
scroll to position [1017, 0]
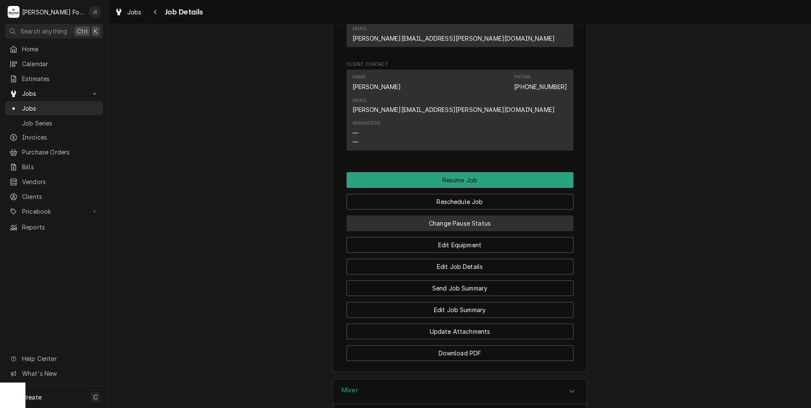
click at [502, 215] on button "Change Pause Status" at bounding box center [459, 223] width 227 height 16
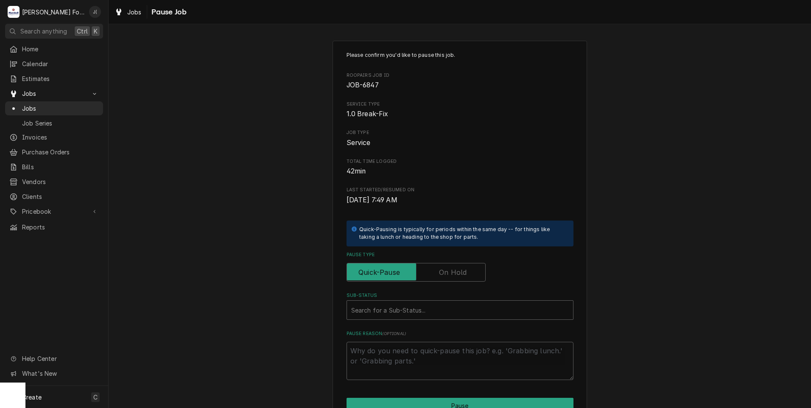
click at [453, 274] on label "Pause Type" at bounding box center [415, 272] width 139 height 19
click at [453, 274] on input "Pause Type" at bounding box center [415, 272] width 131 height 19
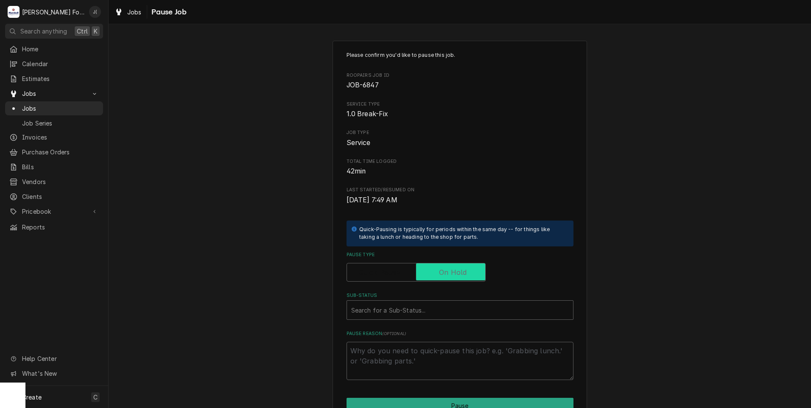
checkbox input "true"
click at [395, 307] on div "Sub-Status" at bounding box center [460, 309] width 218 height 15
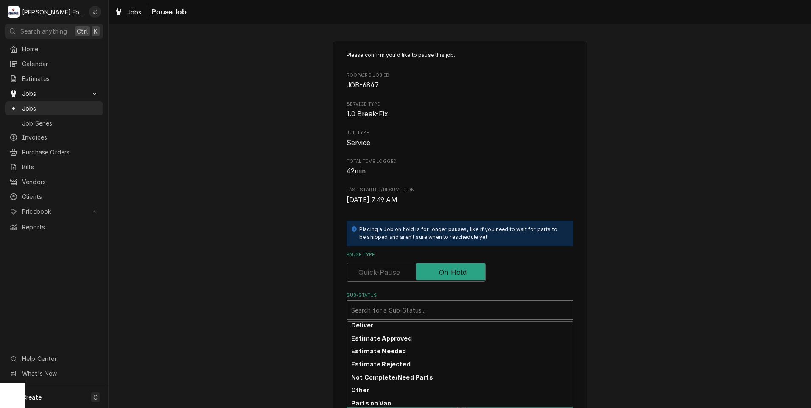
scroll to position [42, 0]
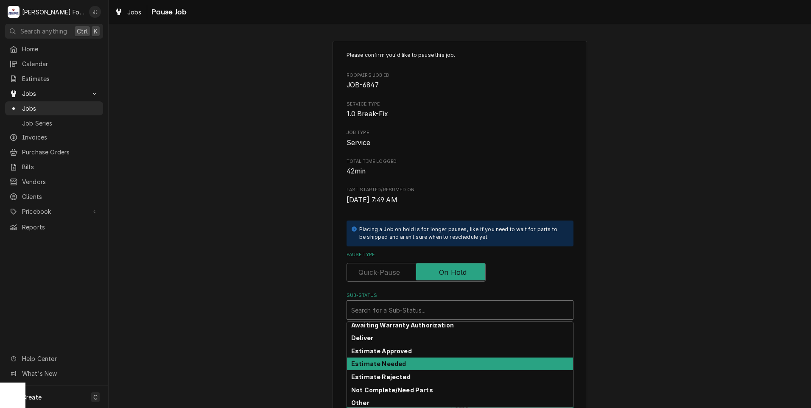
click at [389, 361] on strong "Estimate Needed" at bounding box center [378, 363] width 55 height 7
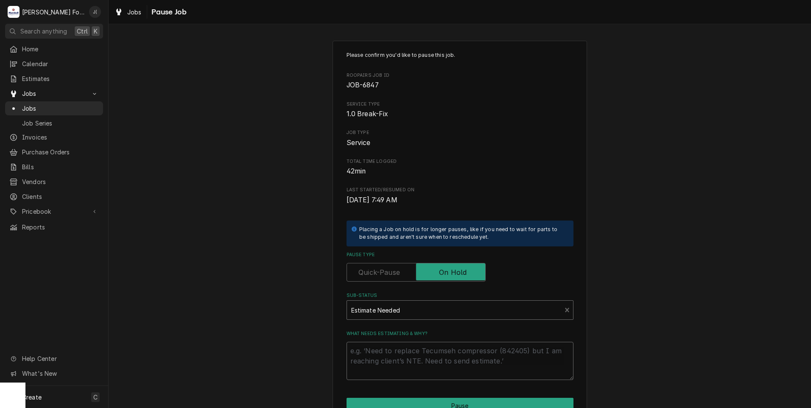
click at [387, 364] on textarea "What needs estimating & why?" at bounding box center [459, 361] width 227 height 38
type textarea "x"
type textarea "P"
type textarea "x"
type textarea "PR"
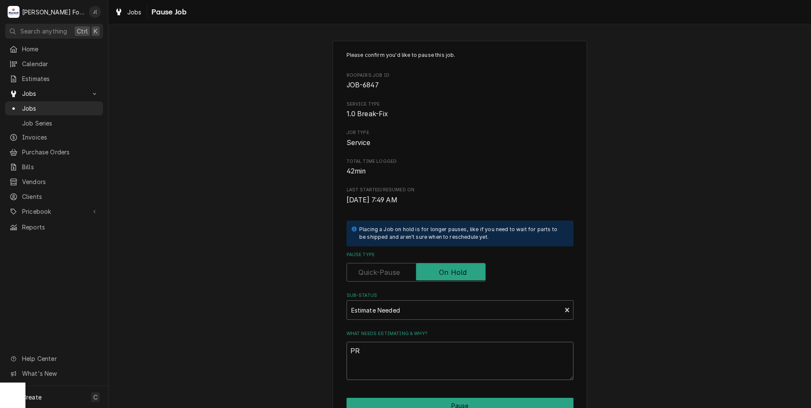
type textarea "x"
type textarea "PRI"
type textarea "x"
type textarea "PRIC"
type textarea "x"
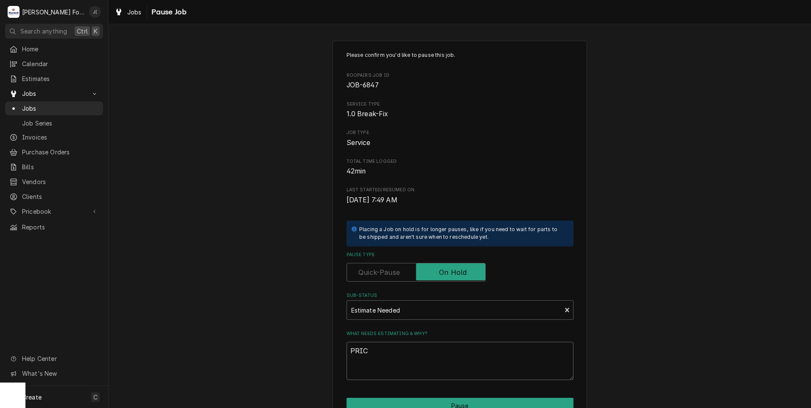
type textarea "PRICE"
type textarea "x"
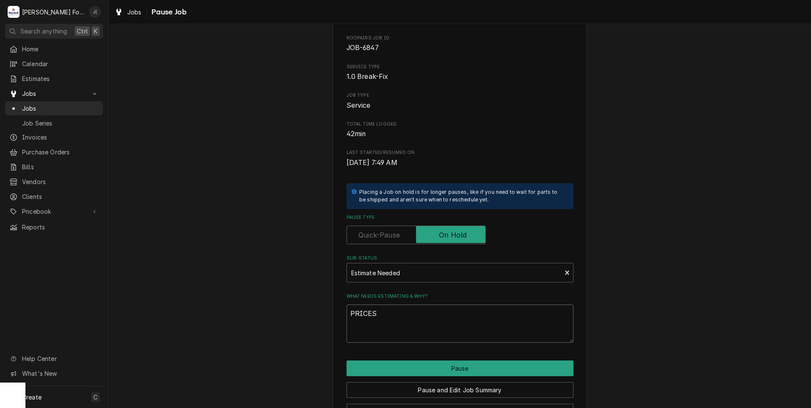
scroll to position [67, 0]
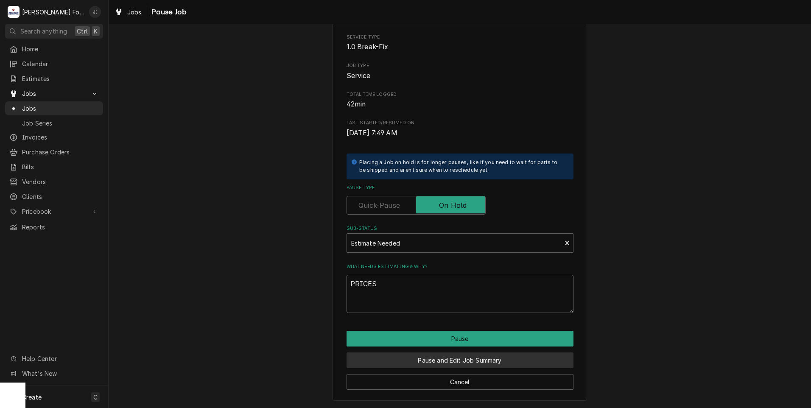
type textarea "PRICES"
click at [426, 360] on button "Pause and Edit Job Summary" at bounding box center [459, 360] width 227 height 16
type textarea "x"
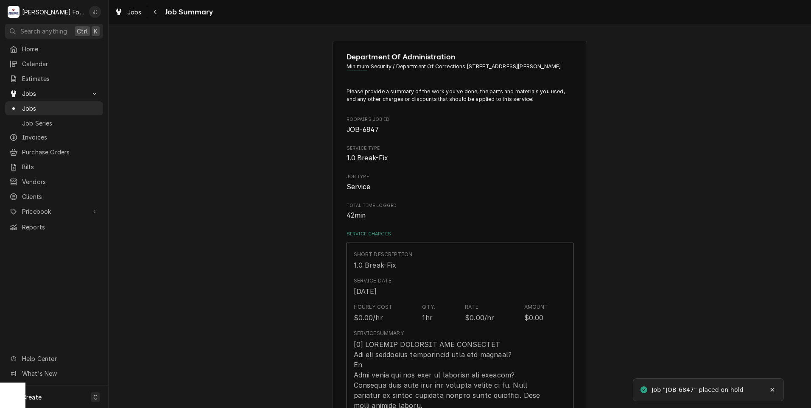
type textarea "x"
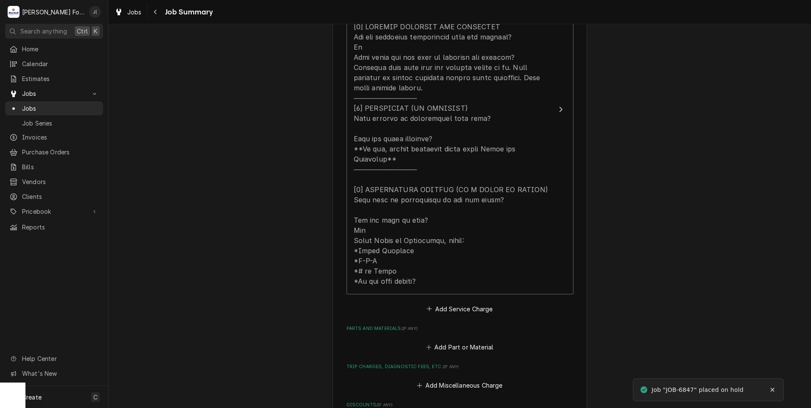
scroll to position [382, 0]
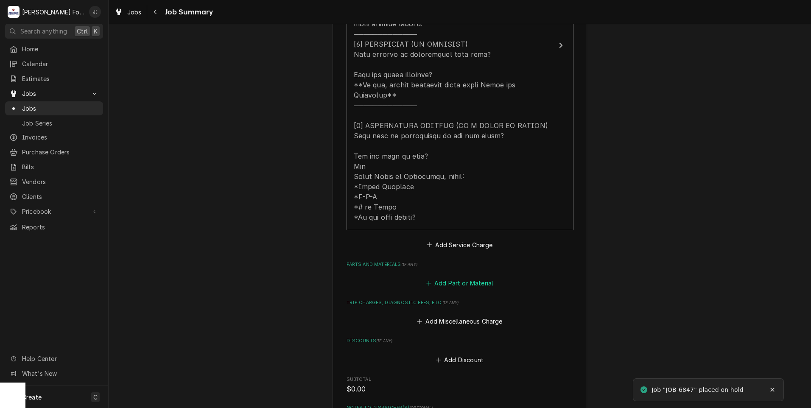
click at [448, 277] on button "Add Part or Material" at bounding box center [459, 283] width 70 height 12
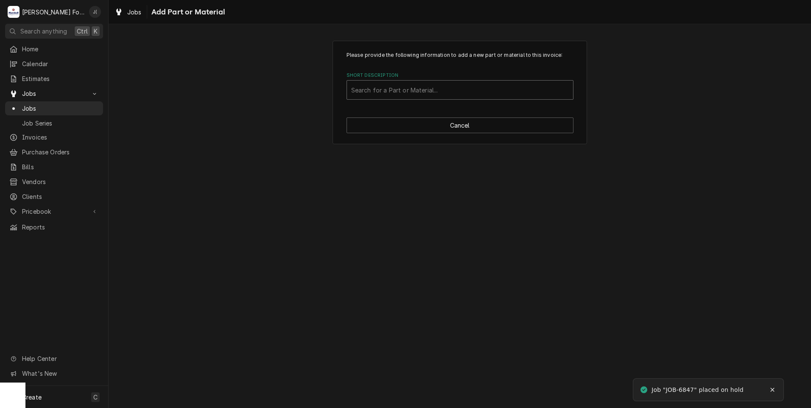
click at [389, 93] on div "Short Description" at bounding box center [460, 89] width 218 height 15
type input "00-937466"
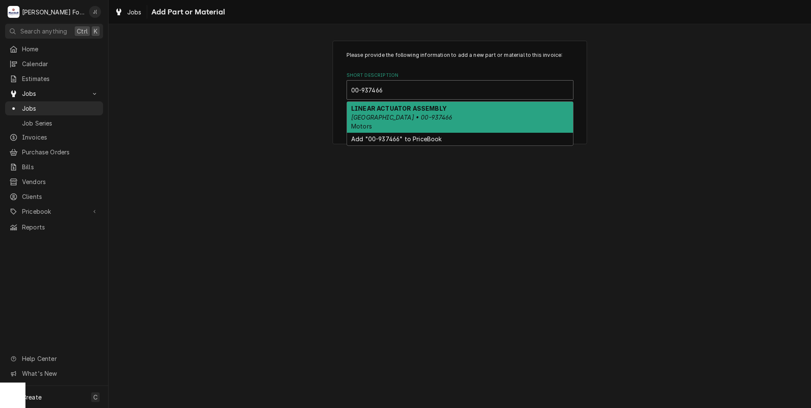
click at [387, 114] on em "[GEOGRAPHIC_DATA] • 00-937466" at bounding box center [401, 117] width 101 height 7
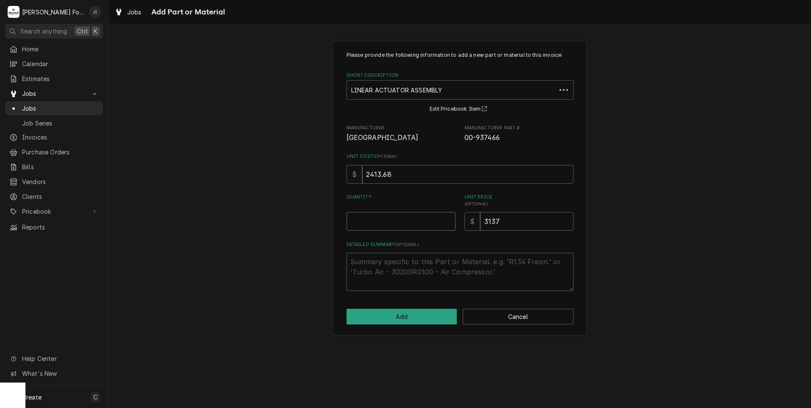
click at [407, 230] on input "Quantity" at bounding box center [400, 221] width 109 height 19
type textarea "x"
type input "1"
click at [431, 322] on button "Add" at bounding box center [401, 317] width 111 height 16
type textarea "x"
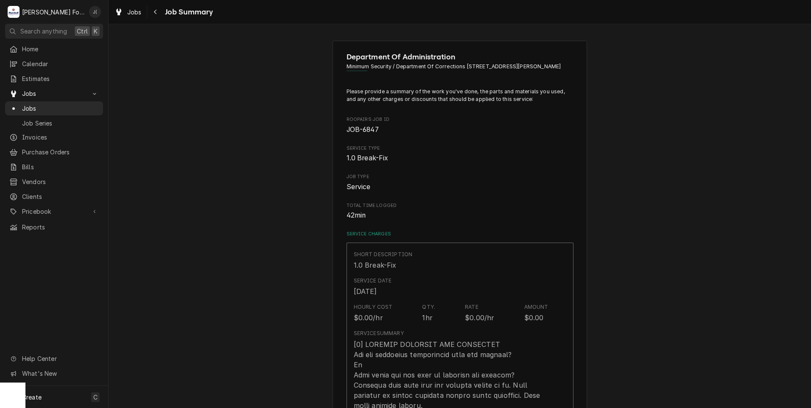
scroll to position [382, 0]
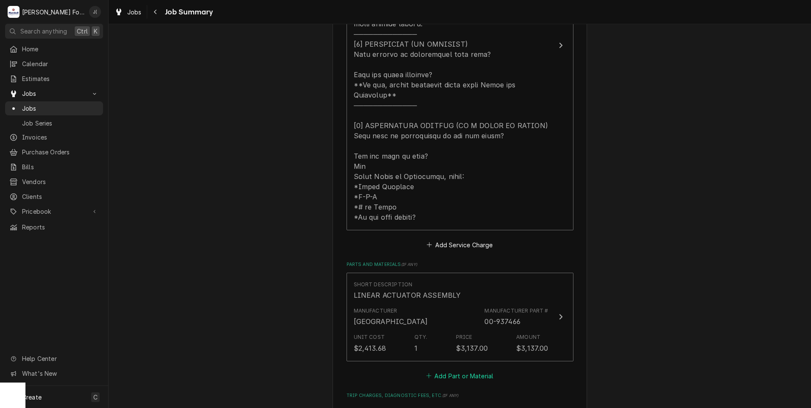
click at [442, 370] on button "Add Part or Material" at bounding box center [459, 376] width 70 height 12
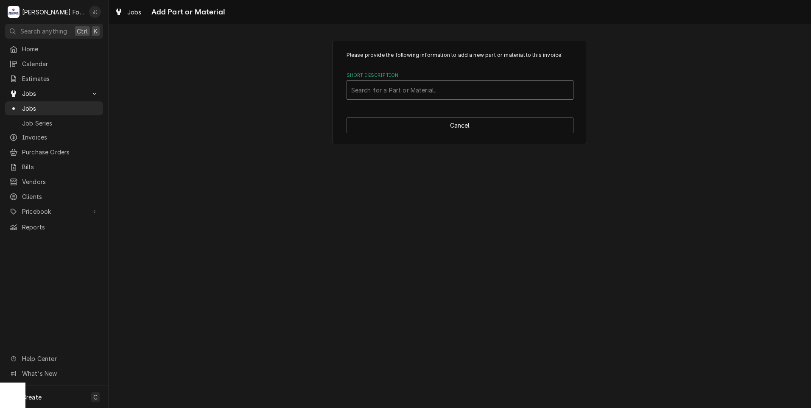
click at [403, 86] on div "Short Description" at bounding box center [460, 89] width 218 height 15
type input "00-874315"
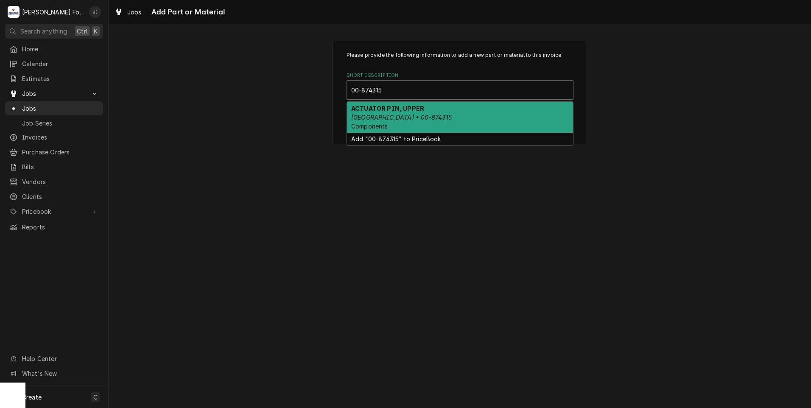
click at [417, 113] on div "ACTUATOR PIN, [GEOGRAPHIC_DATA] • 00-874315 Components" at bounding box center [460, 117] width 226 height 31
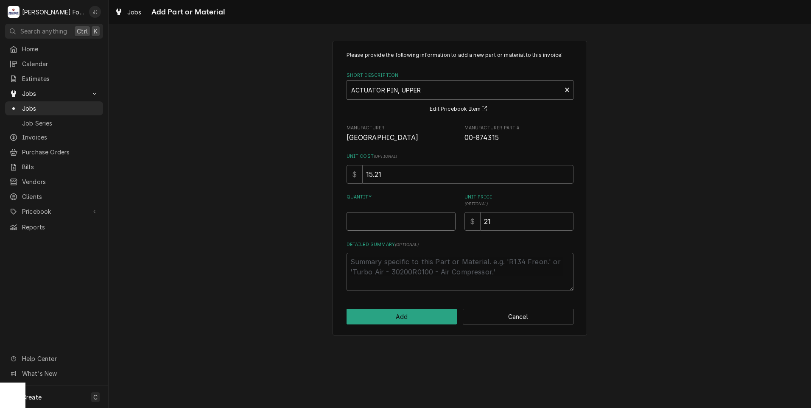
click at [389, 226] on input "Quantity" at bounding box center [400, 221] width 109 height 19
type textarea "x"
type input "1"
click at [406, 311] on button "Add" at bounding box center [401, 317] width 111 height 16
type textarea "x"
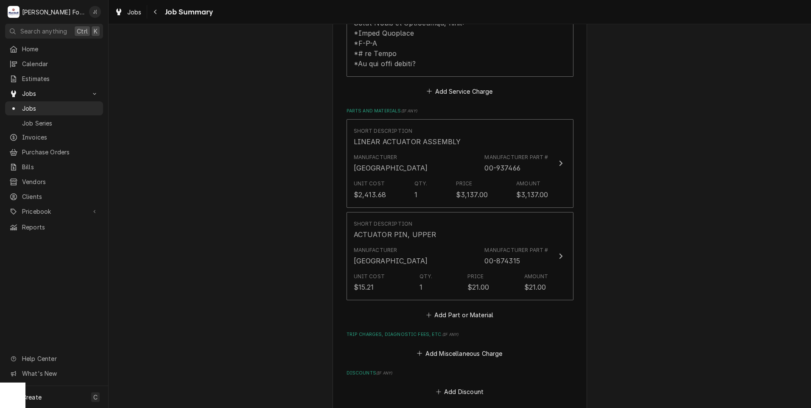
scroll to position [551, 0]
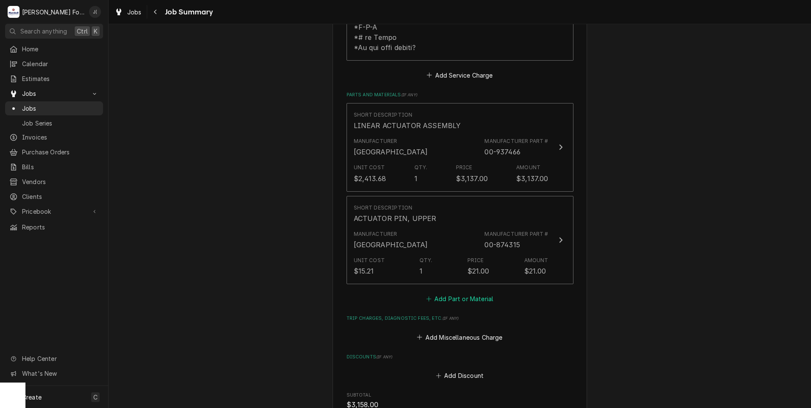
click at [453, 293] on button "Add Part or Material" at bounding box center [459, 299] width 70 height 12
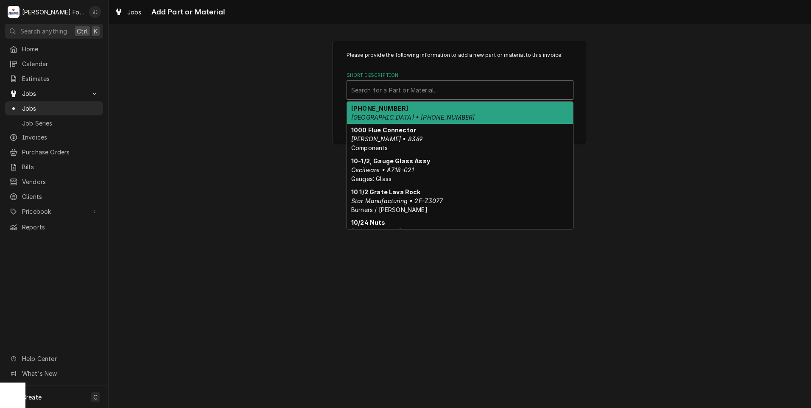
click at [377, 90] on div "Short Description" at bounding box center [460, 89] width 218 height 15
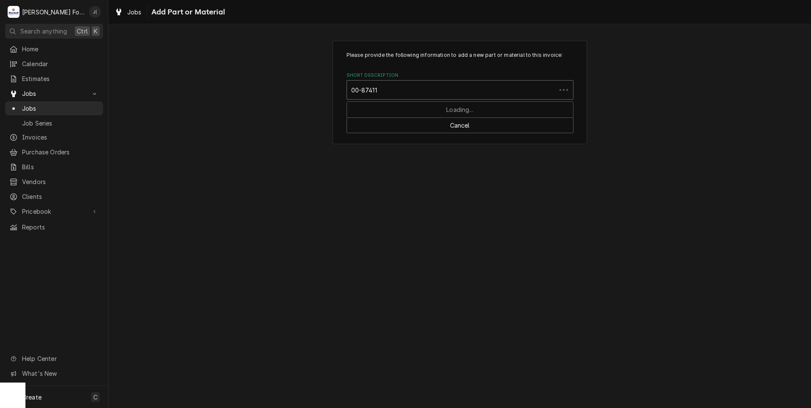
type input "00-874117"
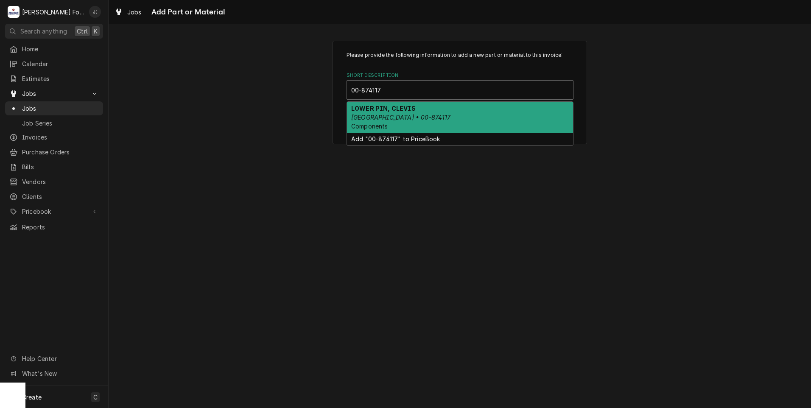
click at [391, 114] on em "HOBART • 00-874117" at bounding box center [401, 117] width 100 height 7
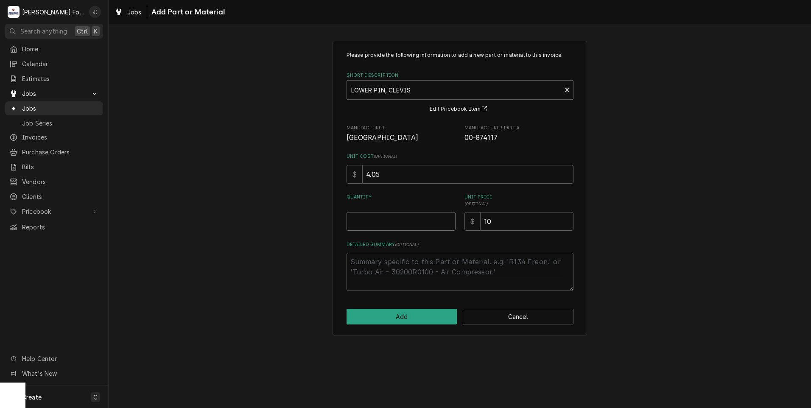
click at [384, 221] on input "Quantity" at bounding box center [400, 221] width 109 height 19
type textarea "x"
type input "1"
click at [377, 319] on button "Add" at bounding box center [401, 317] width 111 height 16
type textarea "x"
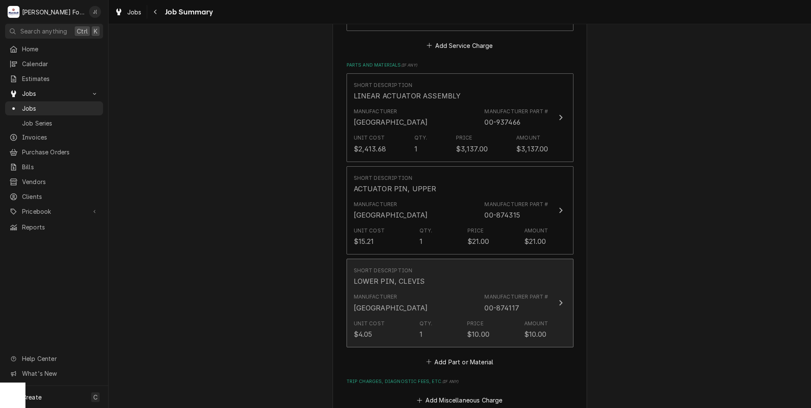
scroll to position [594, 0]
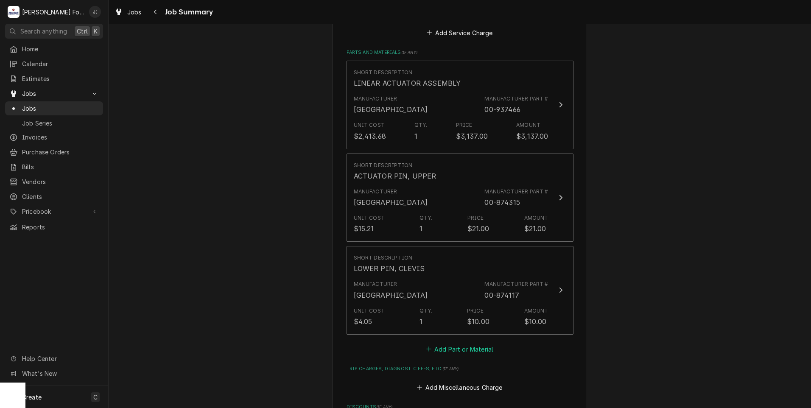
click at [444, 343] on button "Add Part or Material" at bounding box center [459, 349] width 70 height 12
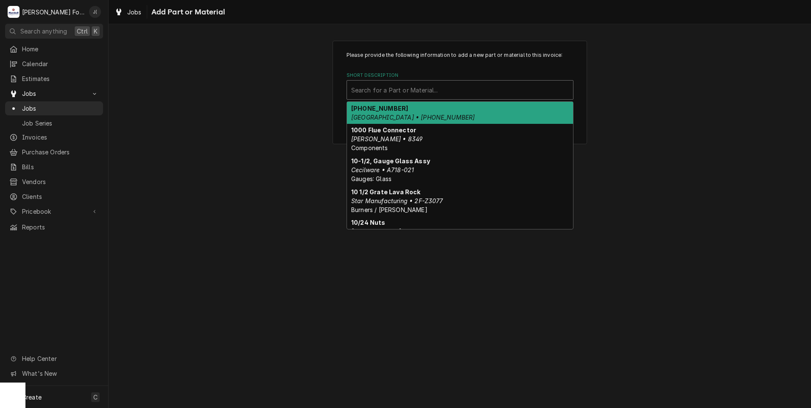
click at [364, 92] on div "Short Description" at bounding box center [460, 89] width 218 height 15
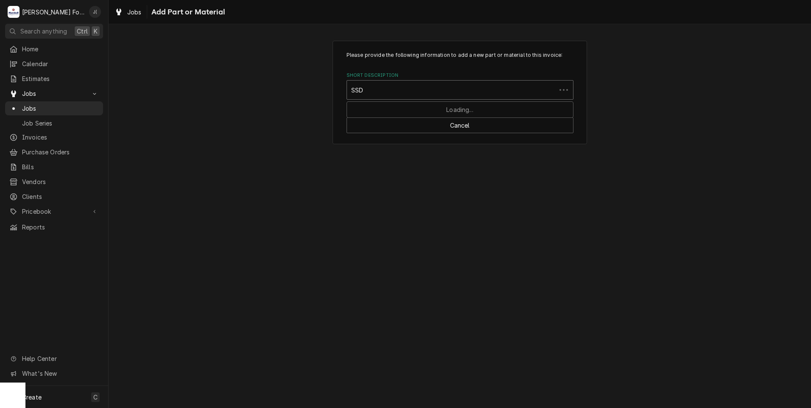
type input "SSDT"
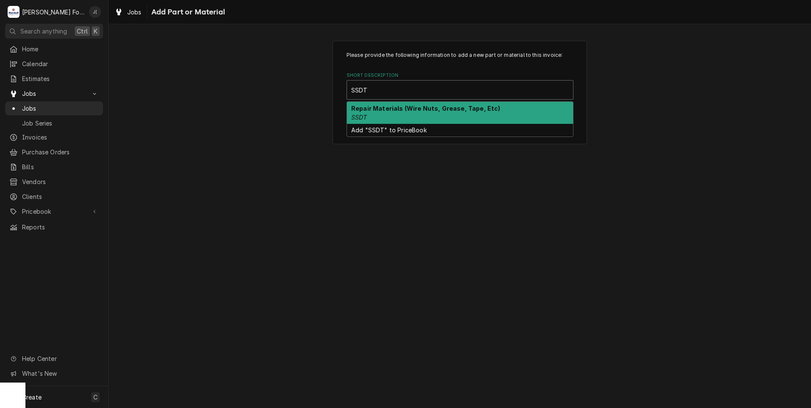
click at [390, 110] on strong "Repair Materials (Wire Nuts, Grease, Tape, Etc)" at bounding box center [425, 108] width 149 height 7
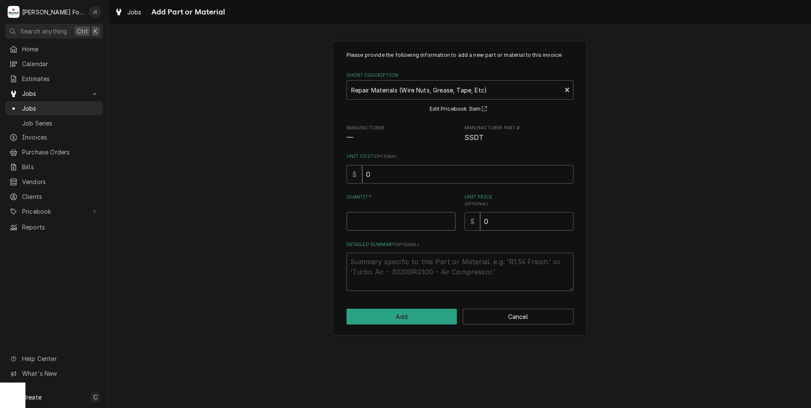
click at [407, 216] on input "Quantity" at bounding box center [400, 221] width 109 height 19
type textarea "x"
type input "1"
type textarea "x"
type input "2"
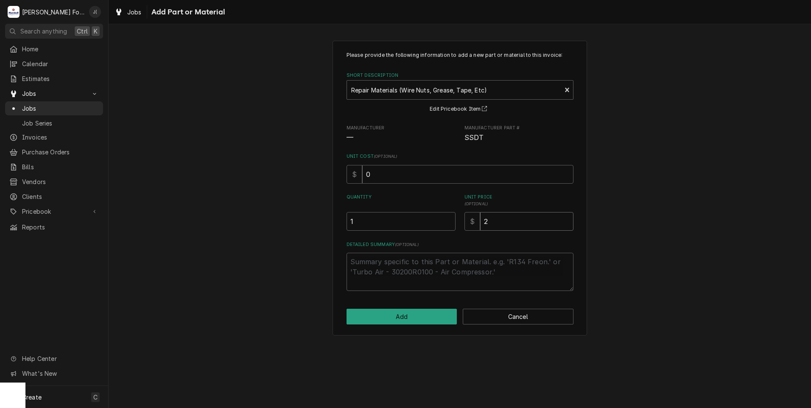
type textarea "x"
type input "20"
click at [410, 318] on button "Add" at bounding box center [401, 317] width 111 height 16
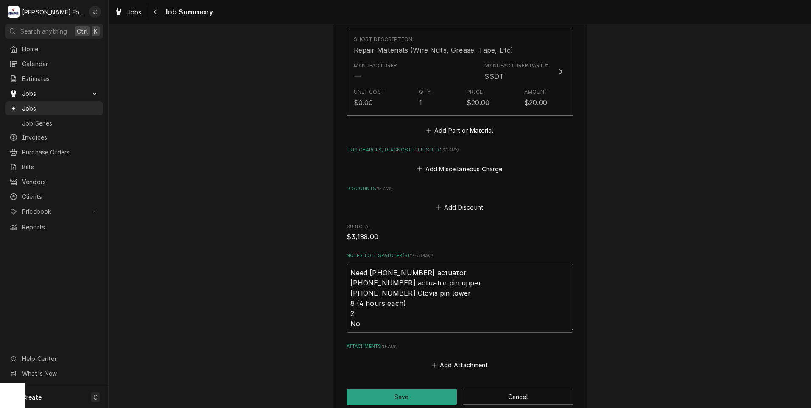
scroll to position [989, 0]
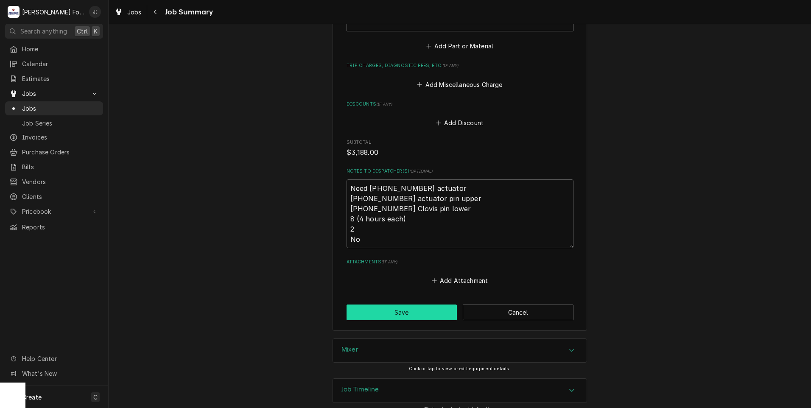
click at [384, 305] on button "Save" at bounding box center [401, 312] width 111 height 16
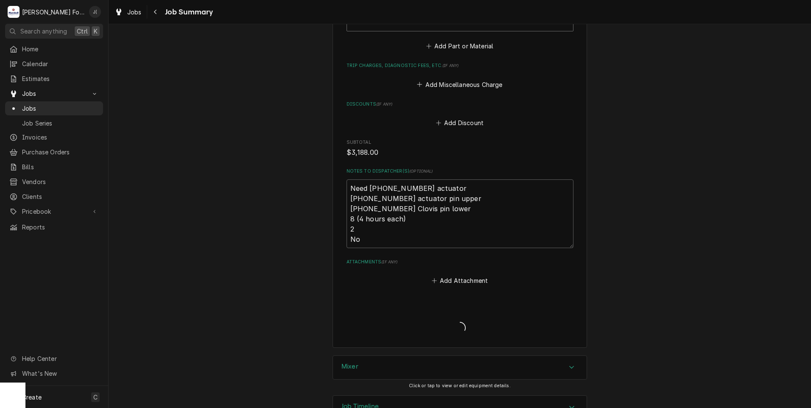
type textarea "x"
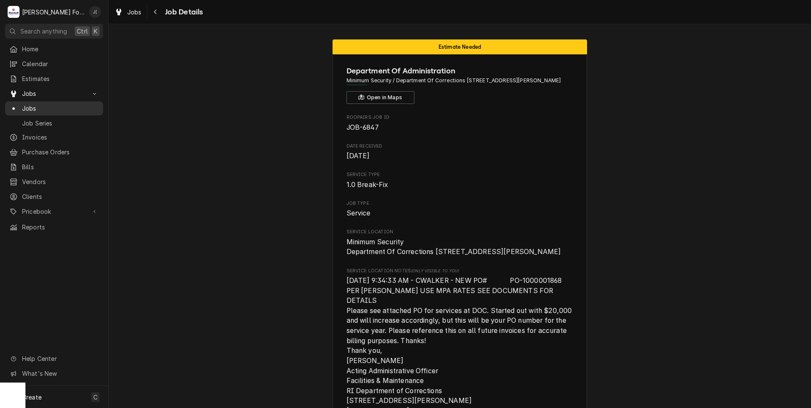
click at [28, 104] on span "Jobs" at bounding box center [60, 108] width 77 height 9
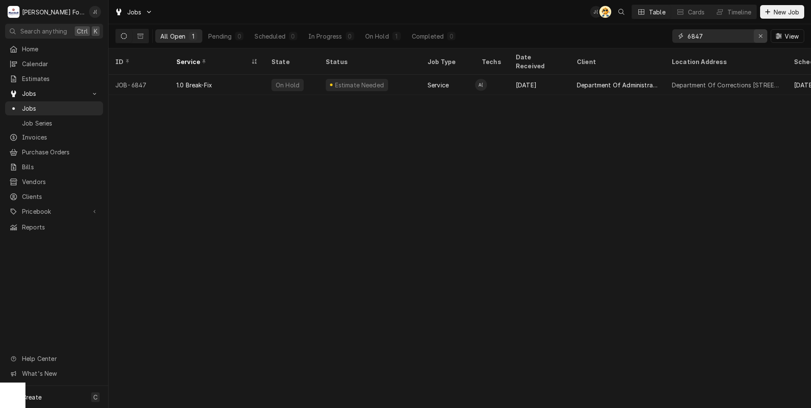
click at [760, 37] on icon "Erase input" at bounding box center [760, 35] width 3 height 3
click at [743, 36] on input "Dynamic Content Wrapper" at bounding box center [727, 36] width 80 height 14
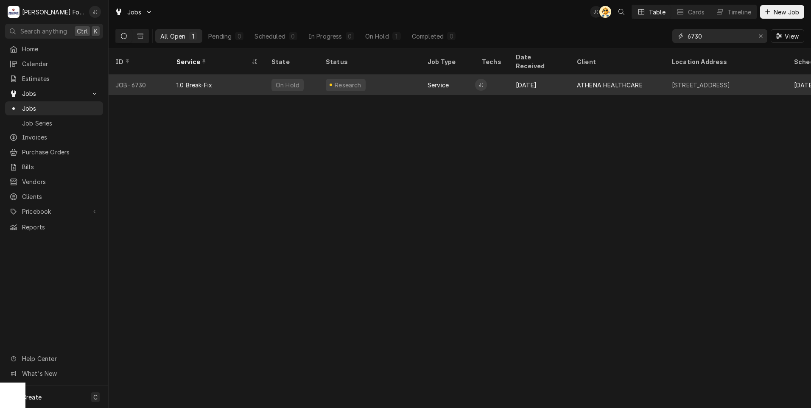
type input "6730"
click at [250, 83] on div "1.0 Break-Fix" at bounding box center [217, 85] width 95 height 20
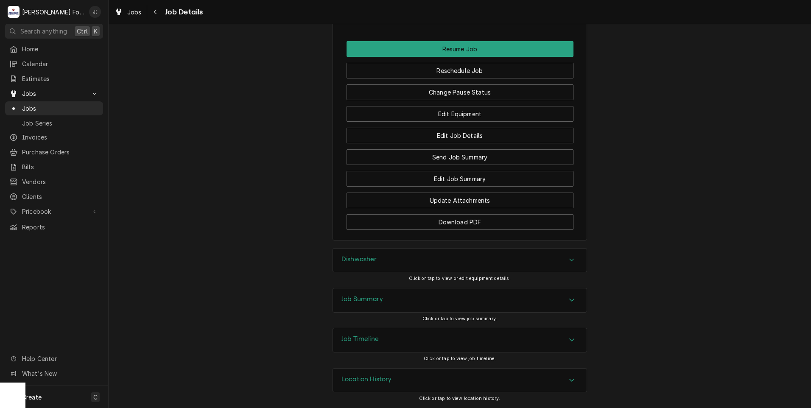
scroll to position [1052, 0]
click at [341, 295] on h3 "Job Summary" at bounding box center [362, 299] width 42 height 8
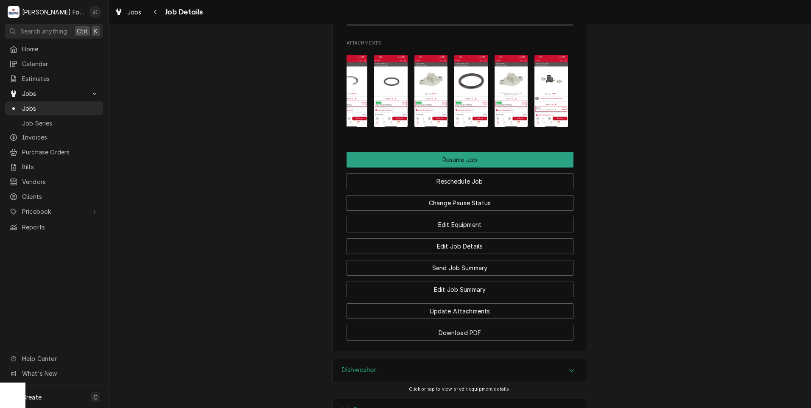
scroll to position [0, 14]
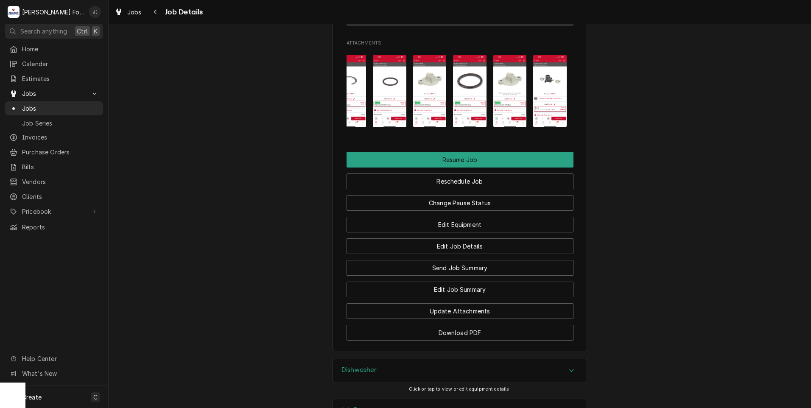
click at [428, 96] on img "Attachments" at bounding box center [429, 91] width 33 height 73
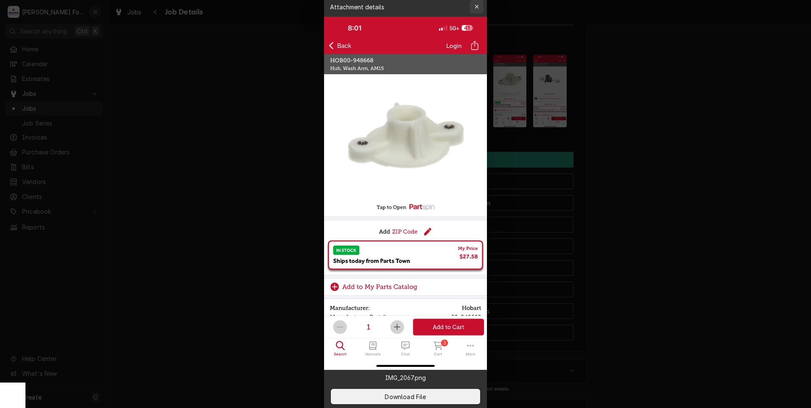
click at [476, 8] on icon "button" at bounding box center [476, 7] width 5 height 6
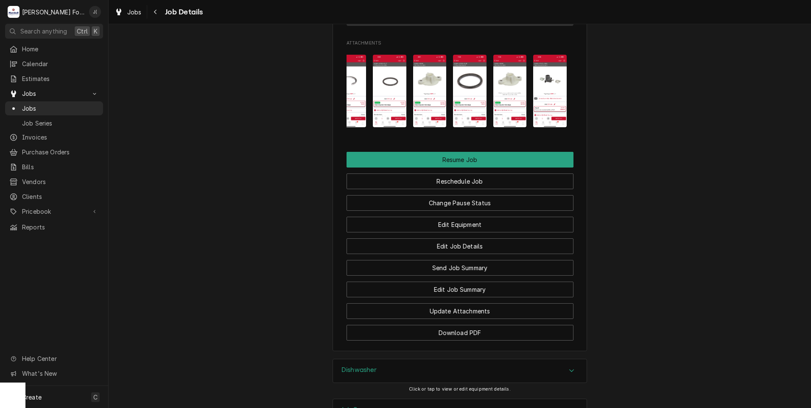
click at [511, 93] on img "Attachments" at bounding box center [509, 91] width 33 height 73
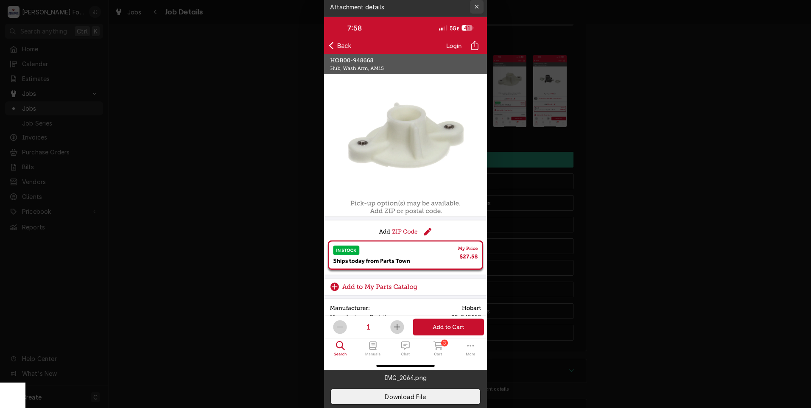
click at [476, 6] on icon "button" at bounding box center [476, 7] width 5 height 6
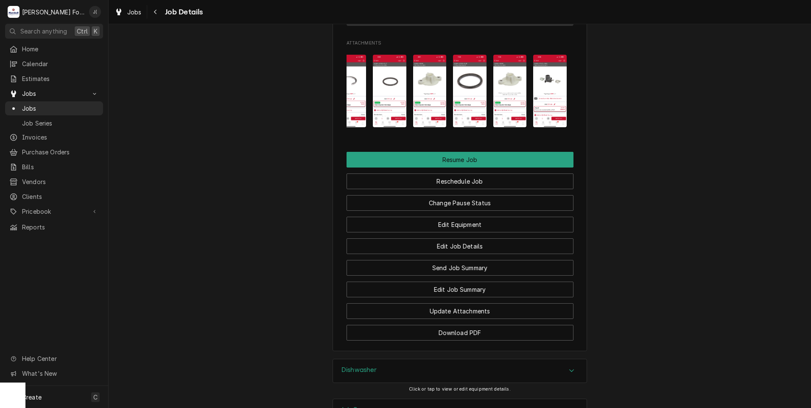
click at [388, 103] on img "Attachments" at bounding box center [389, 91] width 33 height 73
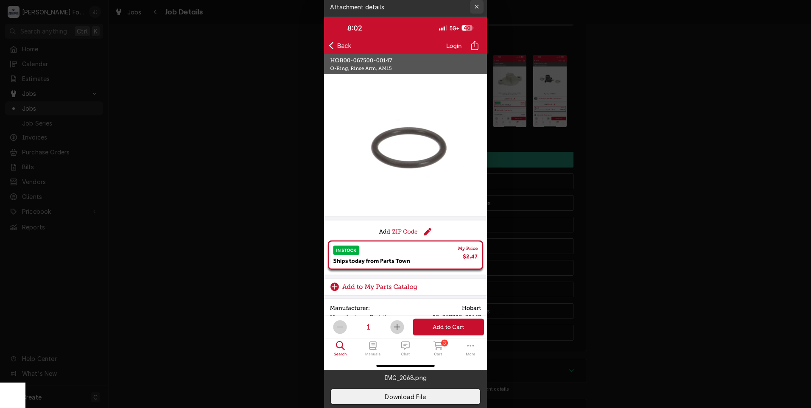
click at [475, 5] on icon "button" at bounding box center [476, 7] width 5 height 6
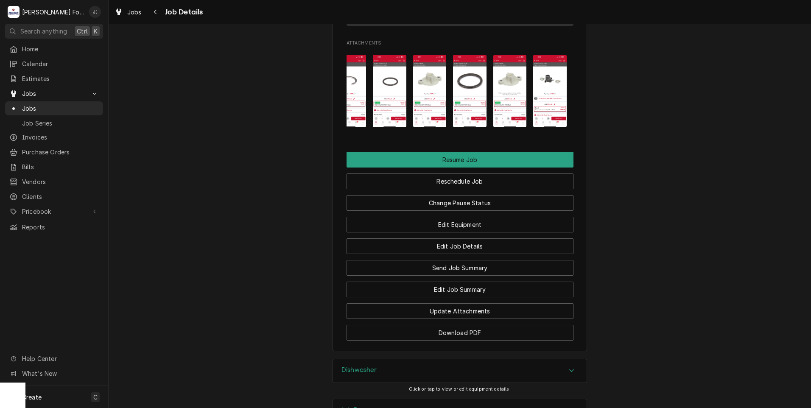
click at [457, 98] on img "Attachments" at bounding box center [469, 91] width 33 height 73
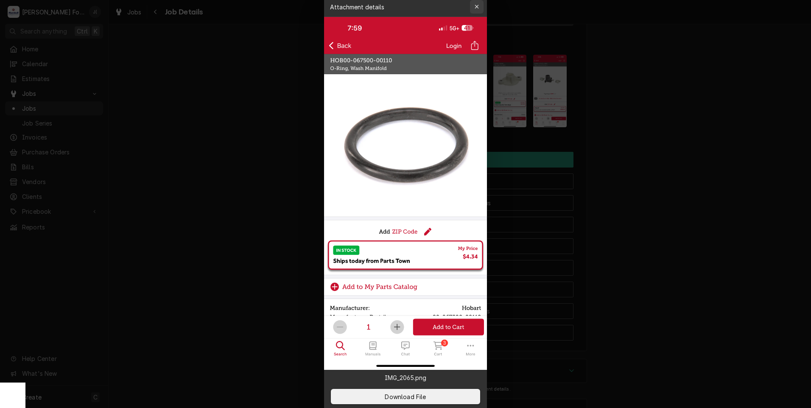
click at [477, 6] on icon "button" at bounding box center [476, 7] width 5 height 6
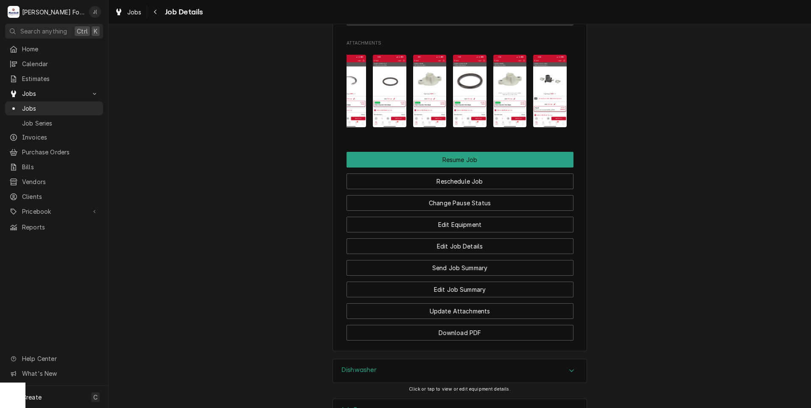
click at [536, 98] on img "Attachments" at bounding box center [549, 91] width 33 height 73
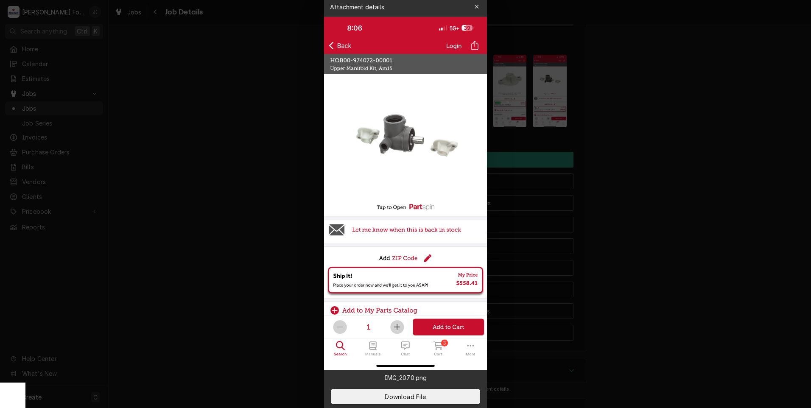
click at [480, 8] on div "button" at bounding box center [476, 7] width 8 height 8
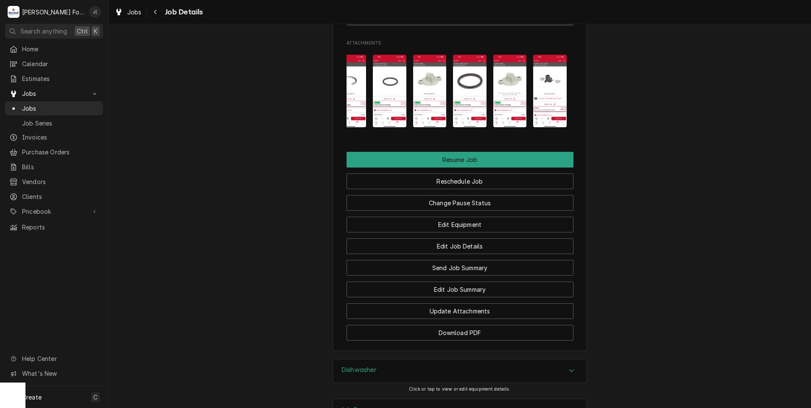
click at [422, 101] on img "Attachments" at bounding box center [429, 91] width 33 height 73
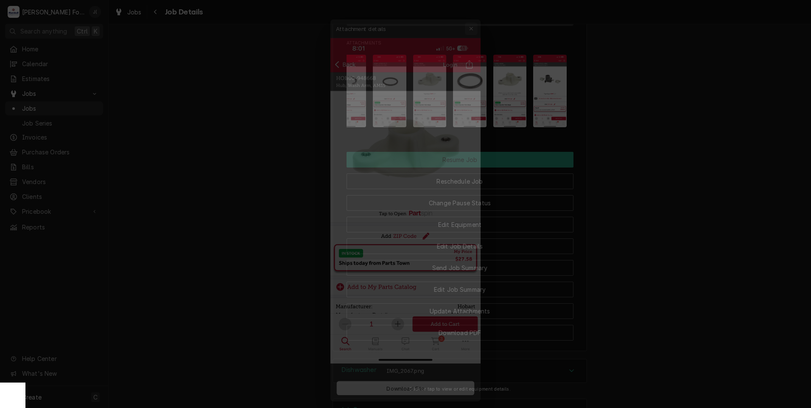
click at [477, 8] on icon "button" at bounding box center [476, 7] width 5 height 6
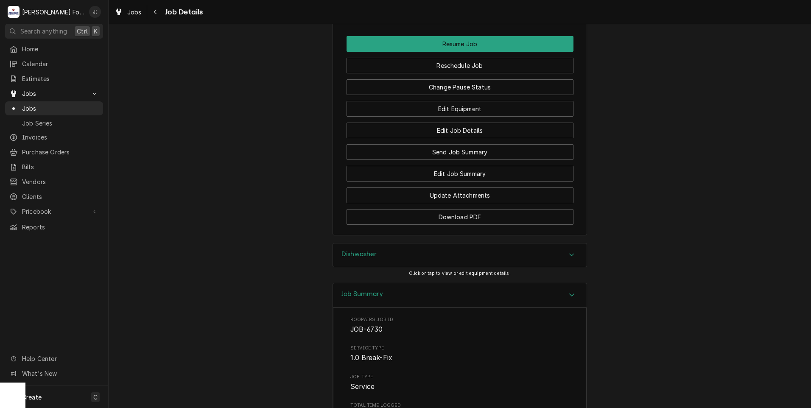
scroll to position [1102, 0]
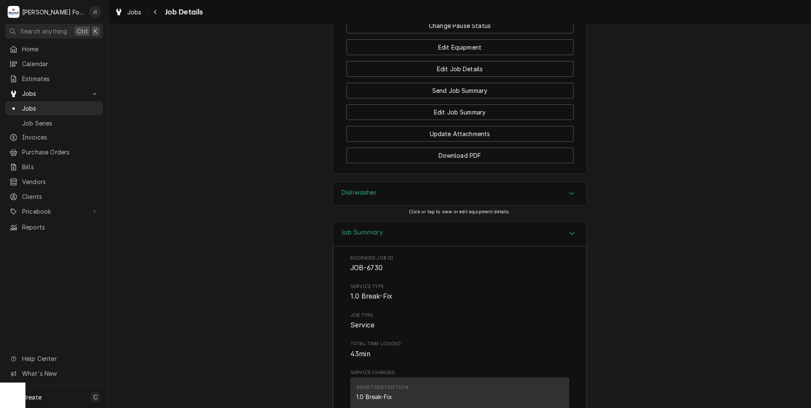
drag, startPoint x: 345, startPoint y: 207, endPoint x: 331, endPoint y: 209, distance: 14.2
click at [344, 197] on h3 "Dishwasher" at bounding box center [359, 193] width 36 height 8
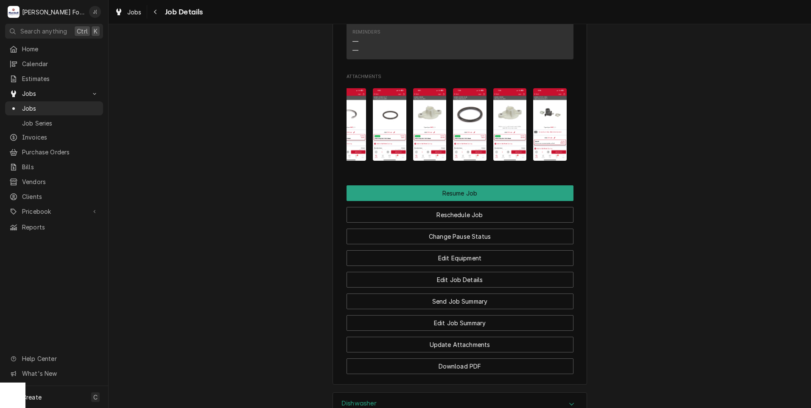
scroll to position [811, 0]
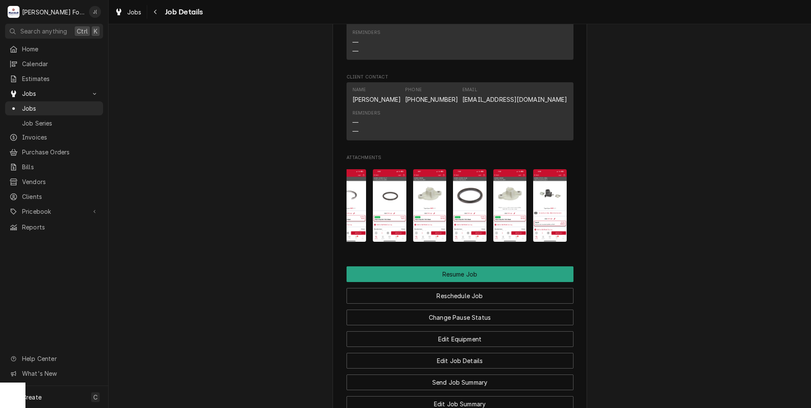
click at [540, 213] on img "Attachments" at bounding box center [549, 205] width 33 height 73
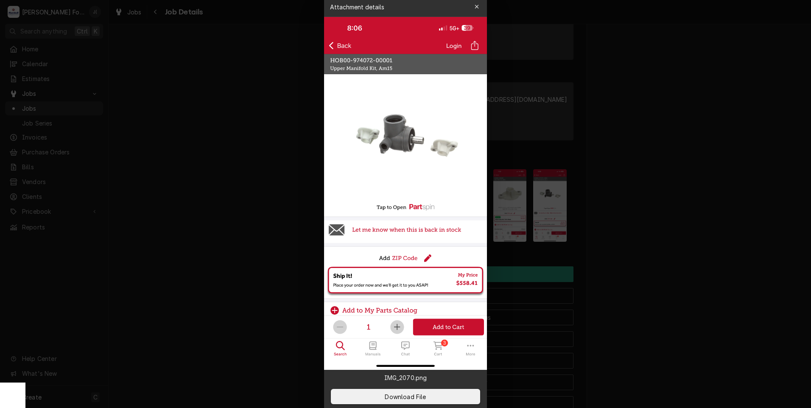
click at [479, 10] on div "button" at bounding box center [476, 7] width 8 height 8
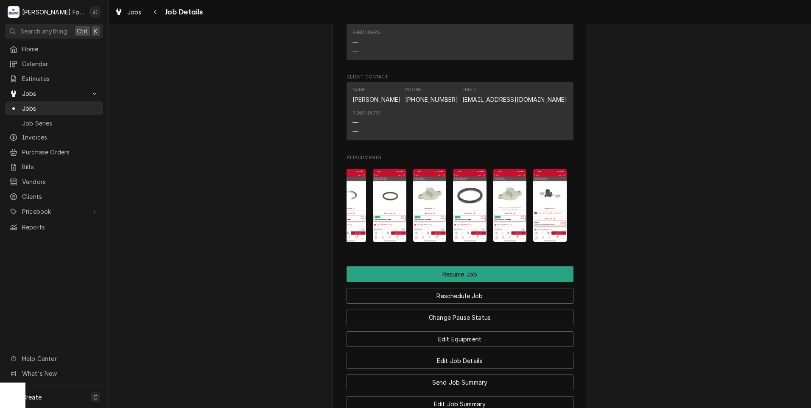
scroll to position [0, 0]
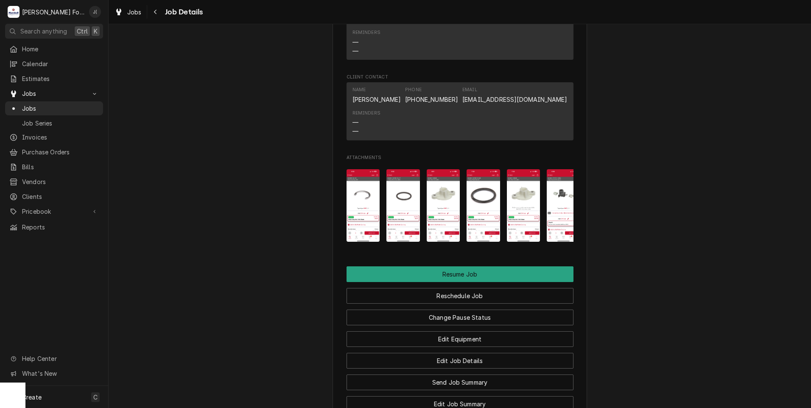
click at [403, 213] on img "Attachments" at bounding box center [402, 205] width 33 height 73
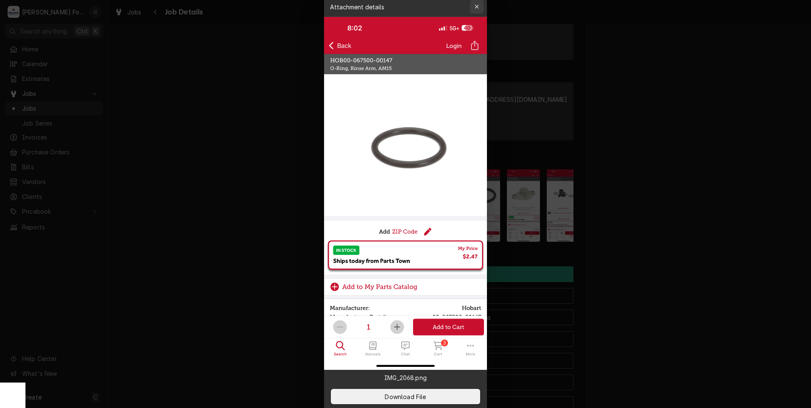
click at [480, 4] on div "button" at bounding box center [476, 7] width 8 height 8
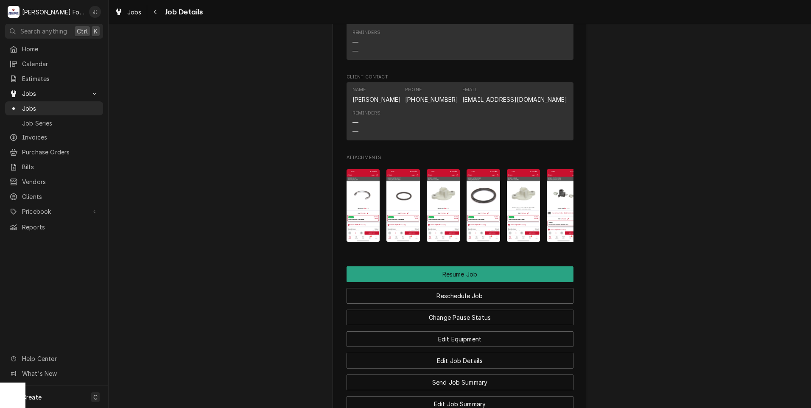
click at [409, 213] on img "Attachments" at bounding box center [402, 205] width 33 height 73
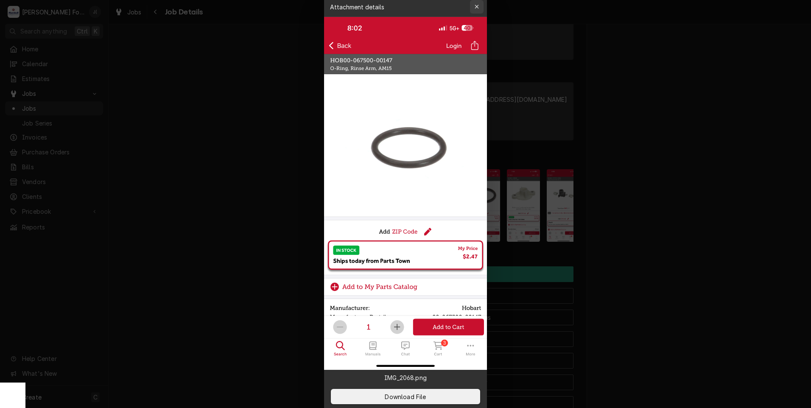
click at [474, 8] on div "button" at bounding box center [476, 7] width 8 height 8
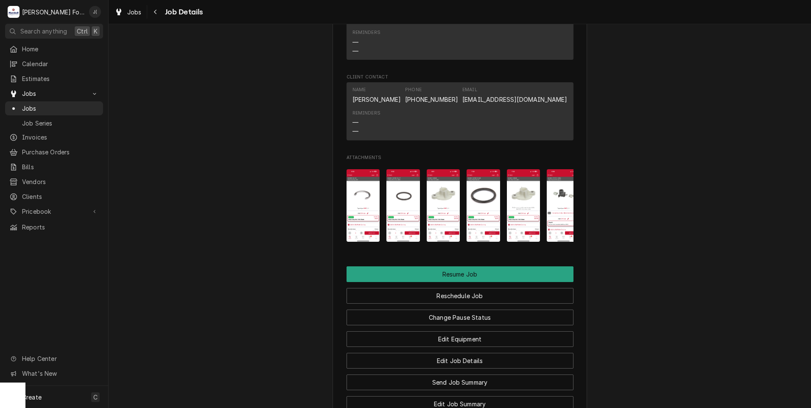
click at [474, 209] on img "Attachments" at bounding box center [482, 205] width 33 height 73
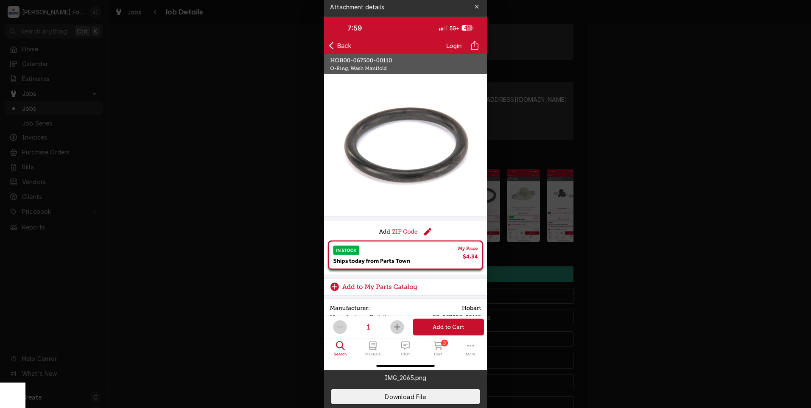
click at [478, 8] on icon "button" at bounding box center [476, 7] width 5 height 6
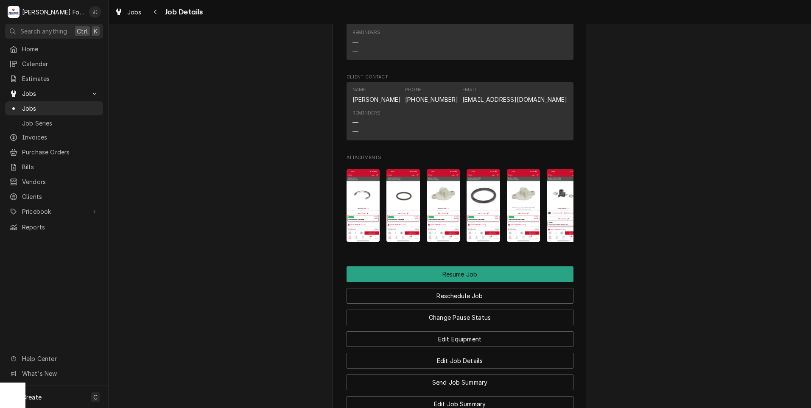
click at [362, 223] on img "Attachments" at bounding box center [362, 205] width 33 height 73
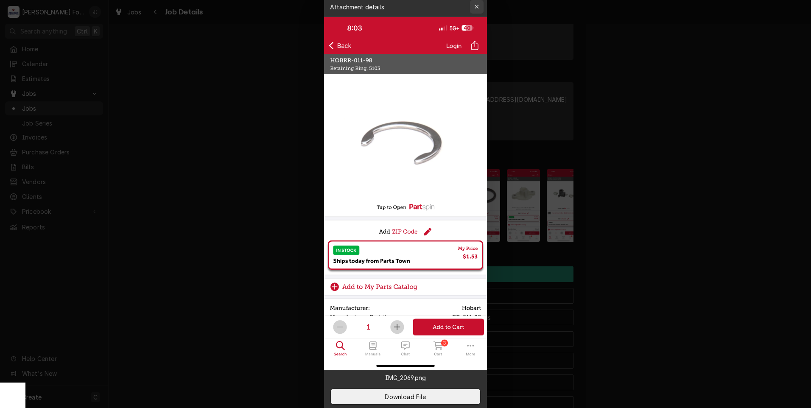
click at [479, 9] on icon "button" at bounding box center [476, 7] width 5 height 6
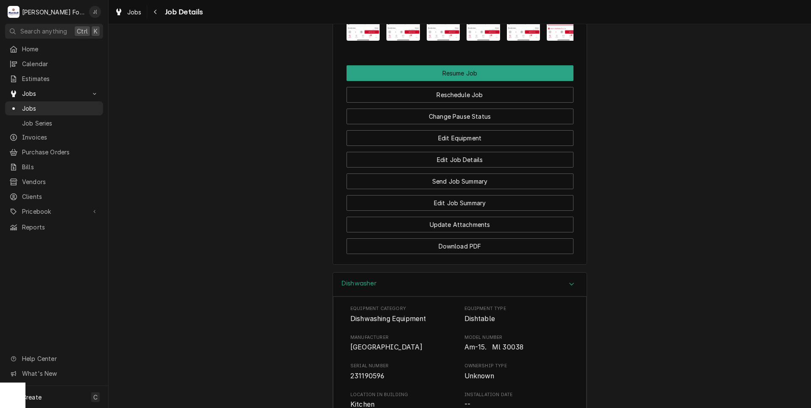
scroll to position [1023, 0]
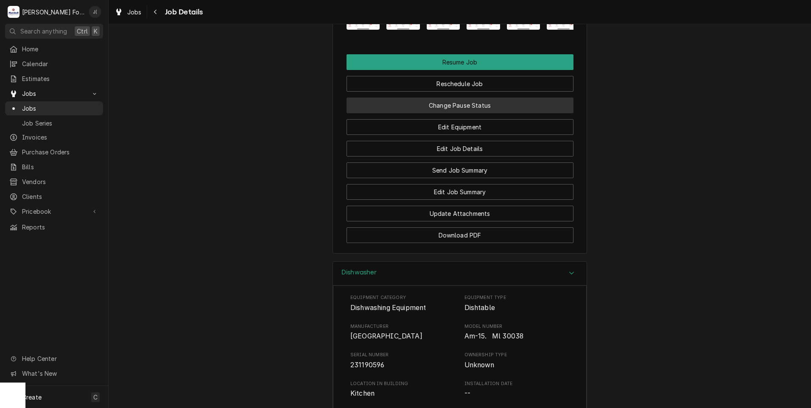
click at [443, 113] on button "Change Pause Status" at bounding box center [459, 106] width 227 height 16
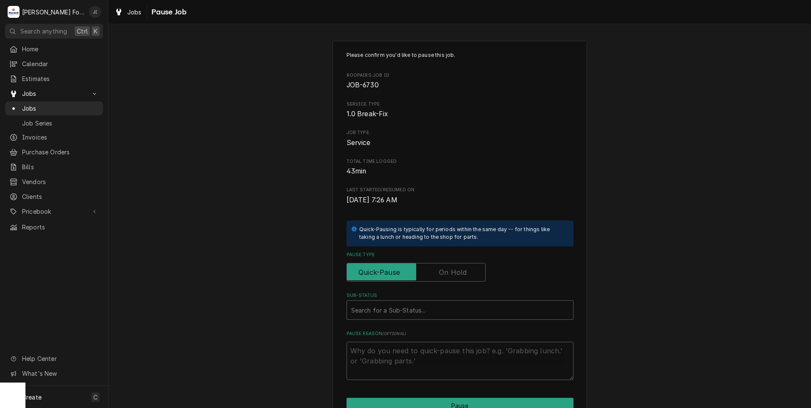
click at [438, 276] on label "Pause Type" at bounding box center [415, 272] width 139 height 19
click at [438, 276] on input "Pause Type" at bounding box center [415, 272] width 131 height 19
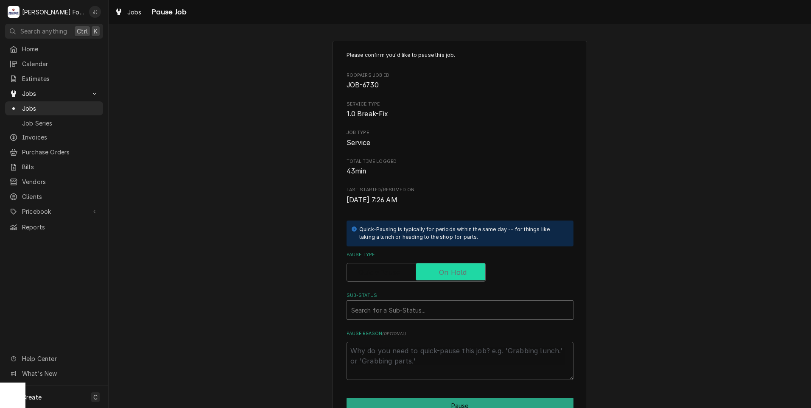
checkbox input "true"
click at [409, 318] on div "Search for a Sub-Status..." at bounding box center [460, 310] width 226 height 19
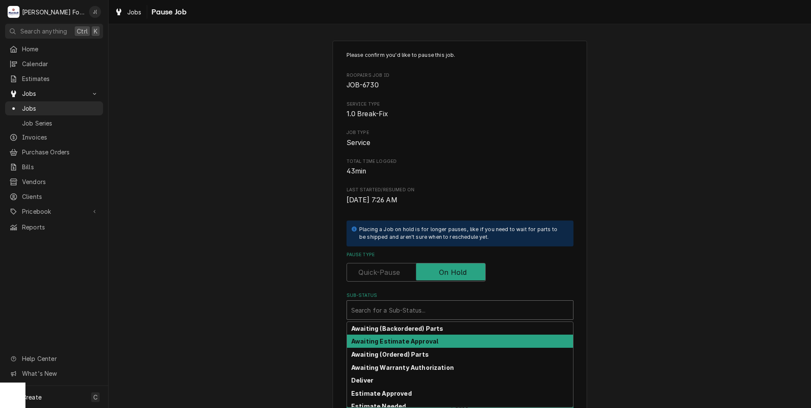
scroll to position [42, 0]
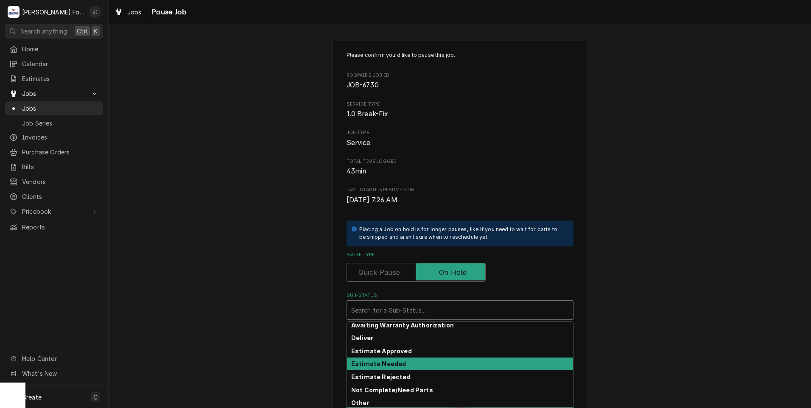
click at [395, 363] on strong "Estimate Needed" at bounding box center [378, 363] width 55 height 7
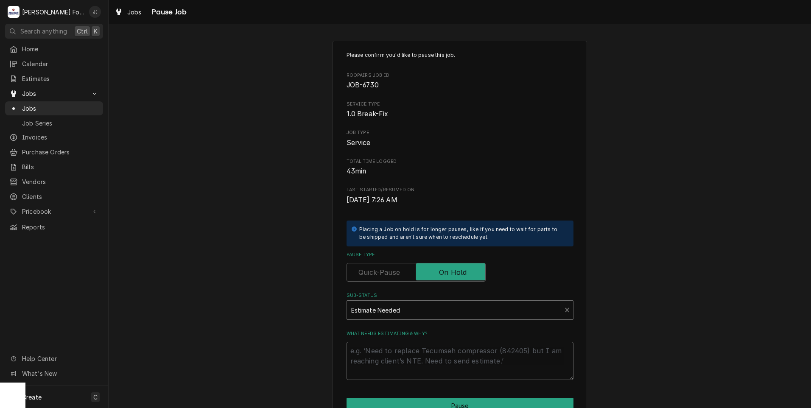
click at [395, 367] on textarea "What needs estimating & why?" at bounding box center [459, 361] width 227 height 38
type textarea "x"
type textarea "P"
type textarea "x"
type textarea "PR"
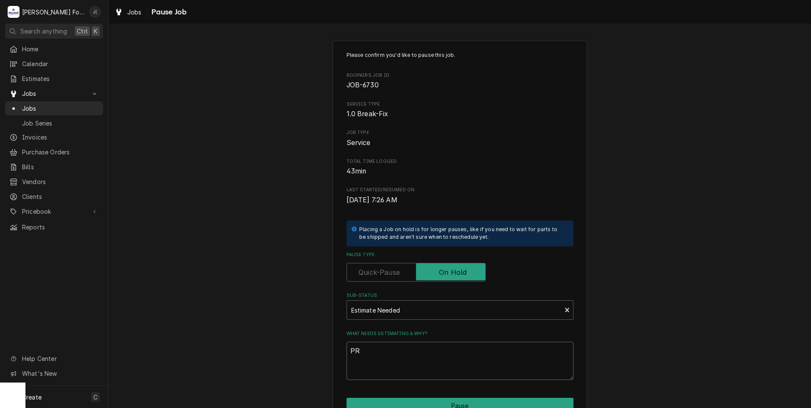
type textarea "x"
type textarea "PRI"
type textarea "x"
type textarea "PRIC"
type textarea "x"
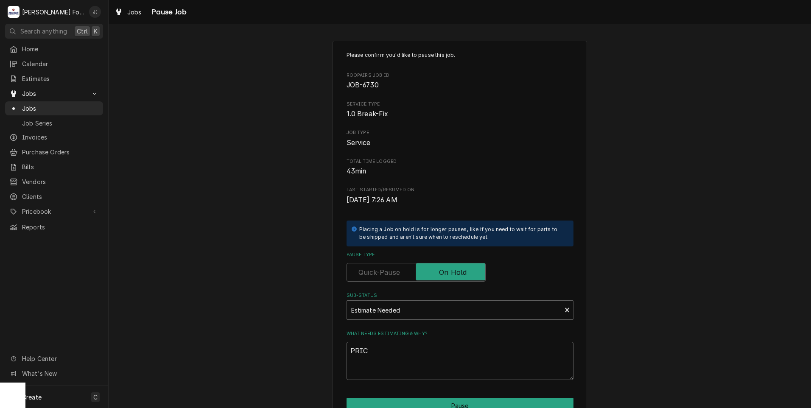
type textarea "PRICE"
type textarea "x"
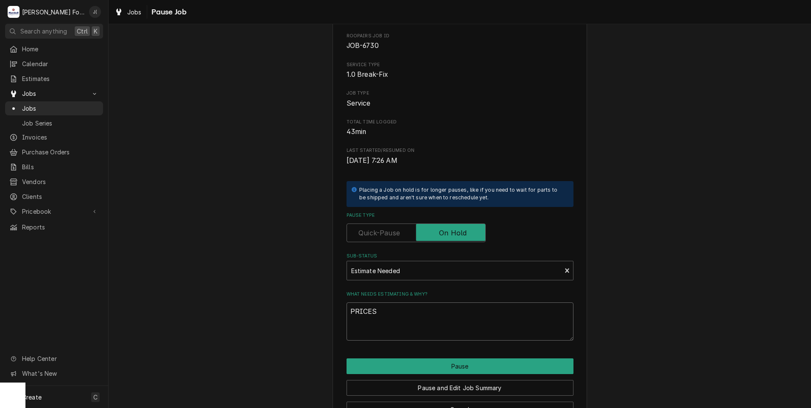
scroll to position [67, 0]
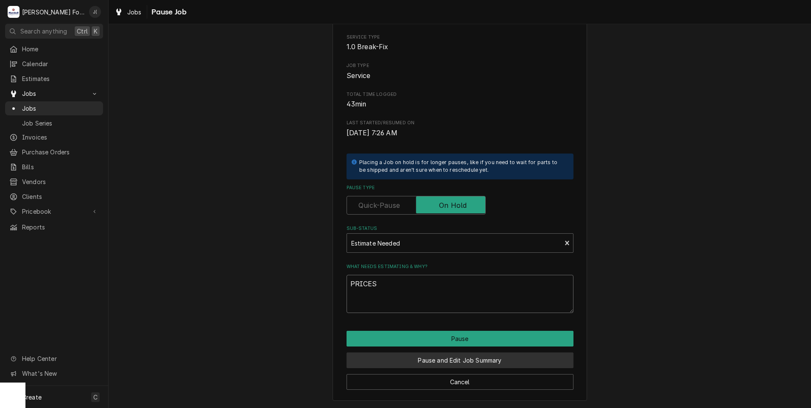
type textarea "PRICES"
click at [492, 357] on button "Pause and Edit Job Summary" at bounding box center [459, 360] width 227 height 16
type textarea "x"
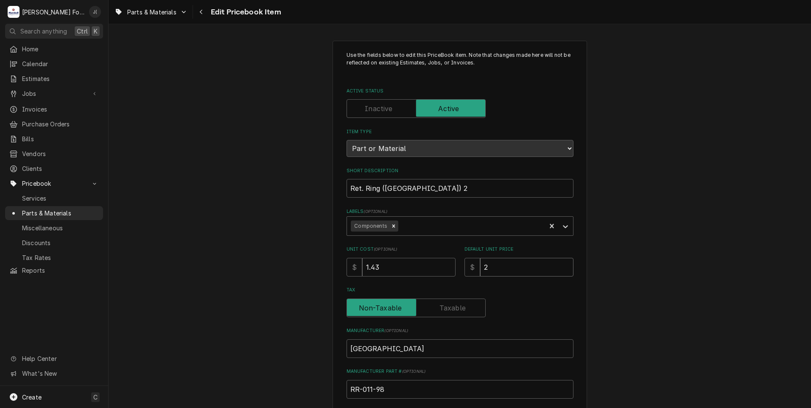
drag, startPoint x: 500, startPoint y: 266, endPoint x: 277, endPoint y: 248, distance: 223.8
click at [304, 258] on div "Use the fields below to edit this PriceBook item. Note that changes made here w…" at bounding box center [460, 331] width 702 height 597
type textarea "x"
type input "3"
type textarea "x"
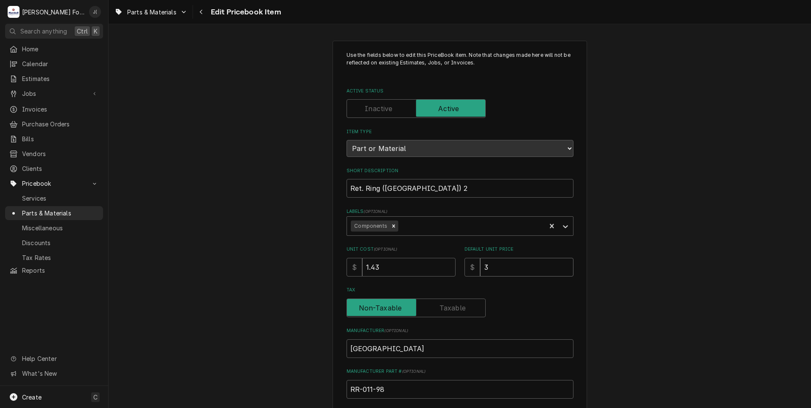
type input "3.0"
type textarea "x"
type input "3.00"
drag, startPoint x: 411, startPoint y: 266, endPoint x: -7, endPoint y: 275, distance: 418.2
click at [0, 275] on html "M Marshall Food Equipment Service J( Search anything Ctrl K Home Calendar Estim…" at bounding box center [405, 204] width 811 height 408
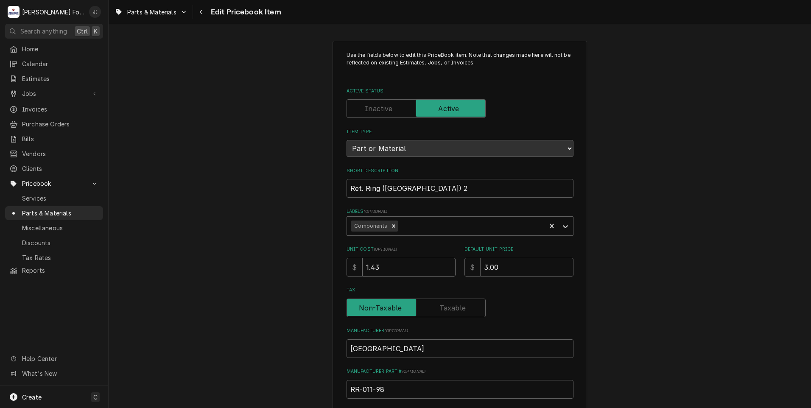
type textarea "x"
type input "1"
type textarea "x"
type input "1.3"
type textarea "x"
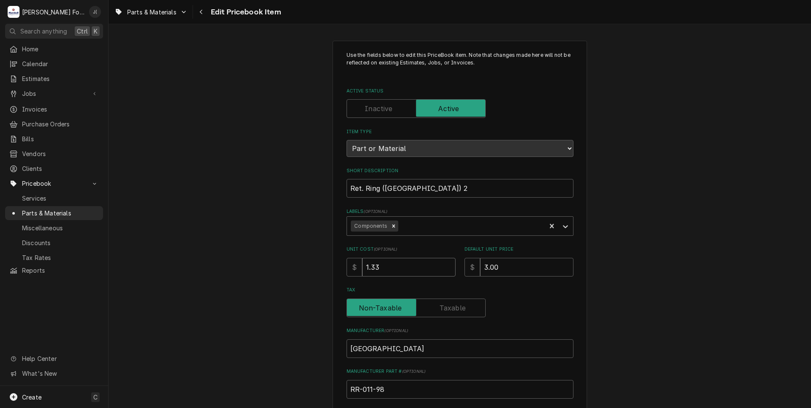
type input "1.33"
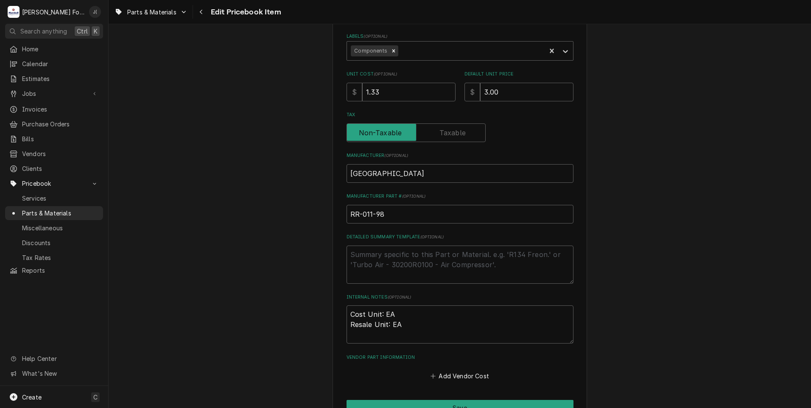
scroll to position [261, 0]
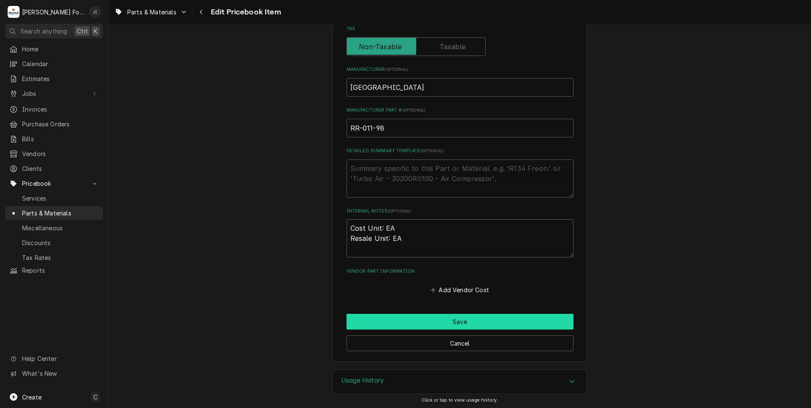
click at [432, 323] on button "Save" at bounding box center [459, 322] width 227 height 16
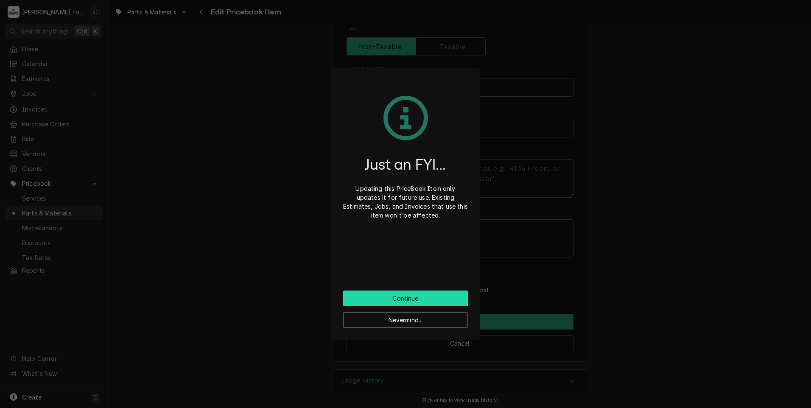
click at [418, 302] on button "Continue" at bounding box center [405, 298] width 125 height 16
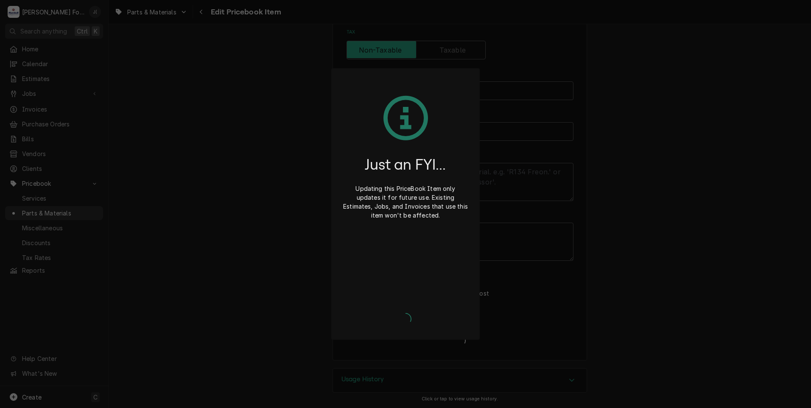
scroll to position [257, 0]
type textarea "x"
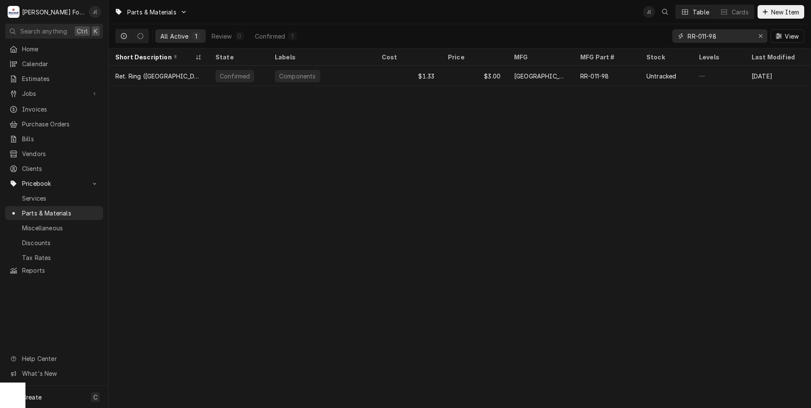
click at [759, 37] on icon "Erase input" at bounding box center [760, 36] width 5 height 6
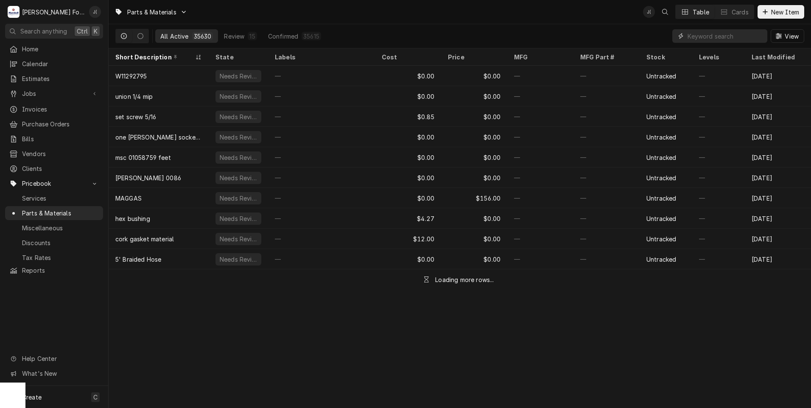
paste input "[PHONE_NUMBER]"
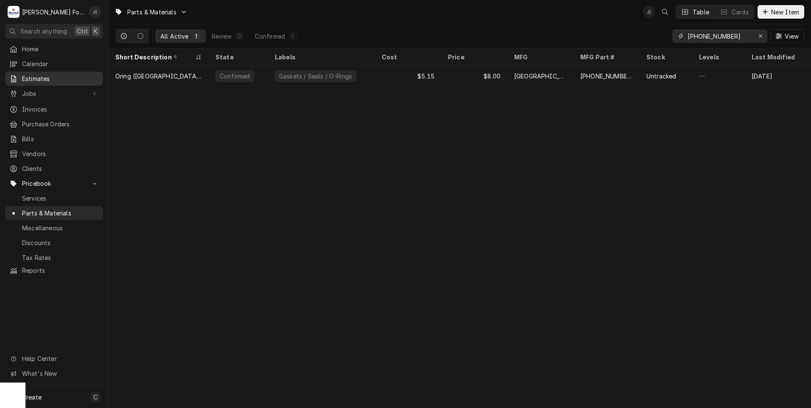
type input "[PHONE_NUMBER]"
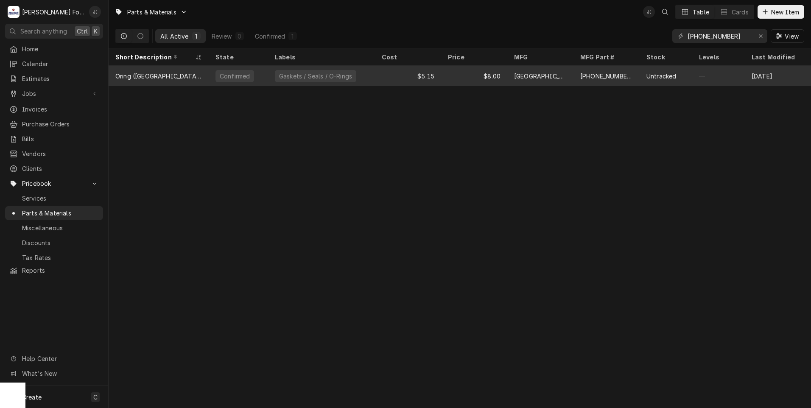
click at [621, 79] on div "[PHONE_NUMBER]" at bounding box center [606, 76] width 66 height 20
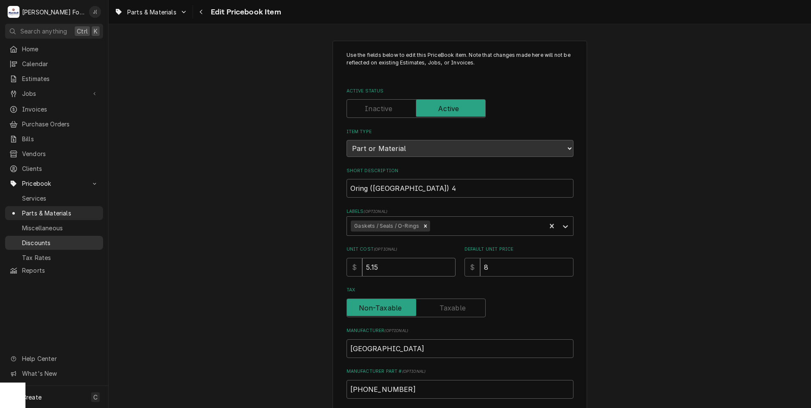
drag, startPoint x: 397, startPoint y: 266, endPoint x: 28, endPoint y: 237, distance: 370.9
click at [54, 237] on div "M [PERSON_NAME] Food Equipment Service J( Search anything Ctrl K Home Calendar …" at bounding box center [405, 204] width 811 height 408
type textarea "x"
type input "3"
type textarea "x"
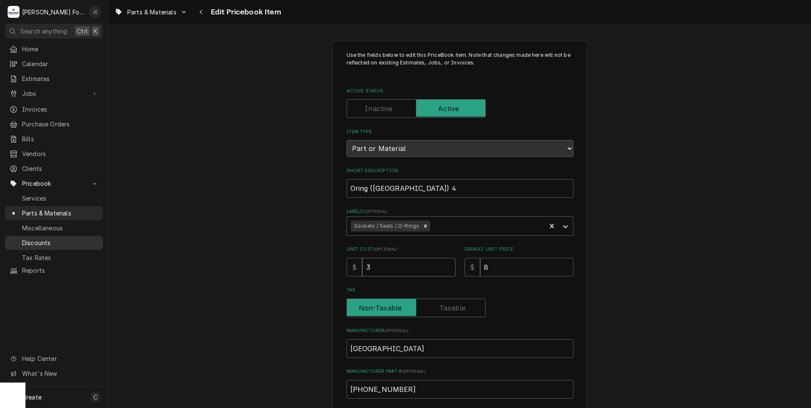
type input "3.7"
type textarea "x"
type input "3.77"
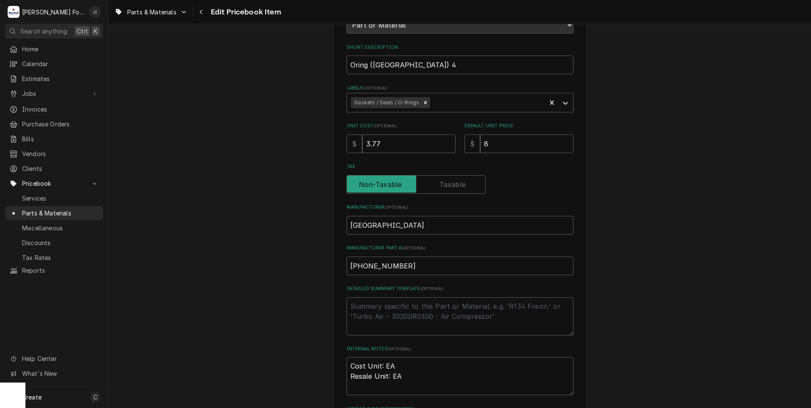
scroll to position [212, 0]
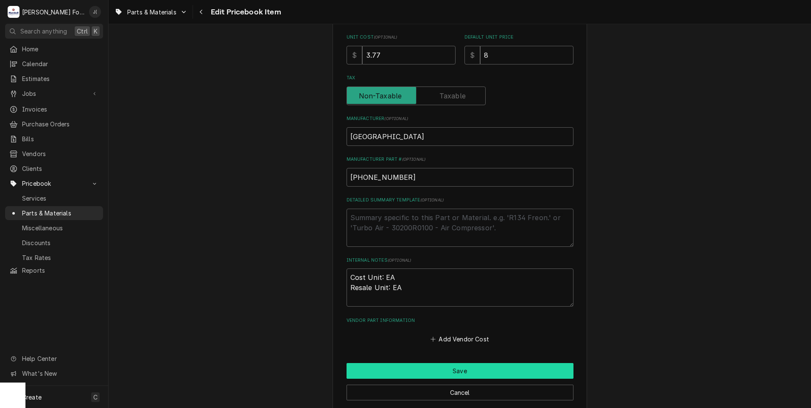
click at [377, 367] on button "Save" at bounding box center [459, 371] width 227 height 16
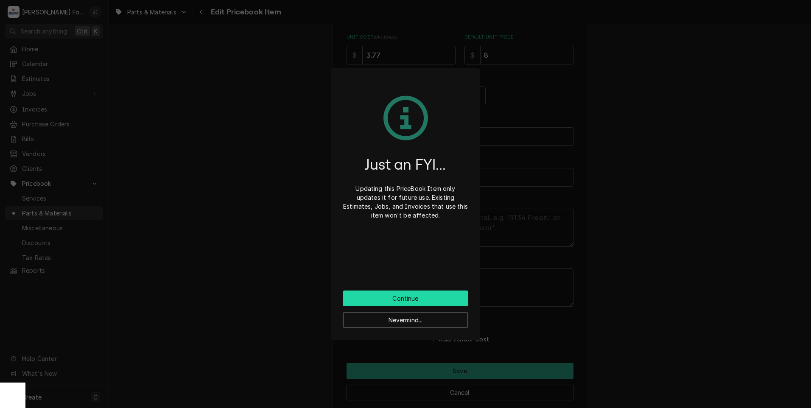
click at [370, 293] on button "Continue" at bounding box center [405, 298] width 125 height 16
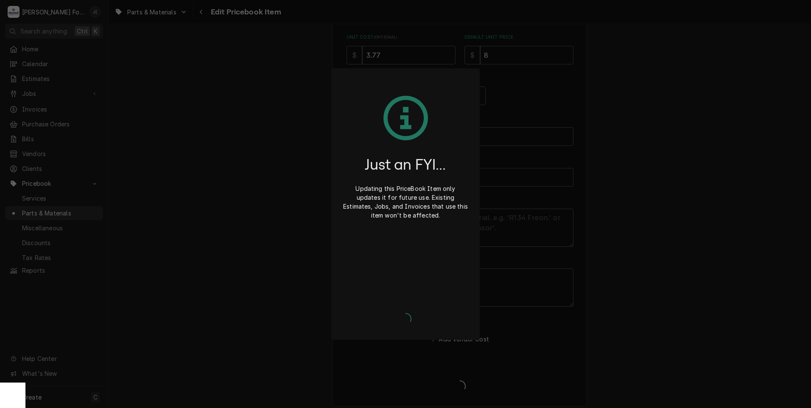
type textarea "x"
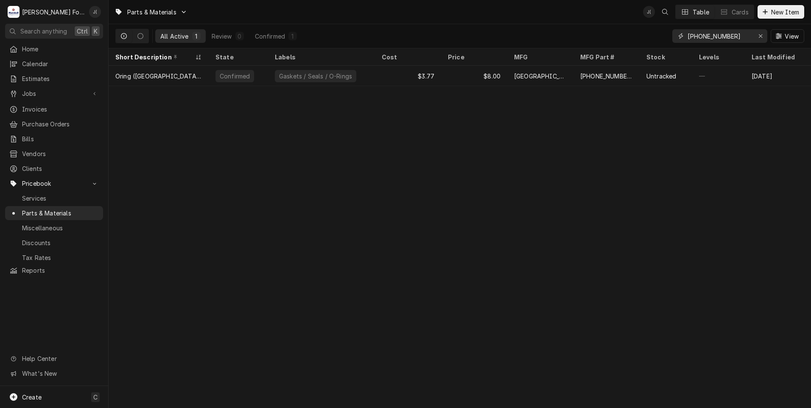
click at [759, 36] on icon "Erase input" at bounding box center [760, 36] width 5 height 6
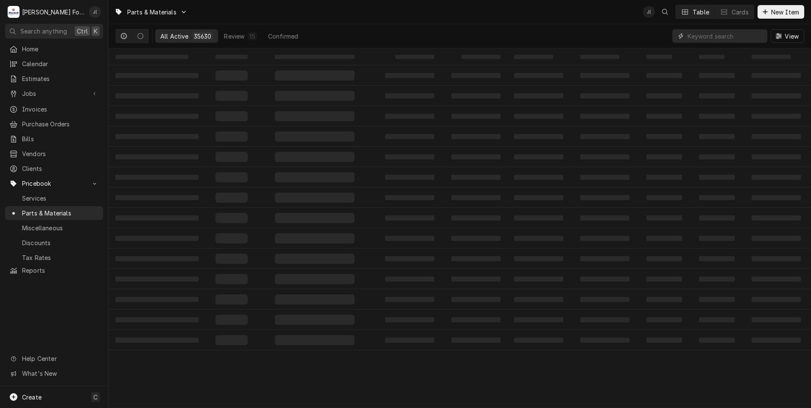
paste input "[PHONE_NUMBER]"
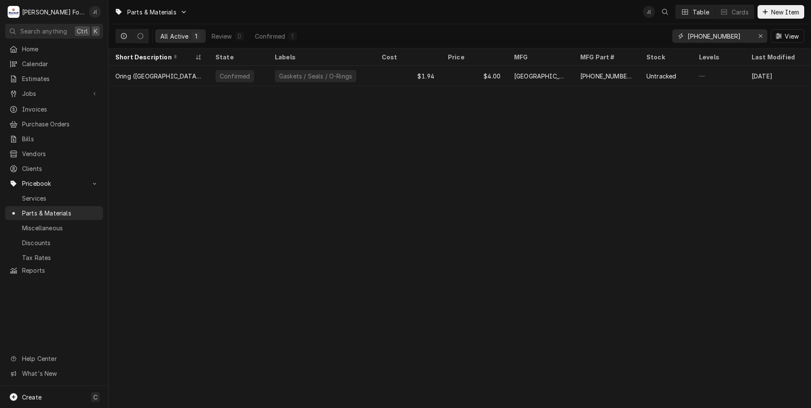
type input "[PHONE_NUMBER]"
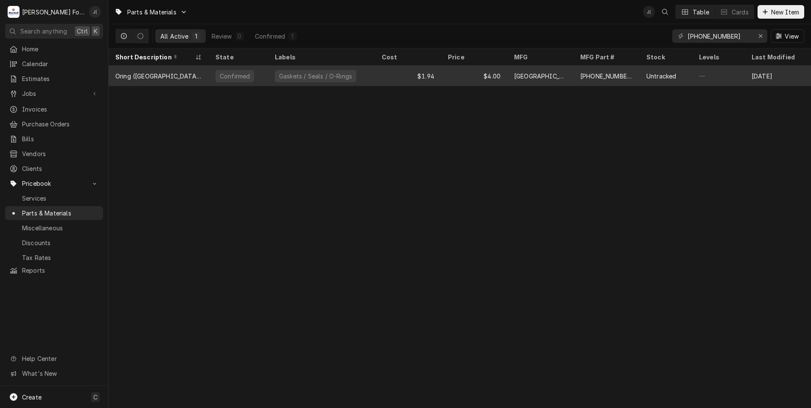
click at [475, 76] on div "$4.00" at bounding box center [474, 76] width 66 height 20
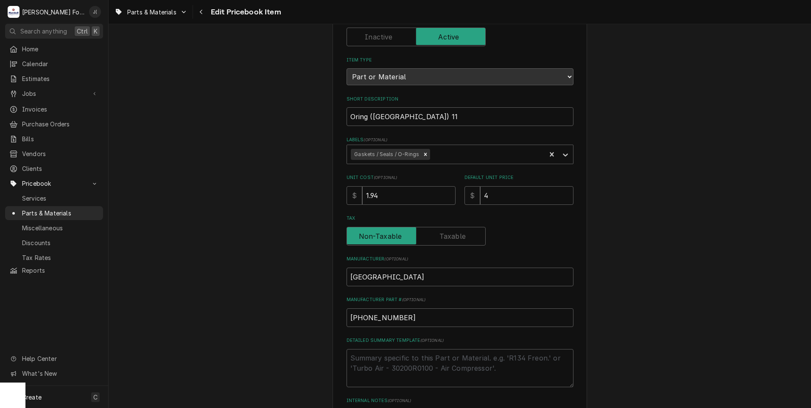
scroll to position [261, 0]
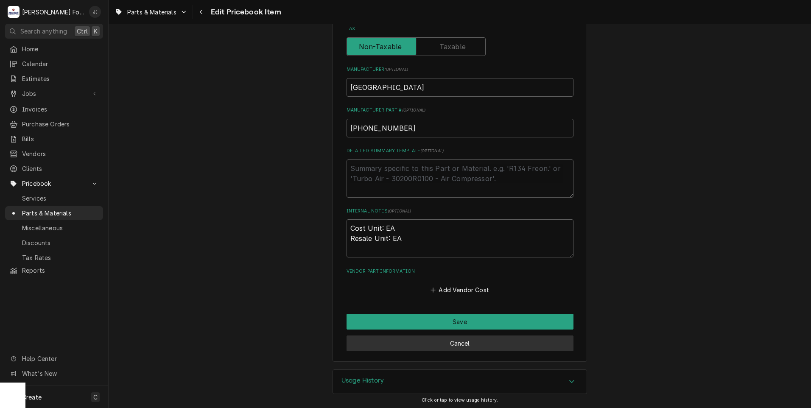
click at [484, 345] on button "Cancel" at bounding box center [459, 343] width 227 height 16
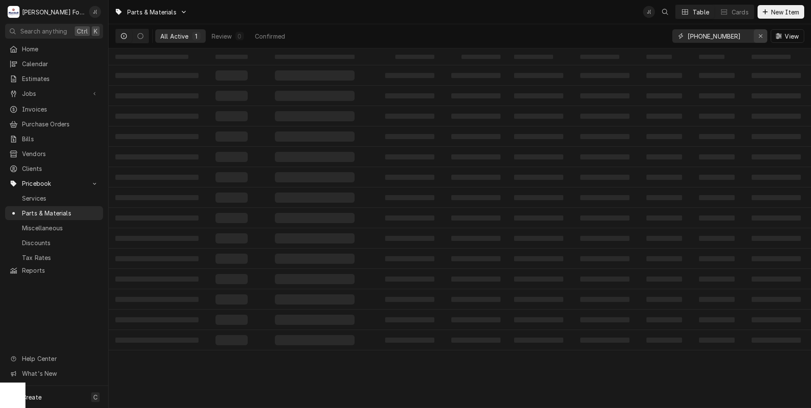
click at [762, 35] on icon "Erase input" at bounding box center [760, 35] width 3 height 3
click at [726, 35] on input "Dynamic Content Wrapper" at bounding box center [724, 36] width 75 height 14
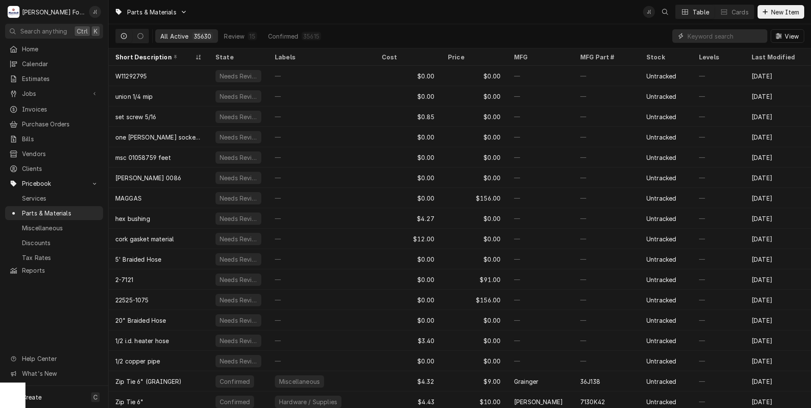
click at [728, 36] on input "Dynamic Content Wrapper" at bounding box center [724, 36] width 75 height 14
paste input "[PHONE_NUMBER]"
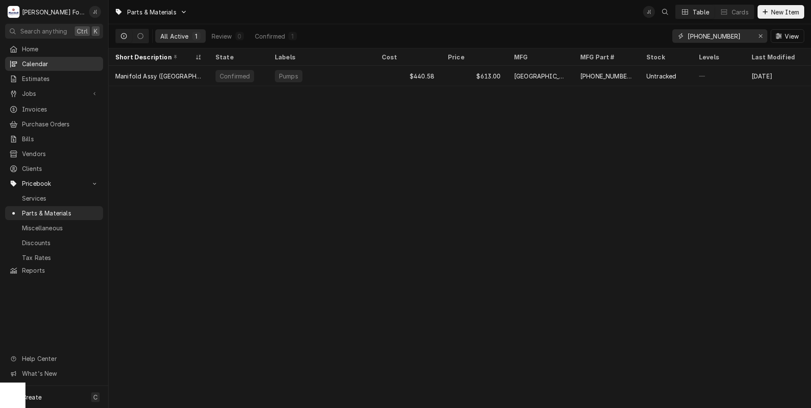
type input "[PHONE_NUMBER]"
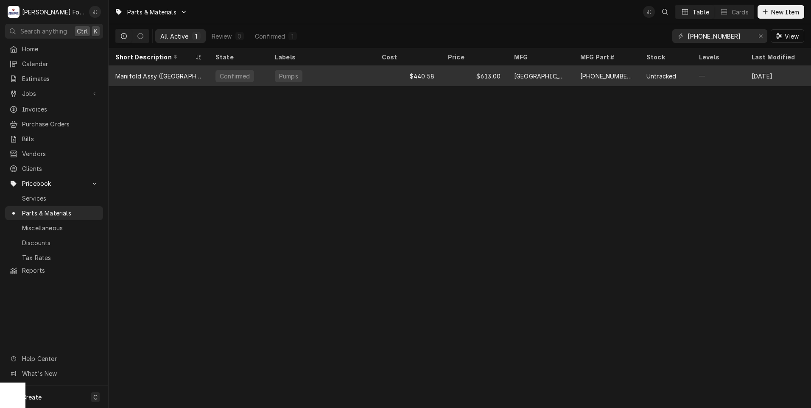
click at [497, 74] on div "$613.00" at bounding box center [474, 76] width 66 height 20
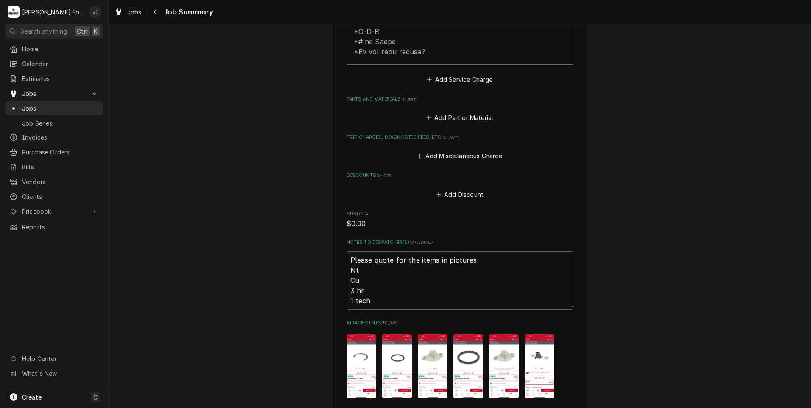
scroll to position [505, 0]
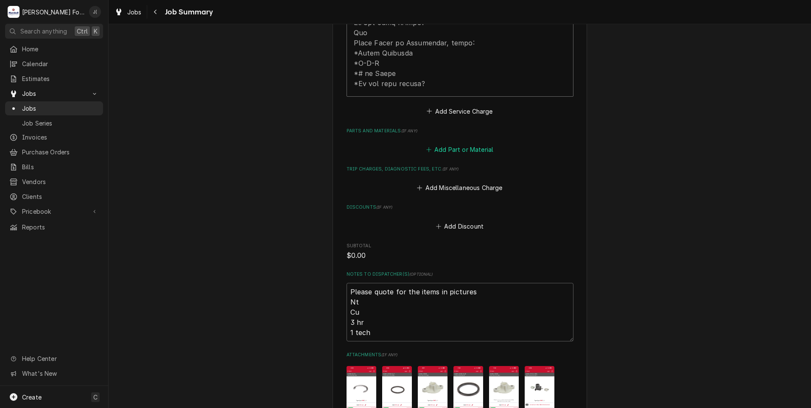
click at [479, 144] on button "Add Part or Material" at bounding box center [459, 150] width 70 height 12
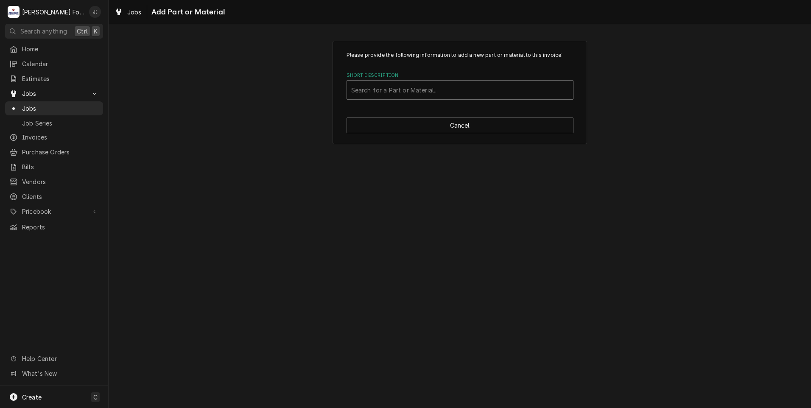
click at [391, 93] on div "Short Description" at bounding box center [460, 89] width 218 height 15
type input "00-974072"
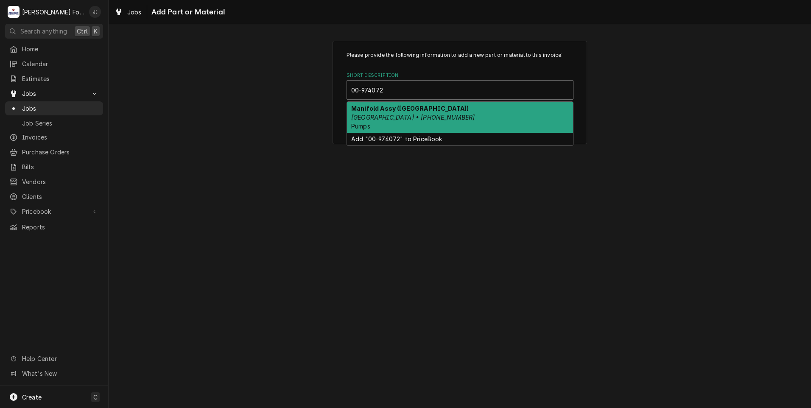
click at [448, 115] on div "Manifold Assy (HOBART) Hobart • 00-974072-00001 Pumps" at bounding box center [460, 117] width 226 height 31
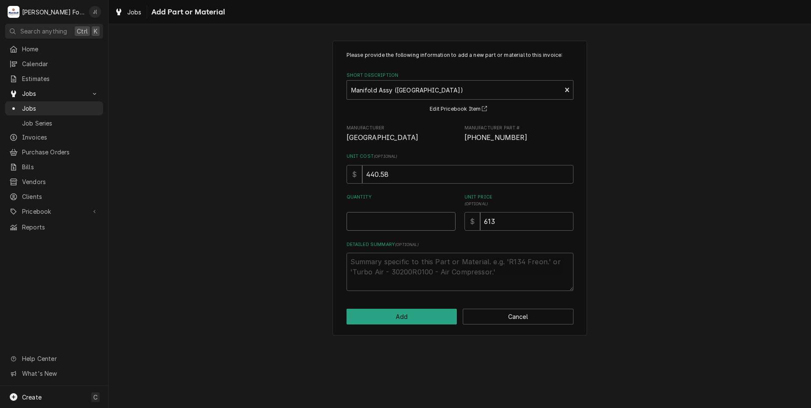
click at [407, 222] on input "Quantity" at bounding box center [400, 221] width 109 height 19
drag, startPoint x: 505, startPoint y: 135, endPoint x: 465, endPoint y: 139, distance: 40.4
click at [465, 139] on span "[PHONE_NUMBER]" at bounding box center [518, 138] width 109 height 10
drag, startPoint x: 465, startPoint y: 139, endPoint x: 470, endPoint y: 137, distance: 5.2
copy span "[PHONE_NUMBER]"
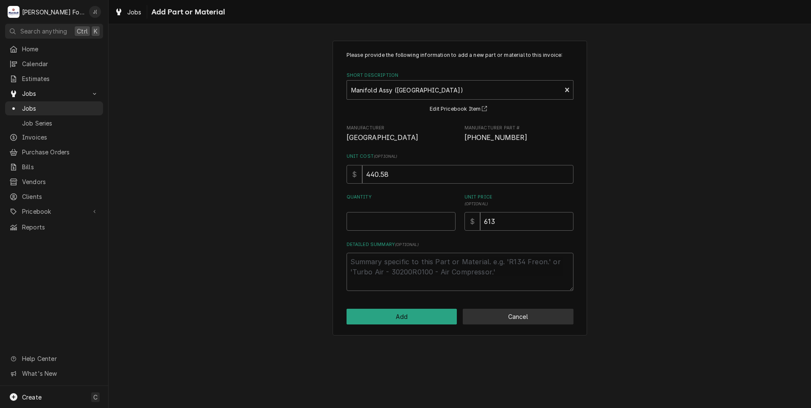
click at [511, 318] on button "Cancel" at bounding box center [518, 317] width 111 height 16
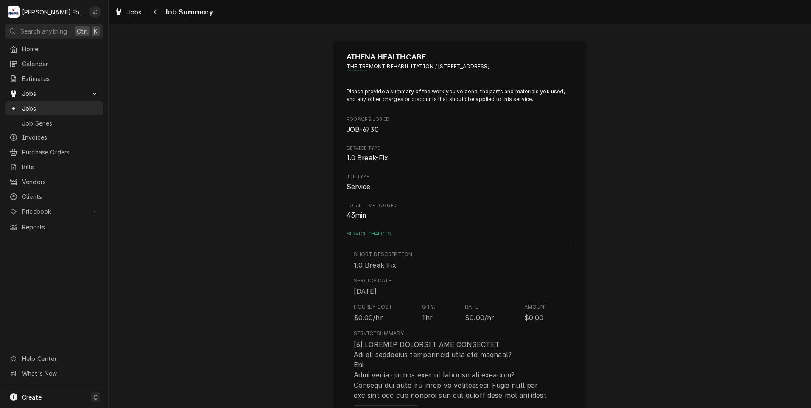
scroll to position [499, 0]
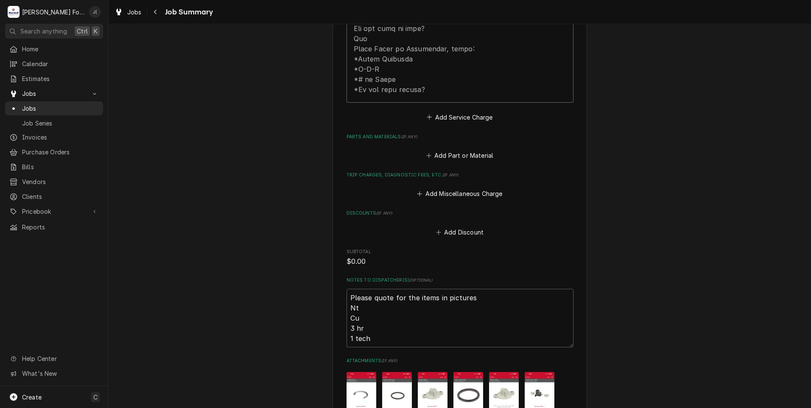
type textarea "x"
click at [470, 150] on button "Add Part or Material" at bounding box center [459, 156] width 70 height 12
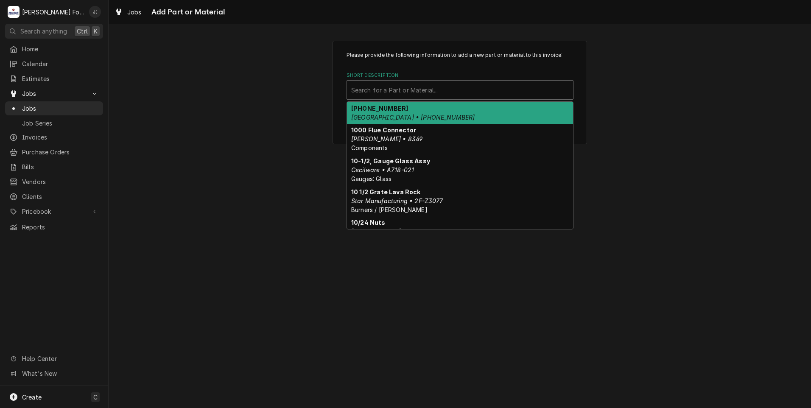
click at [456, 92] on div "Short Description" at bounding box center [460, 89] width 218 height 15
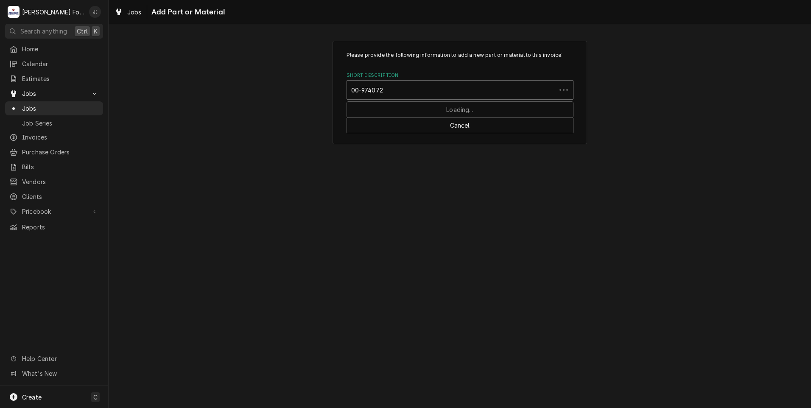
type input "00-974072-"
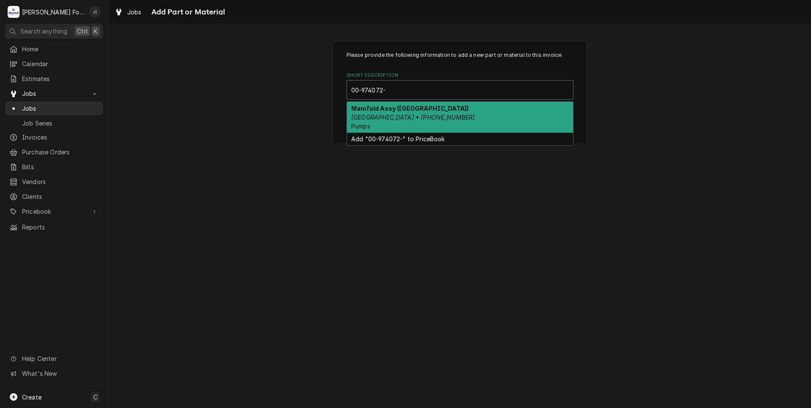
click at [474, 117] on div "Manifold Assy (HOBART) Hobart • 00-974072-00001 Pumps" at bounding box center [460, 117] width 226 height 31
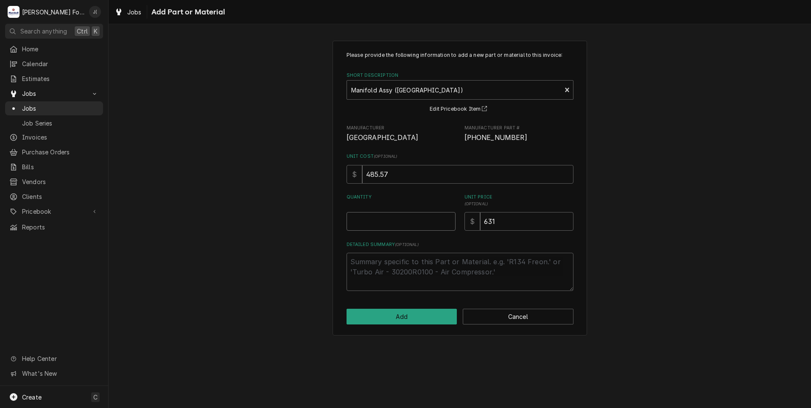
click at [414, 214] on input "Quantity" at bounding box center [400, 221] width 109 height 19
type textarea "x"
type input "1"
click at [413, 312] on button "Add" at bounding box center [401, 317] width 111 height 16
type textarea "x"
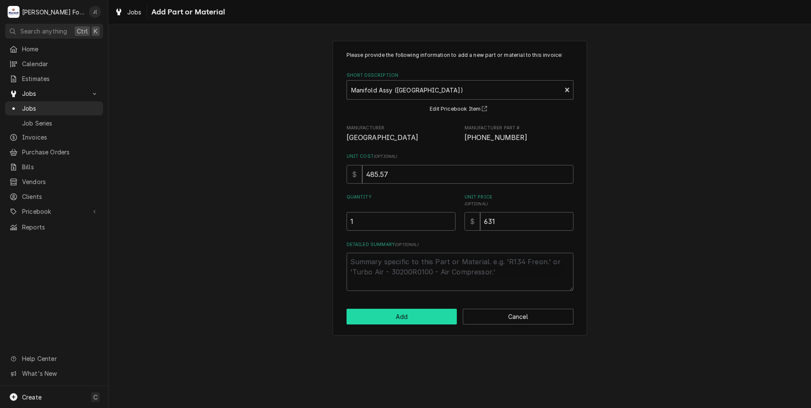
scroll to position [499, 0]
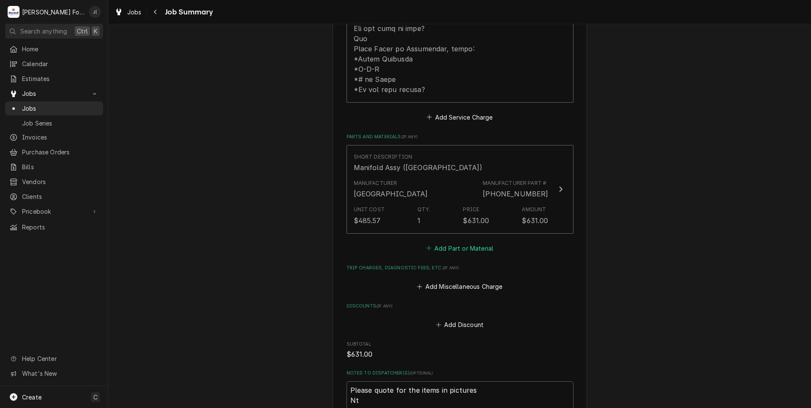
click at [468, 242] on button "Add Part or Material" at bounding box center [459, 248] width 70 height 12
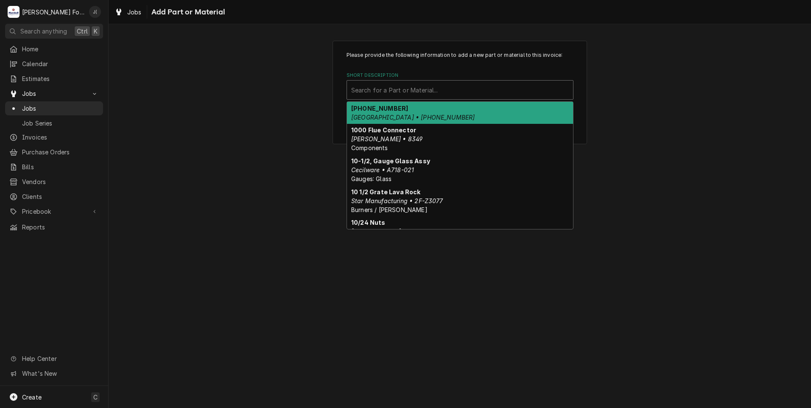
click at [399, 84] on div "Short Description" at bounding box center [460, 89] width 218 height 15
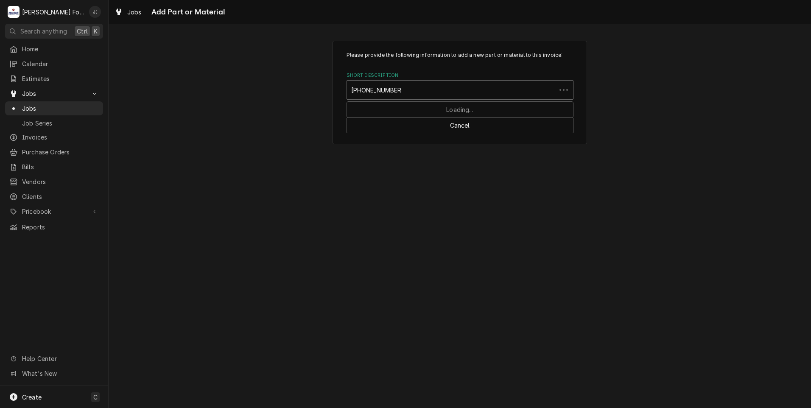
type input "[PHONE_NUMBER]"
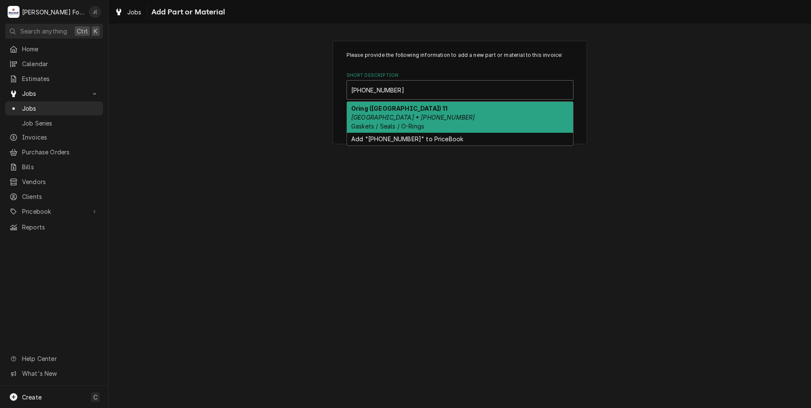
click at [417, 117] on em "Hobart • 00-067500-00147" at bounding box center [412, 117] width 123 height 7
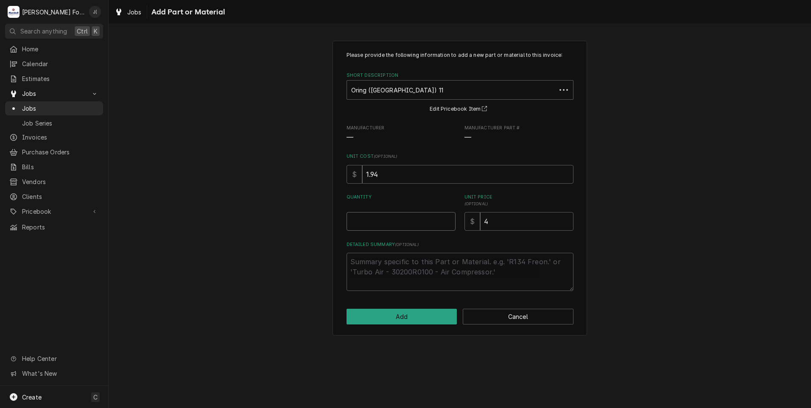
click at [414, 223] on input "Quantity" at bounding box center [400, 221] width 109 height 19
type textarea "x"
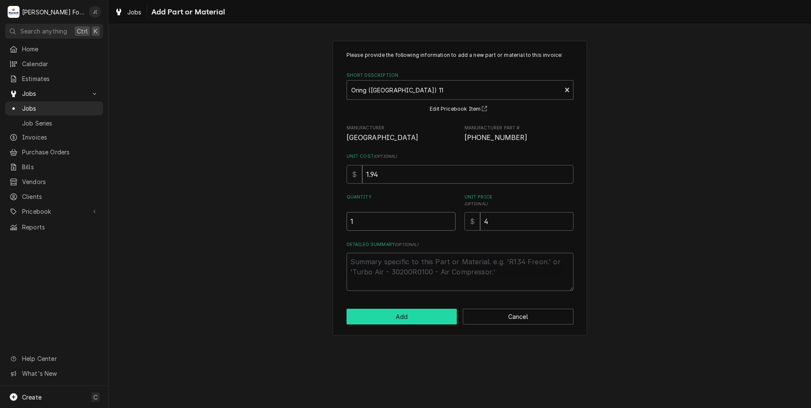
type input "1"
click at [382, 310] on button "Add" at bounding box center [401, 317] width 111 height 16
type textarea "x"
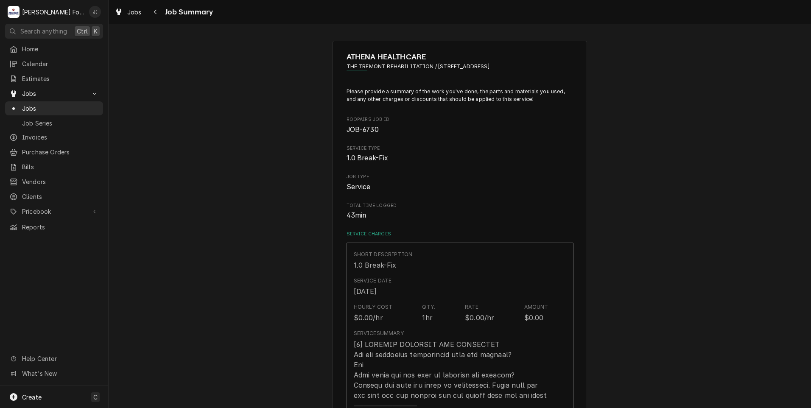
scroll to position [499, 0]
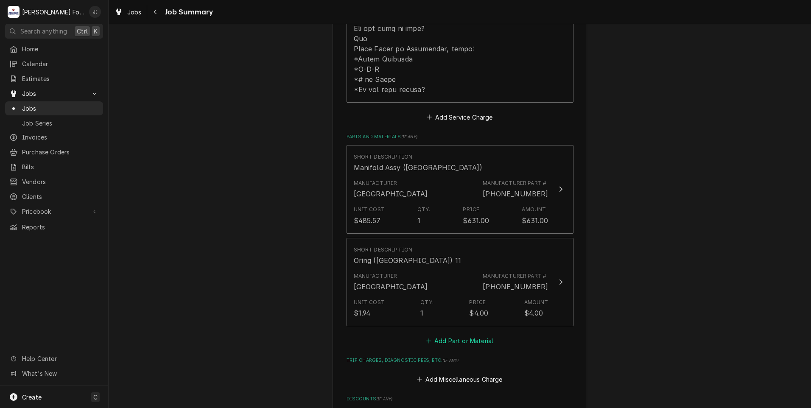
drag, startPoint x: 441, startPoint y: 329, endPoint x: 441, endPoint y: 321, distance: 8.1
click at [441, 335] on button "Add Part or Material" at bounding box center [459, 341] width 70 height 12
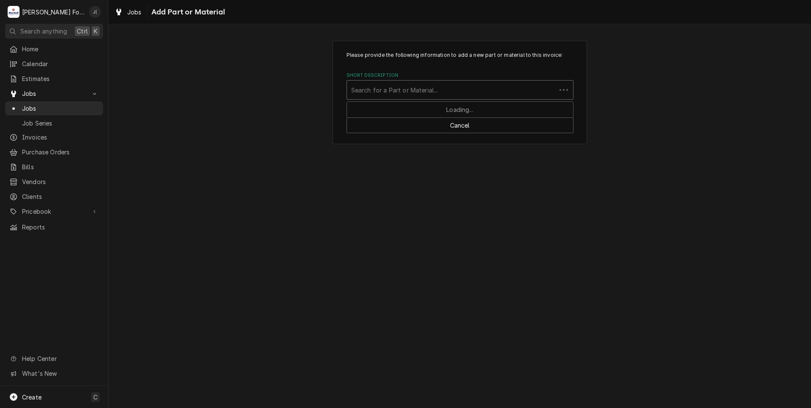
click at [401, 92] on div "Short Description" at bounding box center [451, 89] width 201 height 15
type input "00-067500-00110"
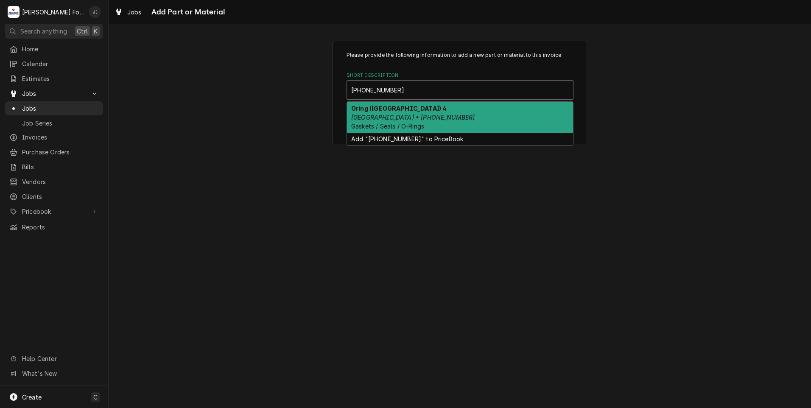
click at [417, 114] on em "Hobart • 00-067500-00110" at bounding box center [412, 117] width 123 height 7
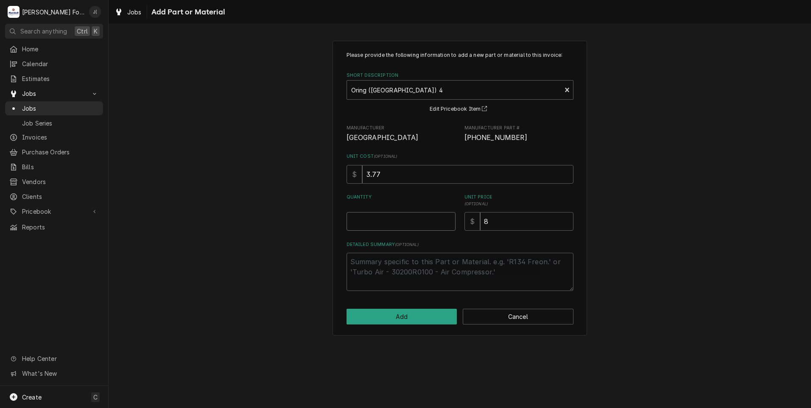
click at [421, 222] on input "Quantity" at bounding box center [400, 221] width 109 height 19
type textarea "x"
type input "1"
click at [415, 314] on button "Add" at bounding box center [401, 317] width 111 height 16
type textarea "x"
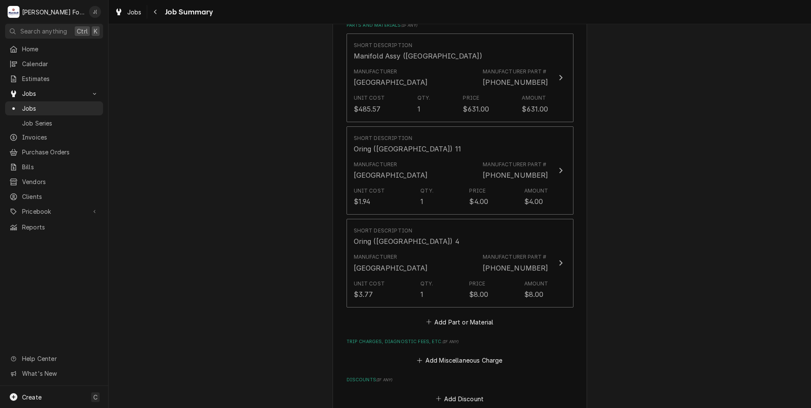
scroll to position [711, 0]
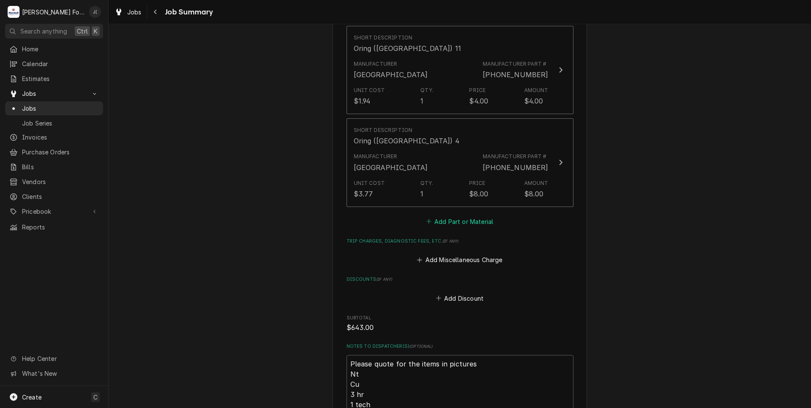
click at [466, 215] on button "Add Part or Material" at bounding box center [459, 221] width 70 height 12
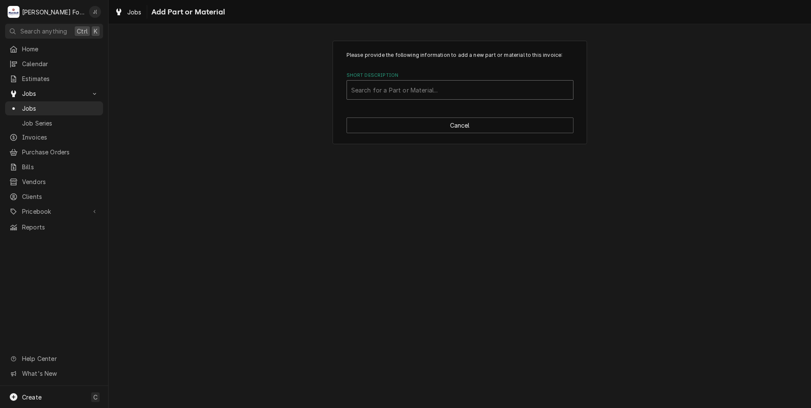
click at [424, 89] on div "Short Description" at bounding box center [460, 89] width 218 height 15
type input "RR-011-98"
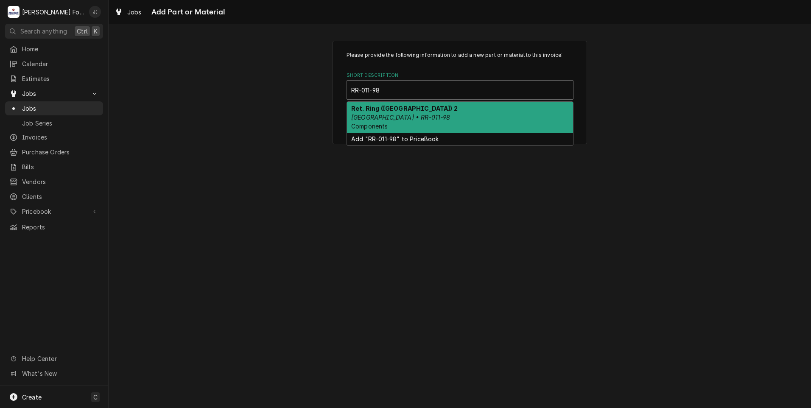
click at [435, 115] on div "Ret. Ring (HOBART) 2 Hobart • RR-011-98 Components" at bounding box center [460, 117] width 226 height 31
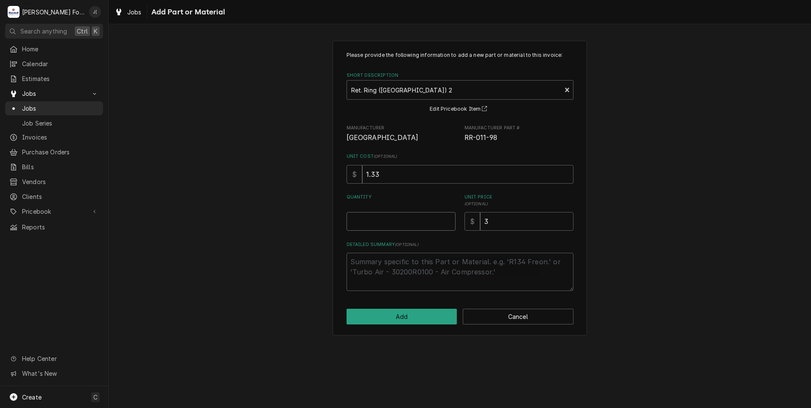
click at [432, 224] on input "Quantity" at bounding box center [400, 221] width 109 height 19
type textarea "x"
type input "1"
click at [436, 318] on button "Add" at bounding box center [401, 317] width 111 height 16
type textarea "x"
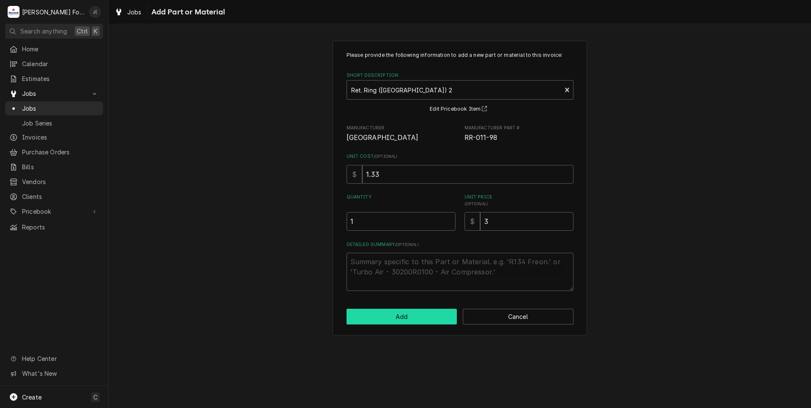
scroll to position [711, 0]
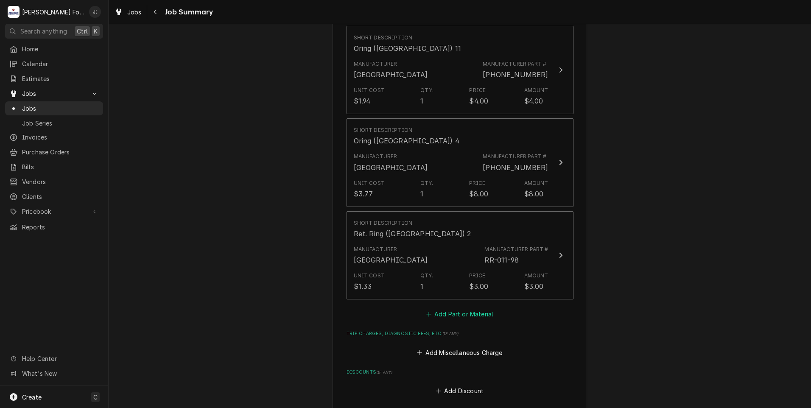
click at [447, 308] on button "Add Part or Material" at bounding box center [459, 314] width 70 height 12
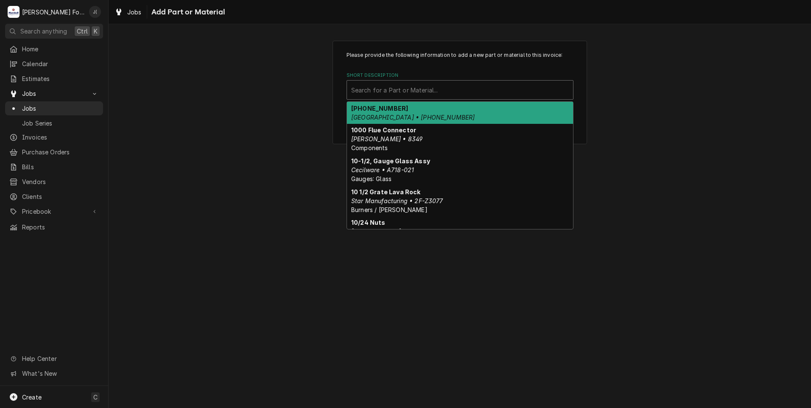
click at [394, 91] on div "Short Description" at bounding box center [460, 89] width 218 height 15
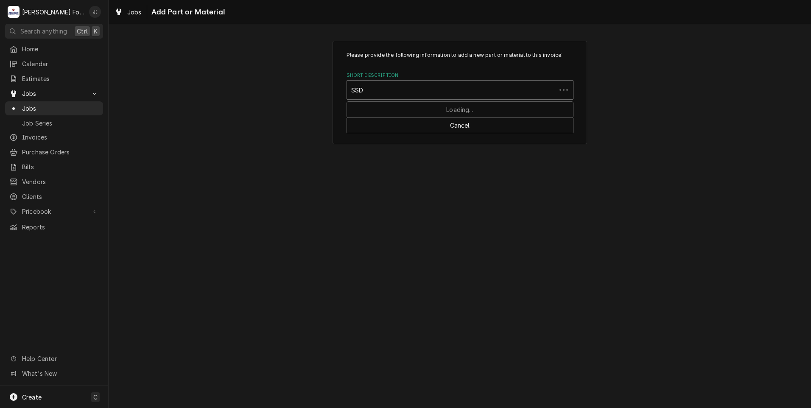
type input "SSDT"
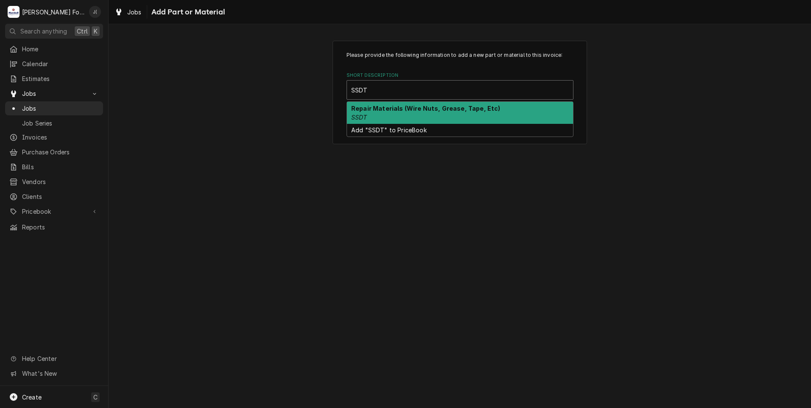
click at [402, 116] on div "Repair Materials (Wire Nuts, Grease, Tape, Etc) SSDT" at bounding box center [460, 113] width 226 height 22
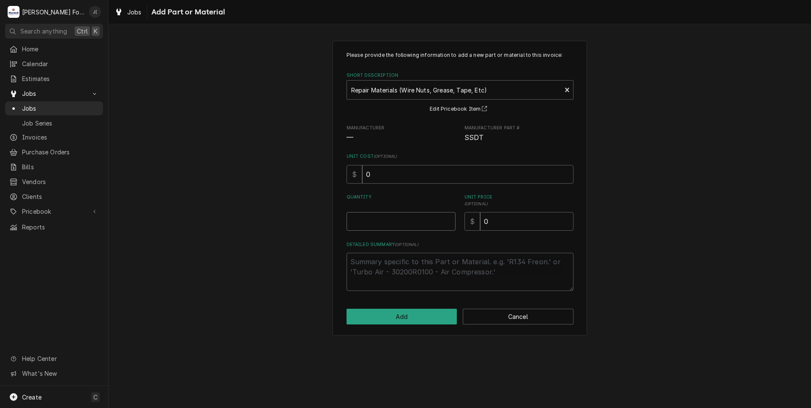
click at [404, 226] on input "Quantity" at bounding box center [400, 221] width 109 height 19
type textarea "x"
type input "1"
type textarea "x"
type input "1"
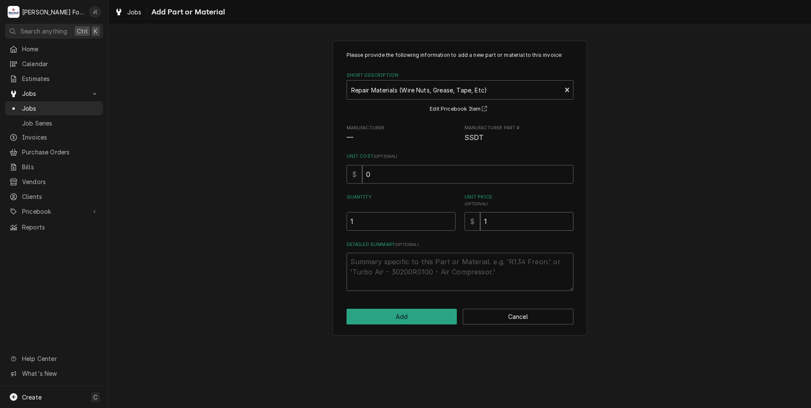
type textarea "x"
type input "14"
click at [414, 318] on button "Add" at bounding box center [401, 317] width 111 height 16
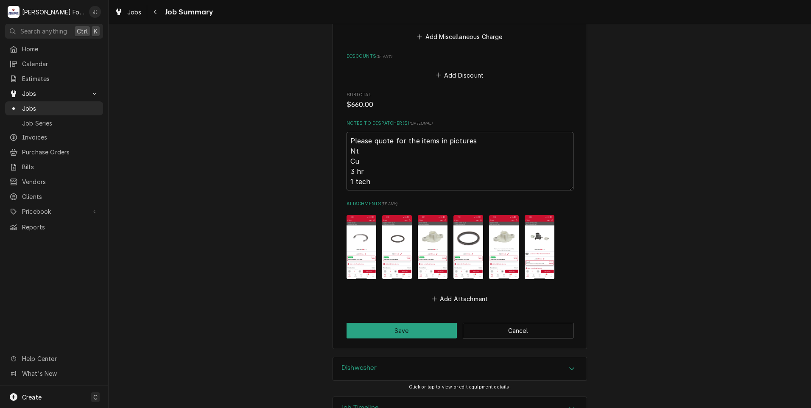
scroll to position [1138, 0]
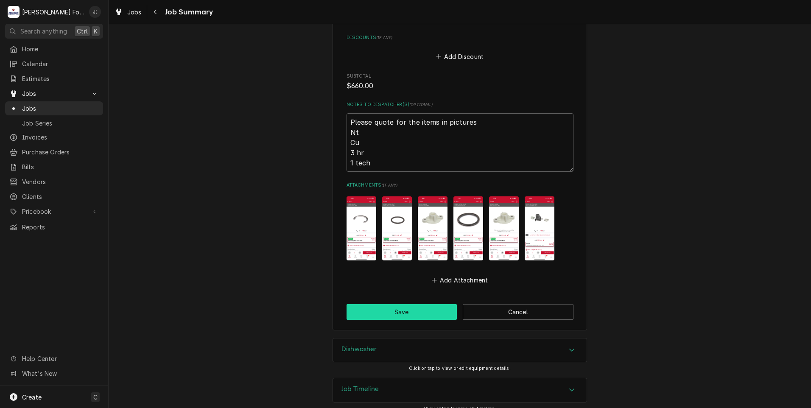
click at [390, 304] on button "Save" at bounding box center [401, 312] width 111 height 16
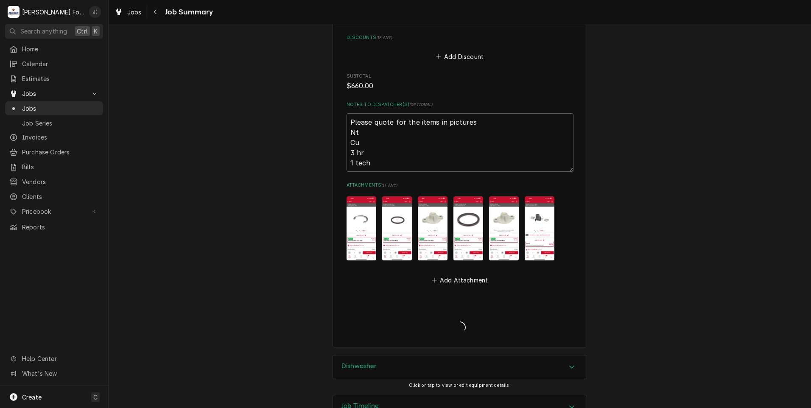
type textarea "x"
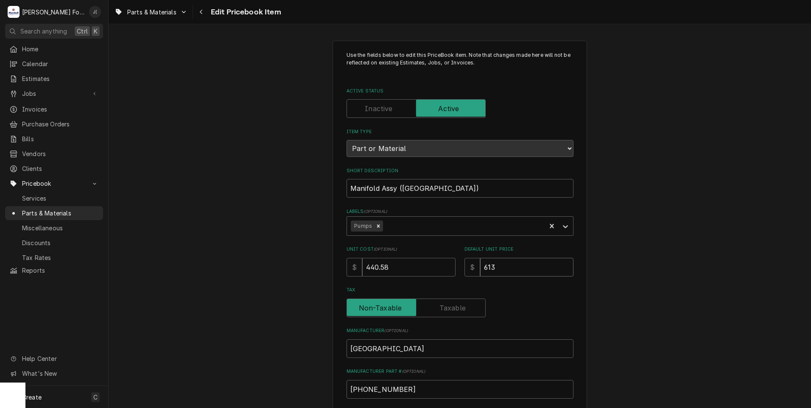
drag, startPoint x: 497, startPoint y: 264, endPoint x: 441, endPoint y: 264, distance: 56.4
click at [447, 265] on div "Unit Cost ( optional ) $ 440.58 Default Unit Price $ 613" at bounding box center [459, 261] width 227 height 30
type textarea "x"
type input "6"
type textarea "x"
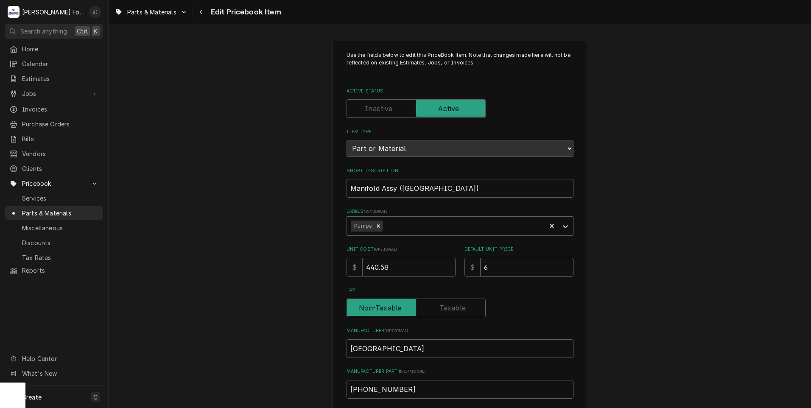
type input "63"
type textarea "x"
type input "631"
type textarea "x"
type input "631.0"
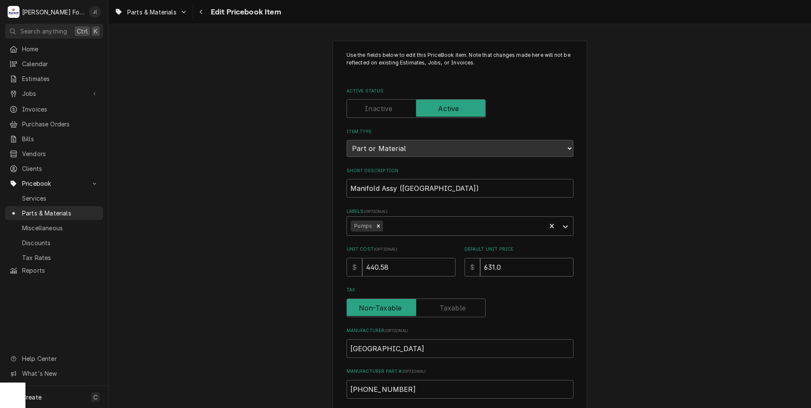
type textarea "x"
type input "631.00"
drag, startPoint x: 409, startPoint y: 270, endPoint x: 240, endPoint y: 252, distance: 169.3
click at [253, 263] on div "Use the fields below to edit this PriceBook item. Note that changes made here w…" at bounding box center [460, 331] width 702 height 597
type textarea "x"
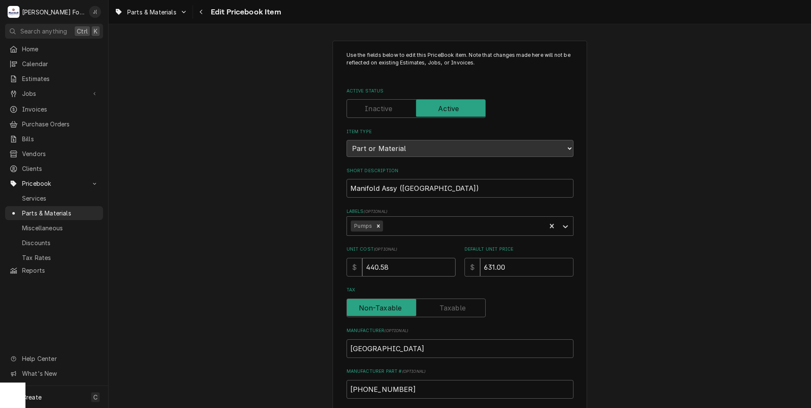
type input "4"
type textarea "x"
type input "48"
type textarea "x"
type input "485"
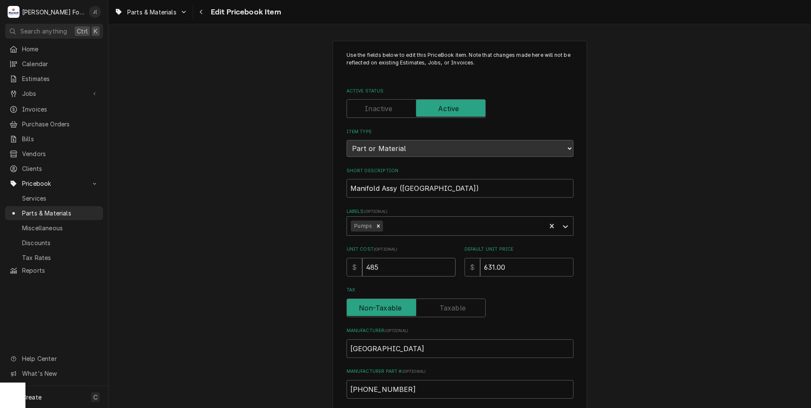
type textarea "x"
type input "485.5"
type textarea "x"
type input "485.57"
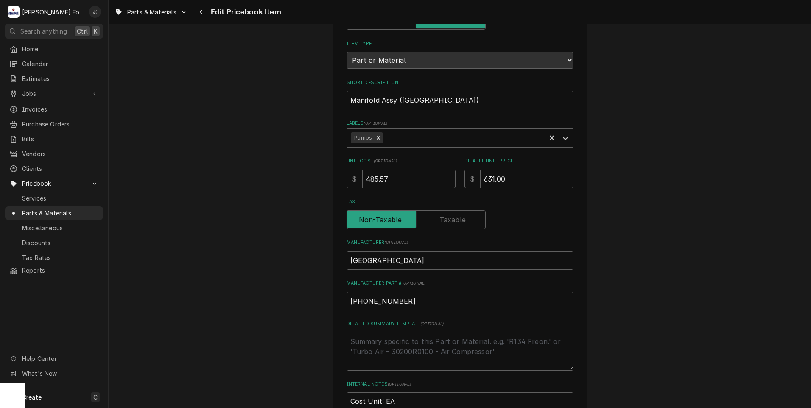
scroll to position [261, 0]
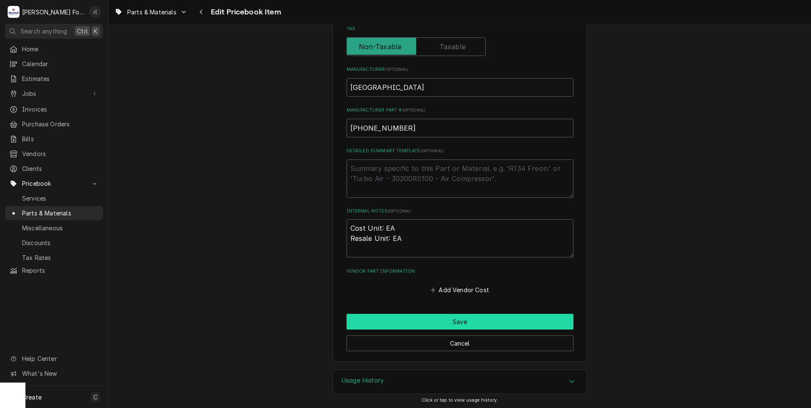
click at [434, 318] on button "Save" at bounding box center [459, 322] width 227 height 16
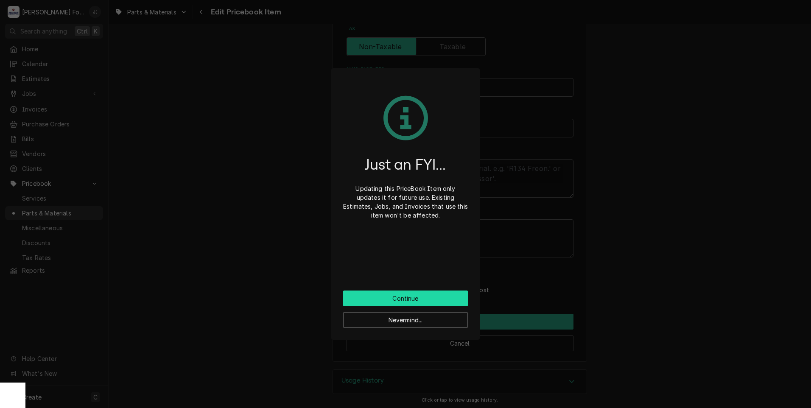
click at [402, 297] on button "Continue" at bounding box center [405, 298] width 125 height 16
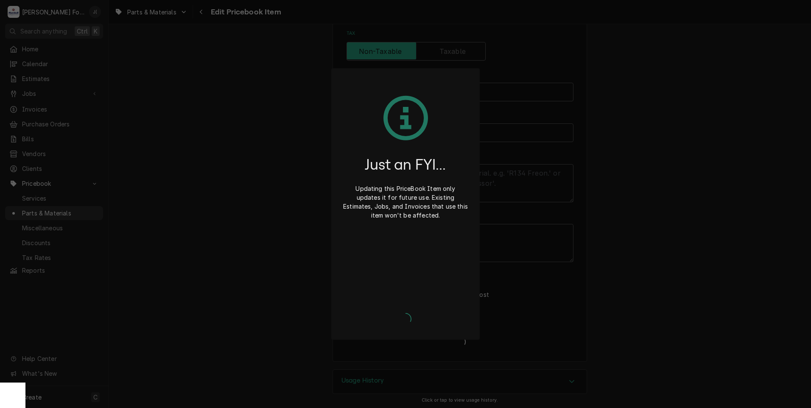
type textarea "x"
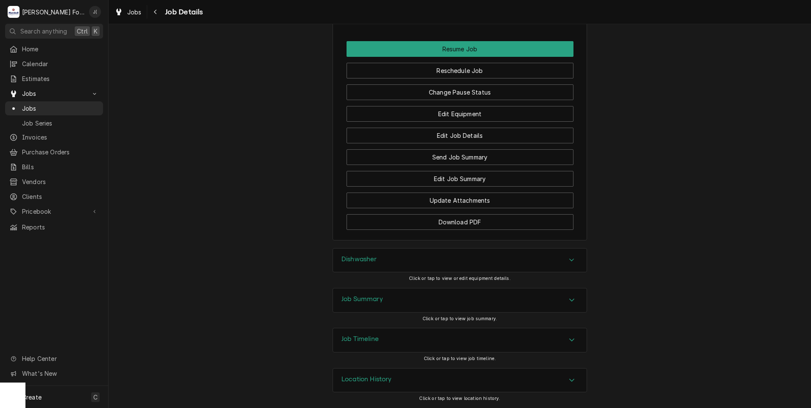
scroll to position [1052, 0]
click at [469, 178] on button "Edit Job Summary" at bounding box center [459, 179] width 227 height 16
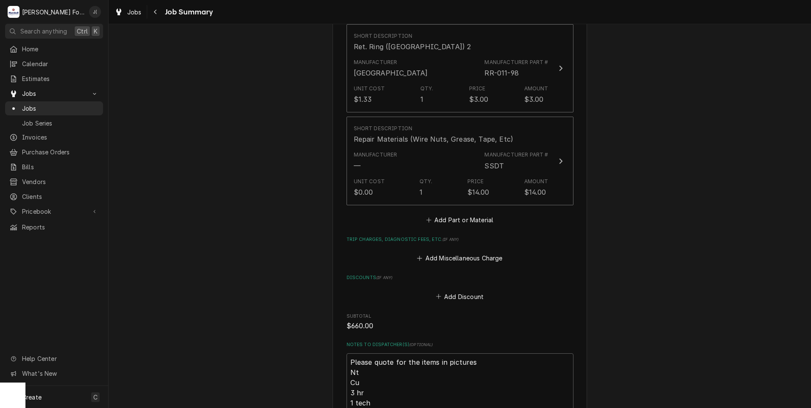
scroll to position [1138, 0]
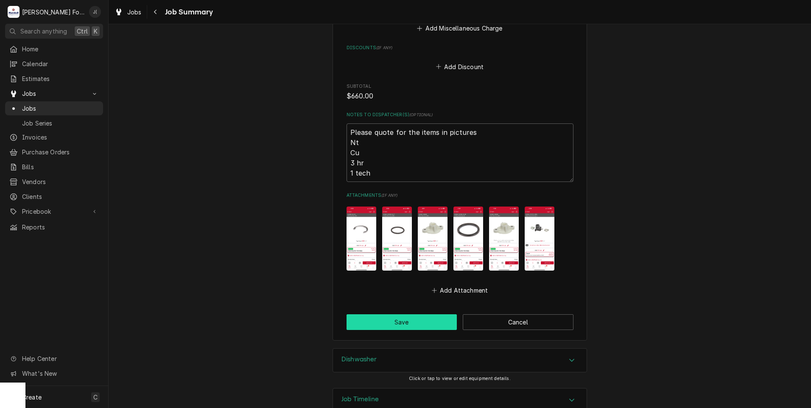
click at [422, 314] on button "Save" at bounding box center [401, 322] width 111 height 16
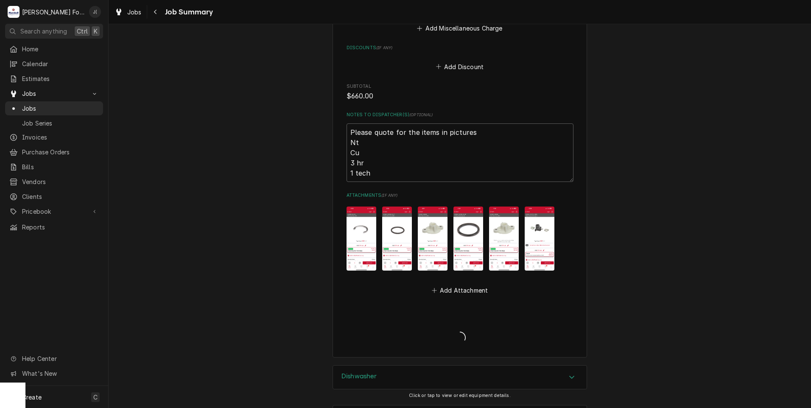
type textarea "x"
